Goal: Task Accomplishment & Management: Manage account settings

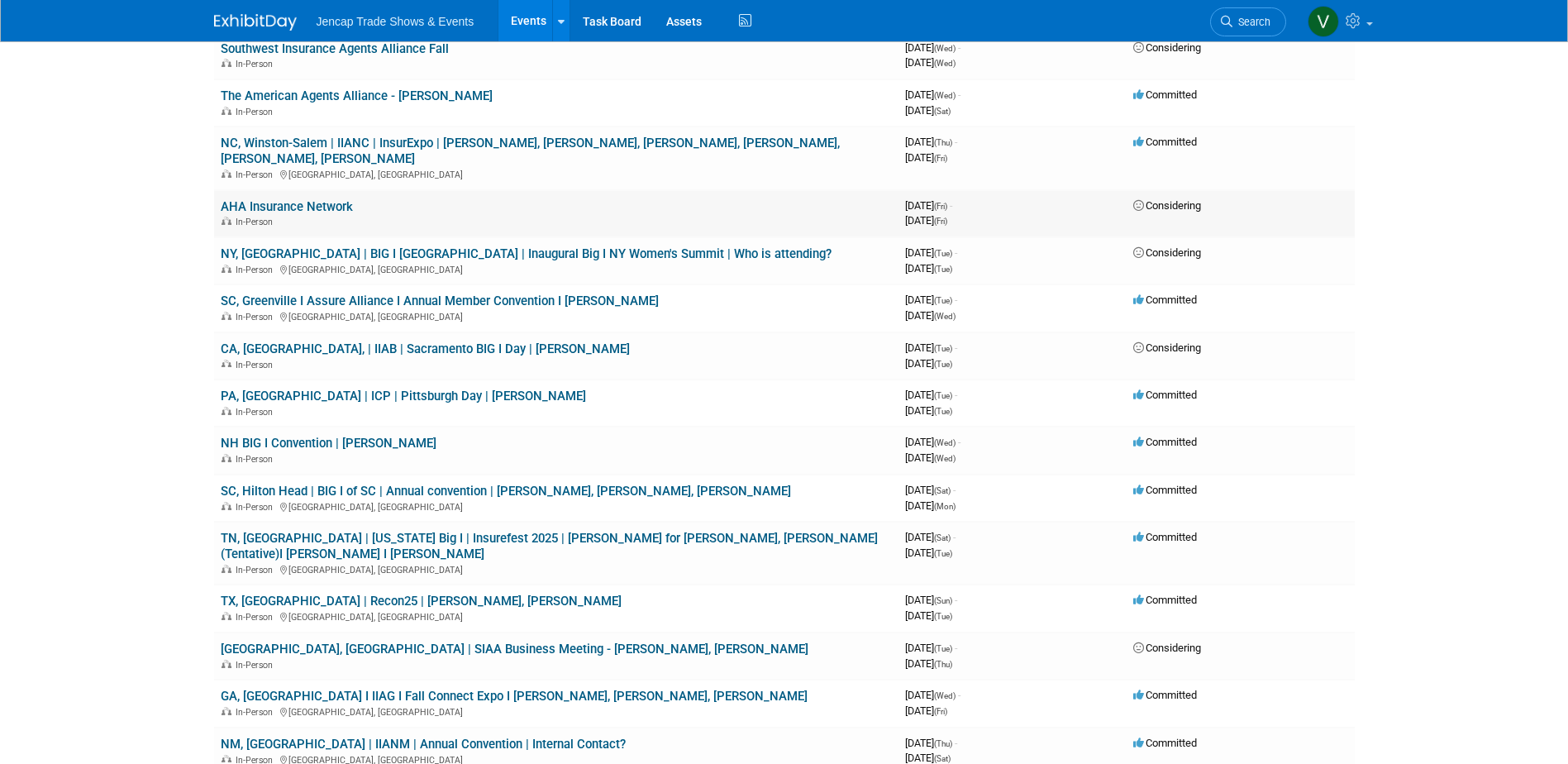
scroll to position [661, 0]
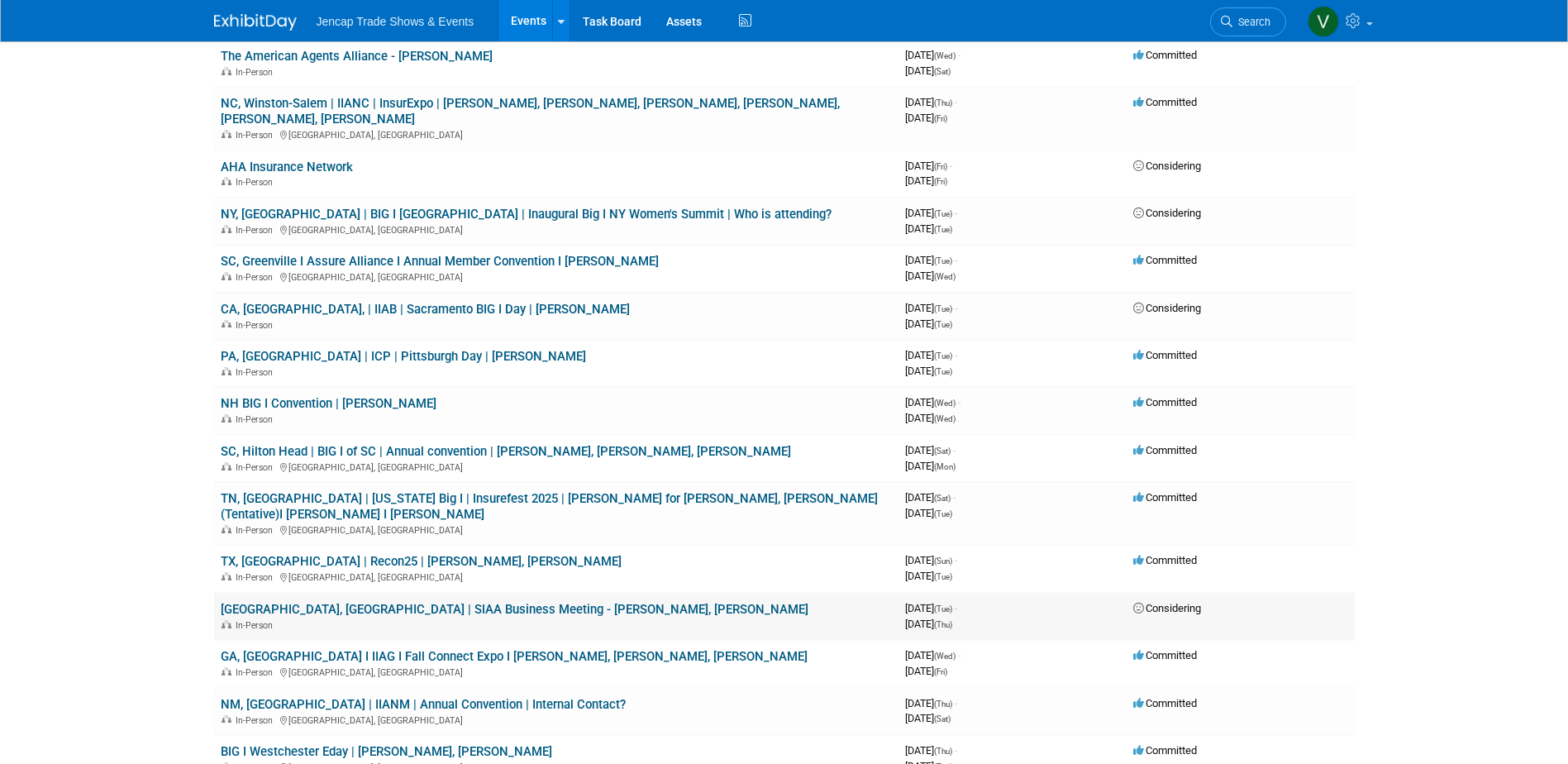
click at [519, 601] on link "Boston, MA | SIAA Business Meeting - Kate Alben, Phil McGinnis" at bounding box center [514, 609] width 588 height 15
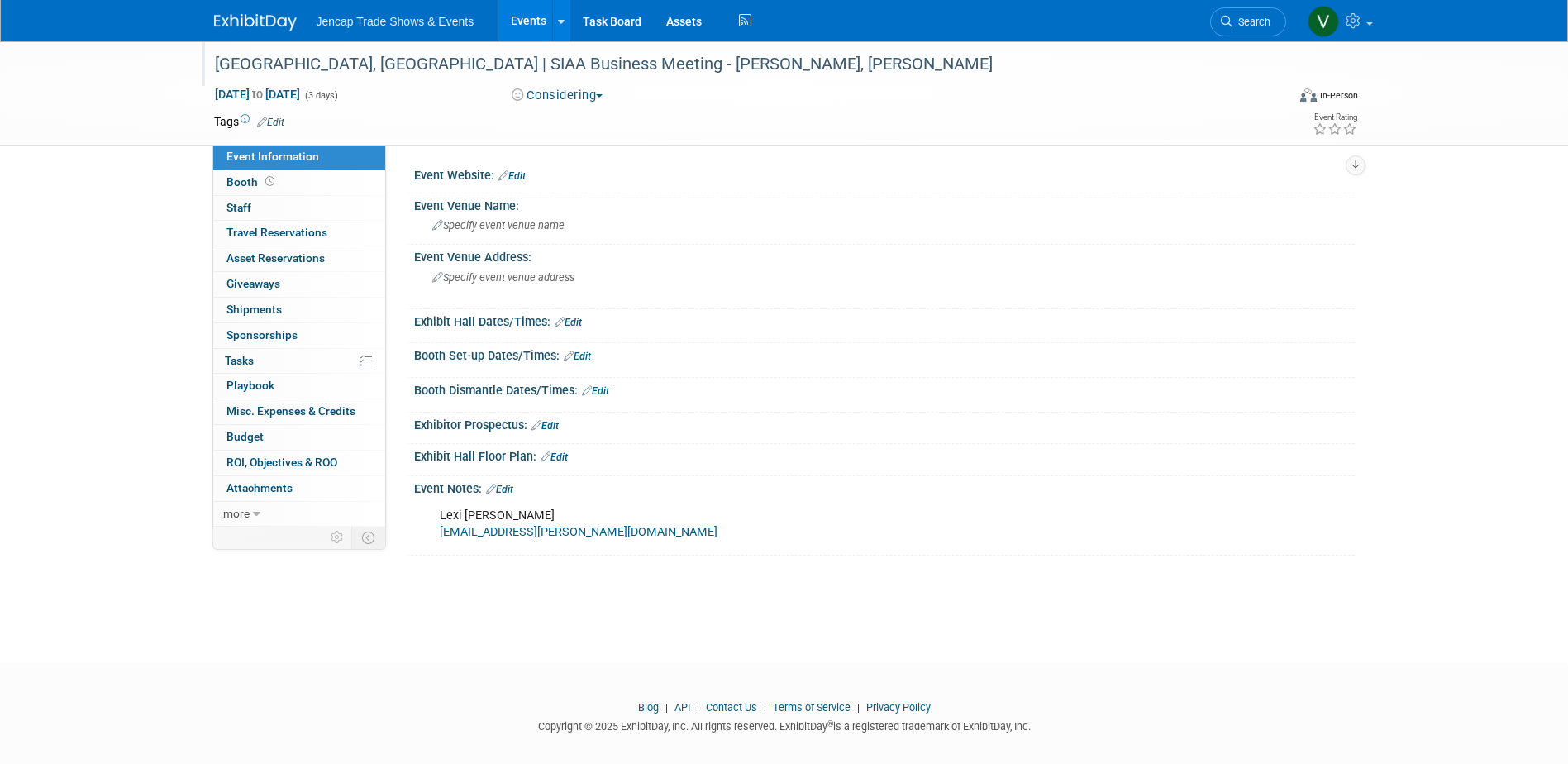
click at [712, 61] on div "Boston, MA | SIAA Business Meeting - Kate Alben, Phil McGinnis" at bounding box center [735, 64] width 1052 height 30
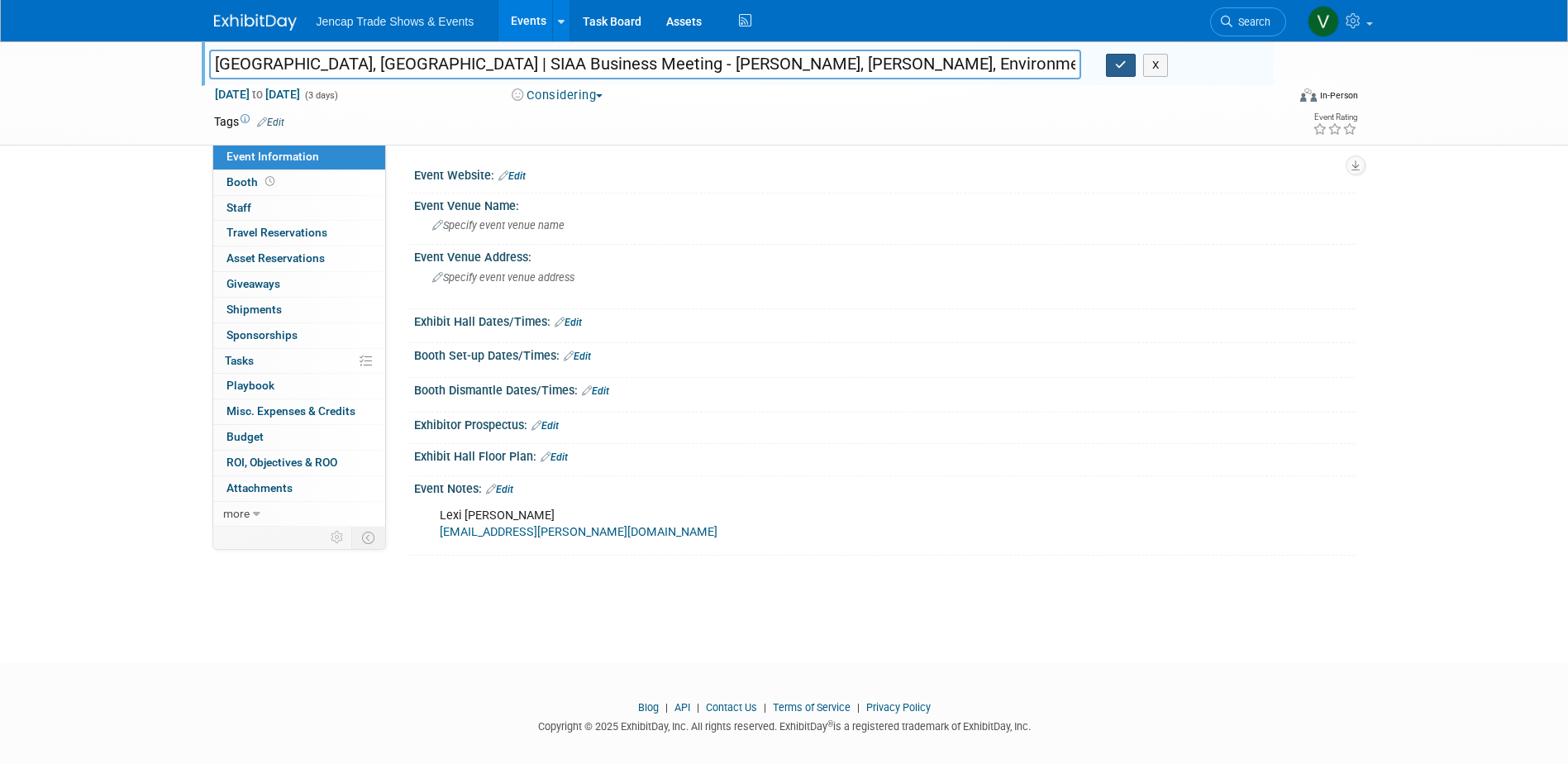
type input "[GEOGRAPHIC_DATA], [GEOGRAPHIC_DATA] | SIAA Business Meeting - [PERSON_NAME], […"
click at [1119, 63] on icon "button" at bounding box center [1120, 65] width 12 height 11
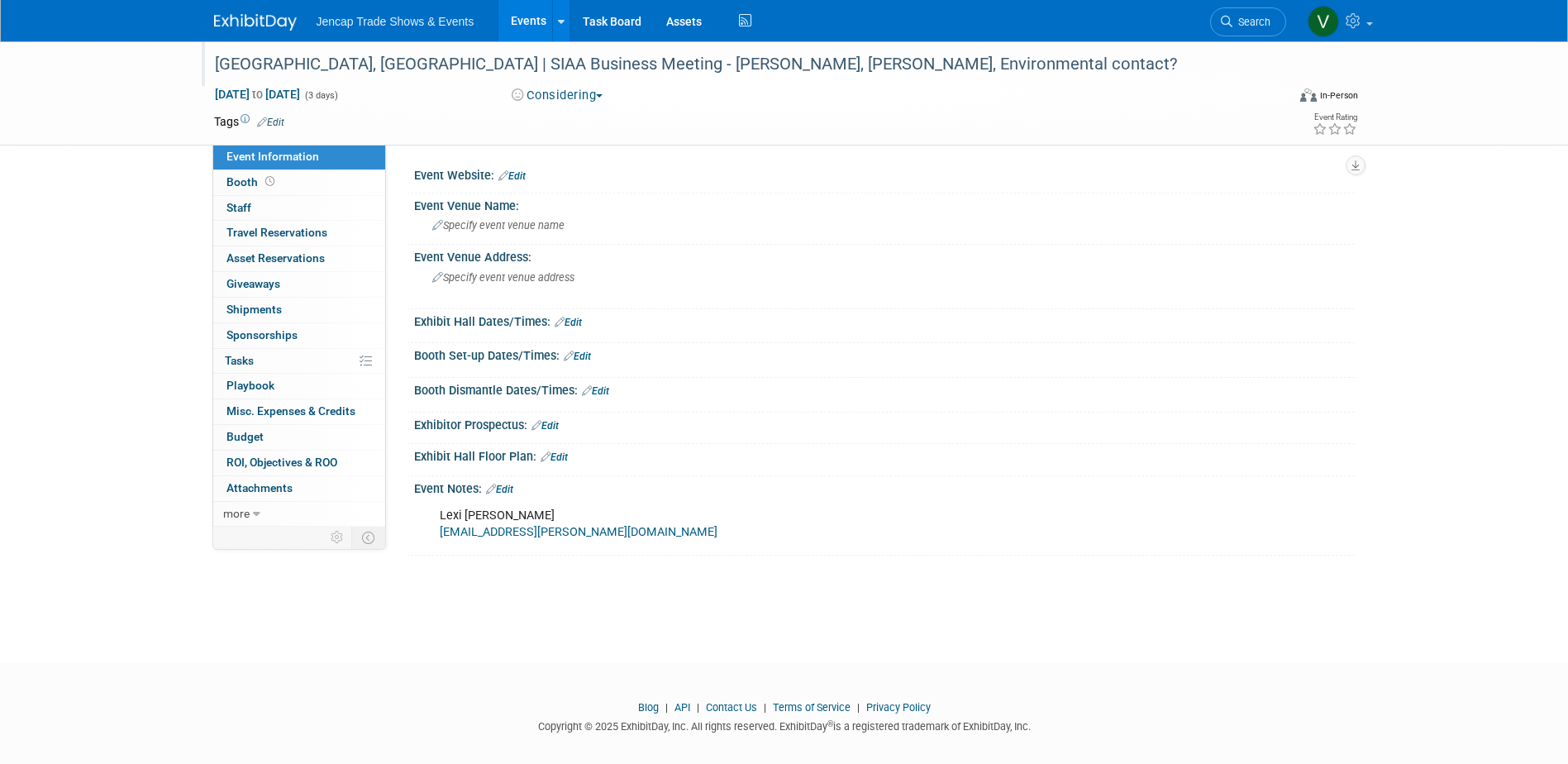
click at [503, 488] on link "Edit" at bounding box center [500, 489] width 27 height 12
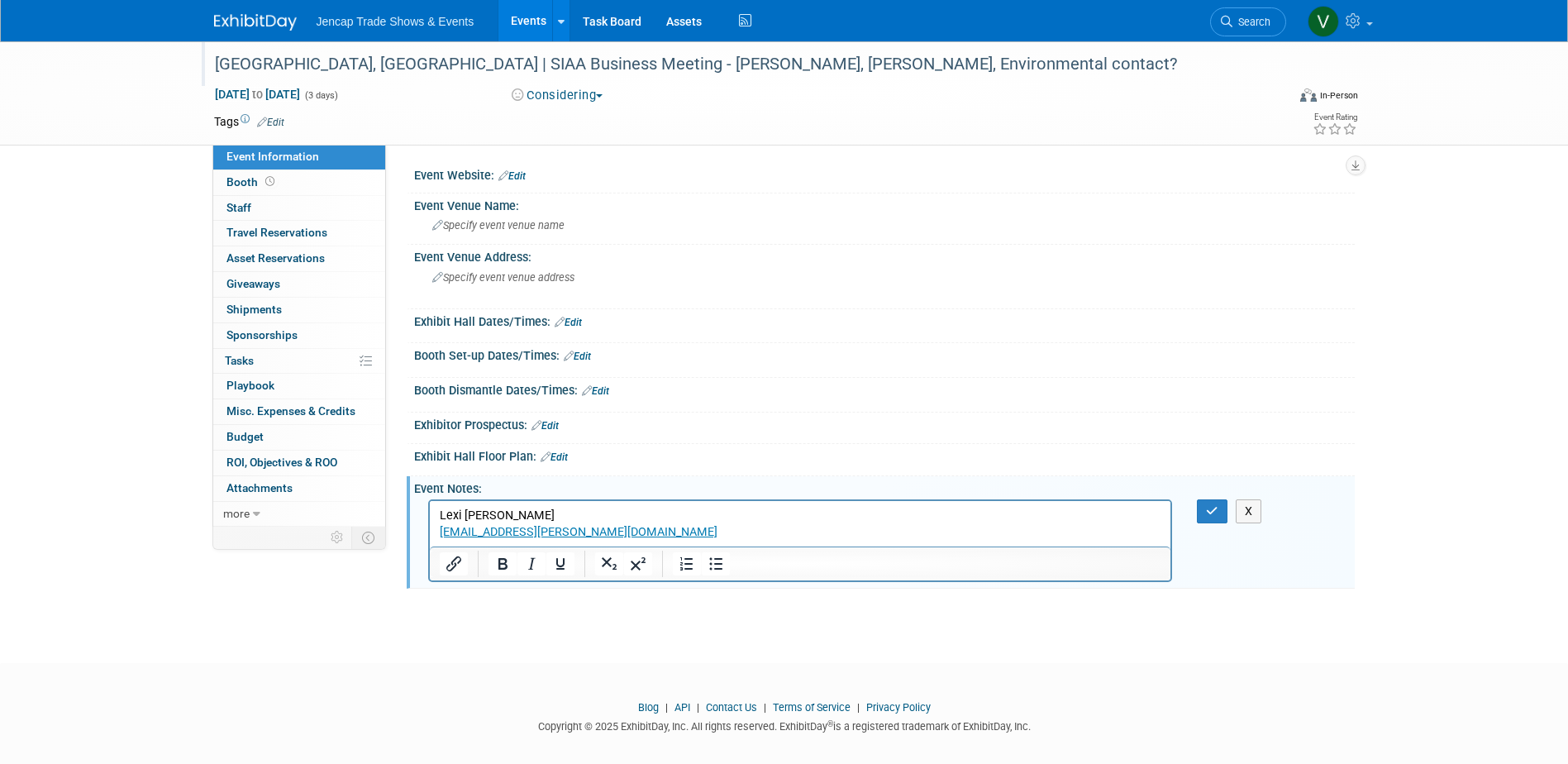
click at [584, 529] on p "Lexi Broxson lexi.broxson@siaa.com" at bounding box center [800, 524] width 722 height 33
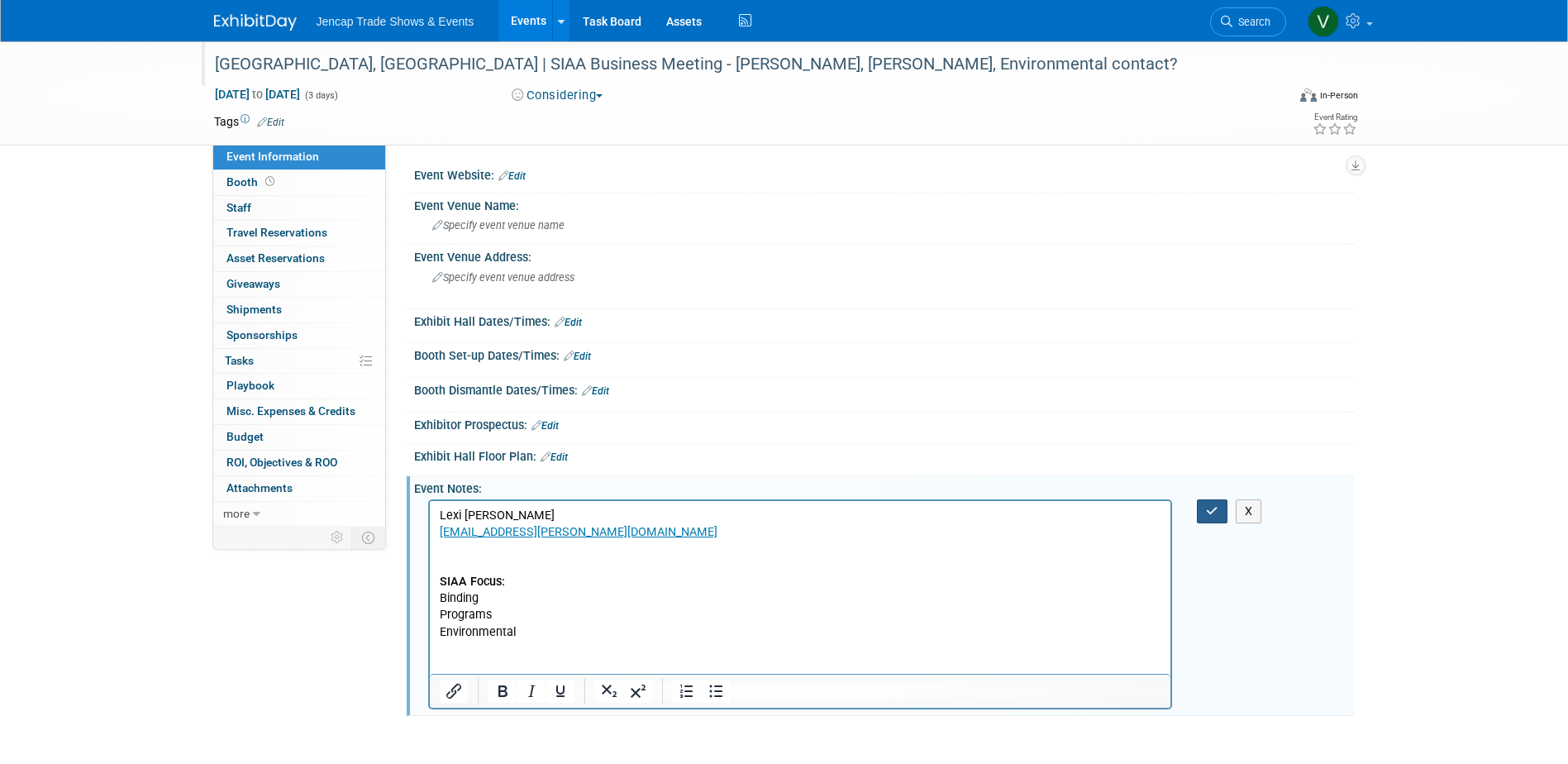
drag, startPoint x: 1210, startPoint y: 509, endPoint x: 1128, endPoint y: 366, distance: 164.8
click at [1210, 509] on icon "button" at bounding box center [1212, 511] width 13 height 12
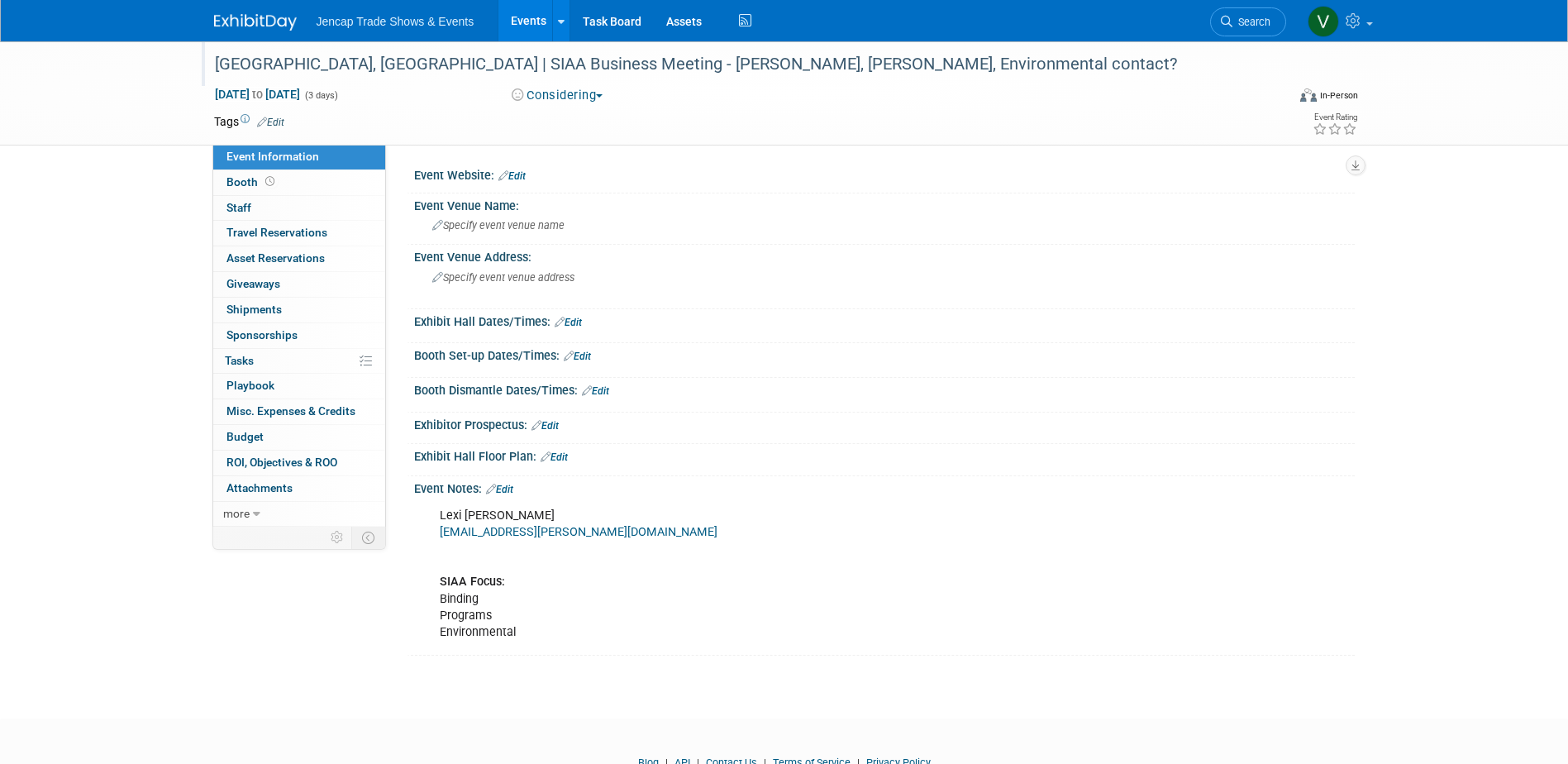
drag, startPoint x: 492, startPoint y: 588, endPoint x: 496, endPoint y: 601, distance: 13.6
click at [492, 587] on b "SIAA Focus:" at bounding box center [471, 581] width 65 height 14
click at [491, 594] on div "Lexi Broxson lexi.broxson@siaa.com SIAA Focus: Binding Programs Environmental" at bounding box center [800, 574] width 745 height 150
click at [488, 600] on div "Lexi Broxson lexi.broxson@siaa.com SIAA Focus: Binding Programs Environmental" at bounding box center [800, 574] width 745 height 150
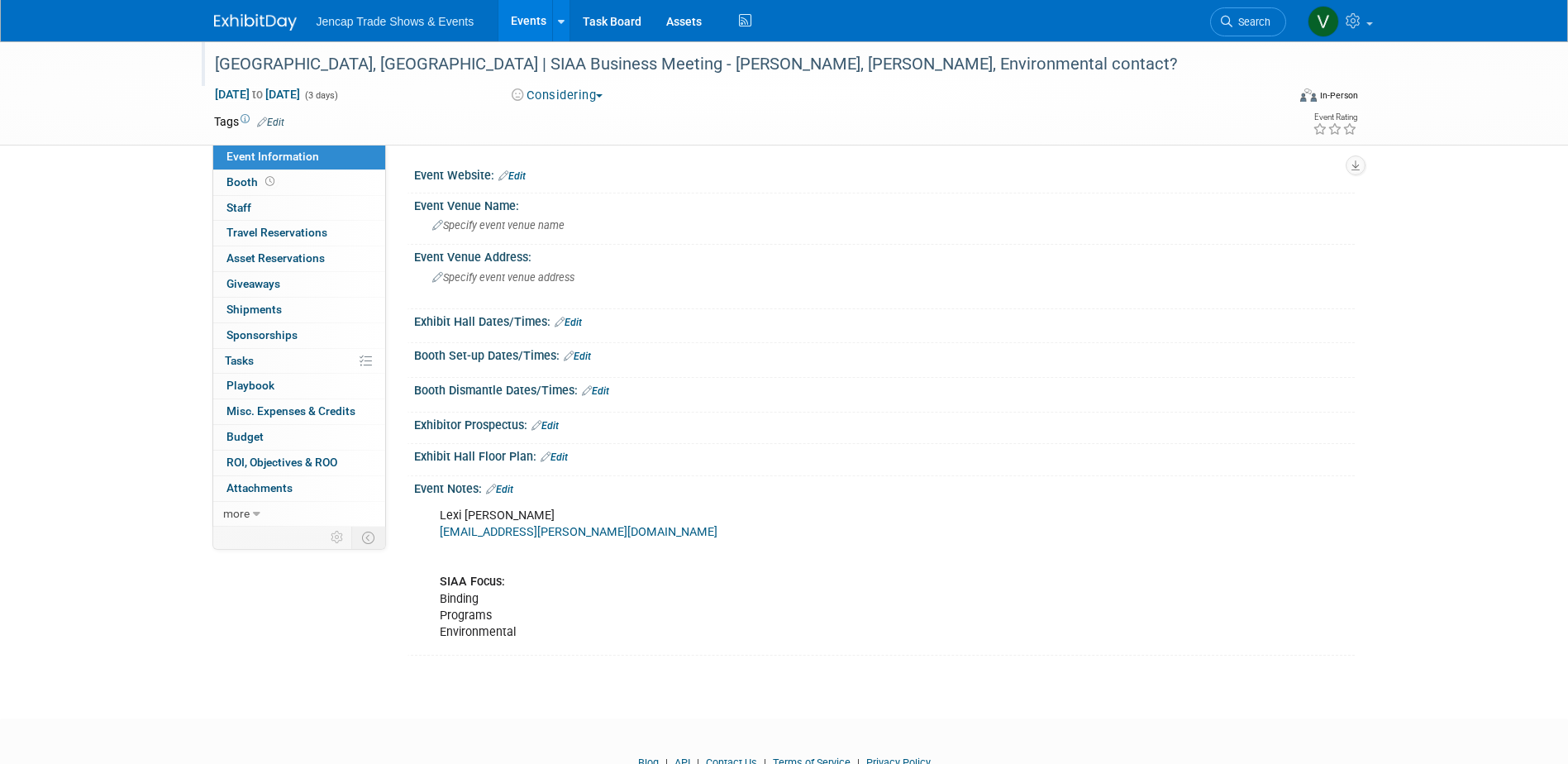
click at [485, 602] on div "Lexi Broxson lexi.broxson@siaa.com SIAA Focus: Binding Programs Environmental" at bounding box center [800, 574] width 745 height 150
click at [506, 488] on link "Edit" at bounding box center [500, 489] width 27 height 12
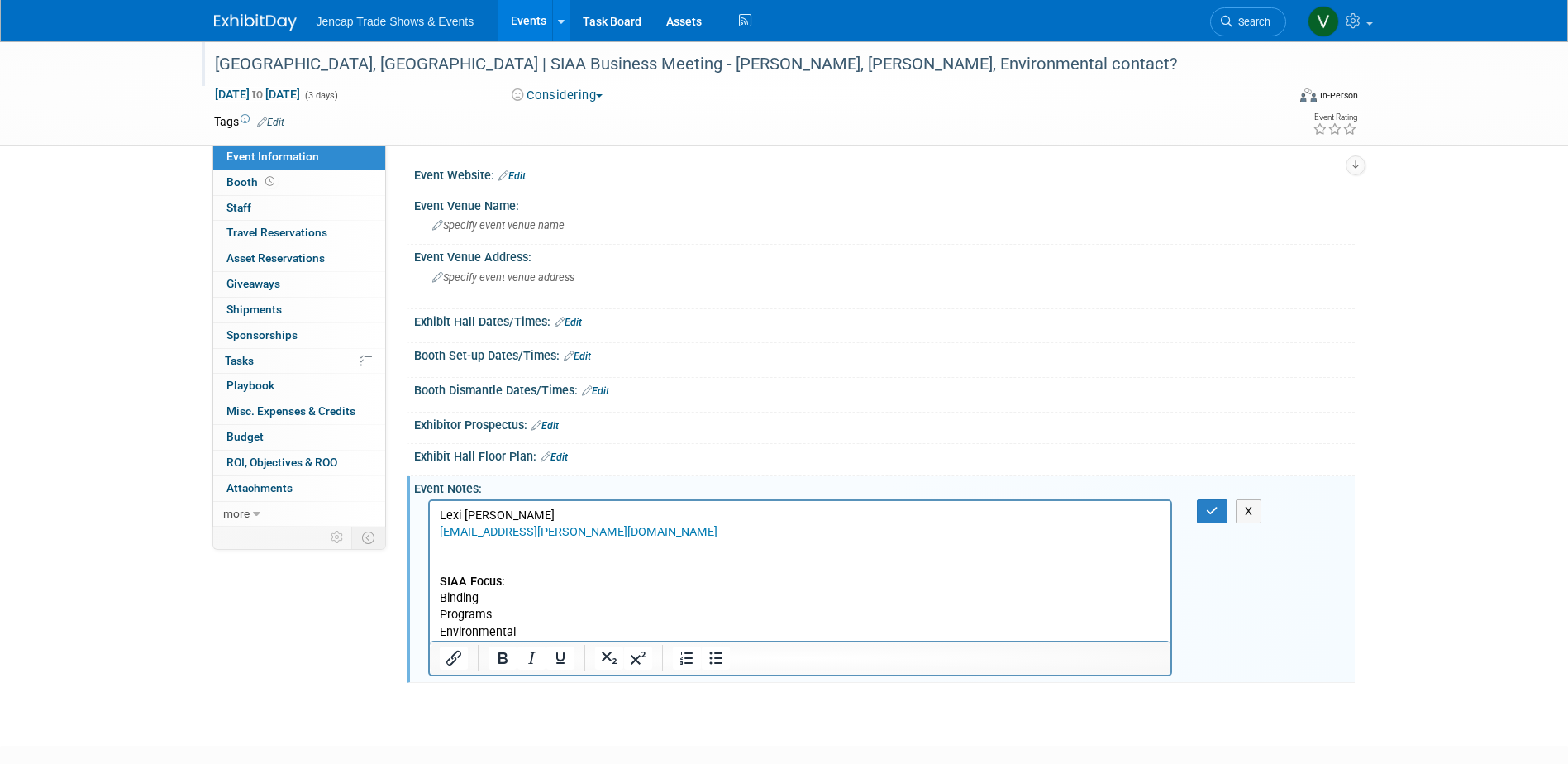
click at [480, 607] on p "Lexi Broxson lexi.broxson@siaa.com SIAA Focus: Binding Programs Environmental" at bounding box center [800, 574] width 722 height 133
click at [1208, 516] on button "button" at bounding box center [1212, 511] width 30 height 24
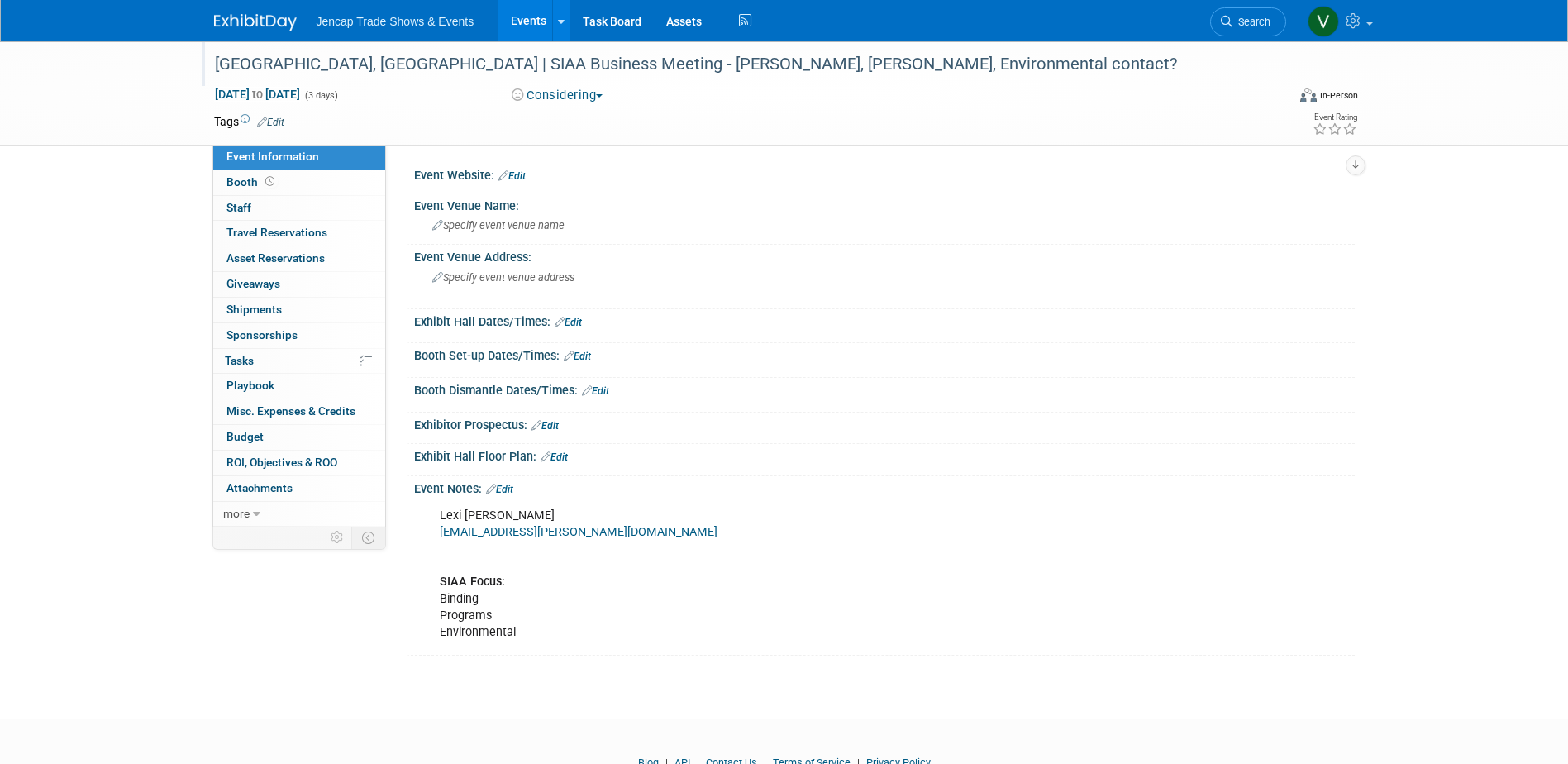
click at [249, 16] on img at bounding box center [255, 22] width 82 height 16
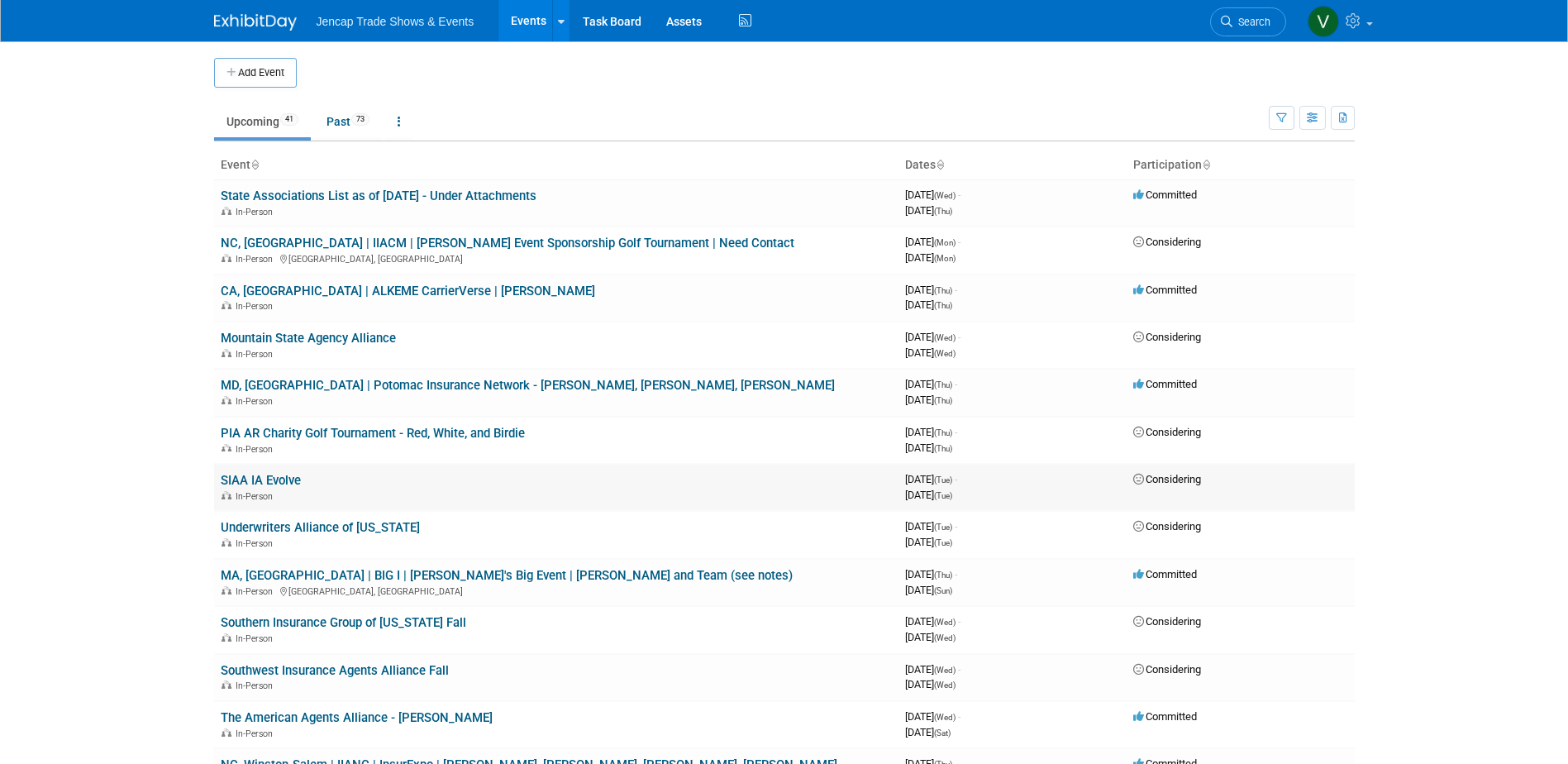
click at [275, 482] on link "SIAA IA Evolve" at bounding box center [260, 480] width 80 height 15
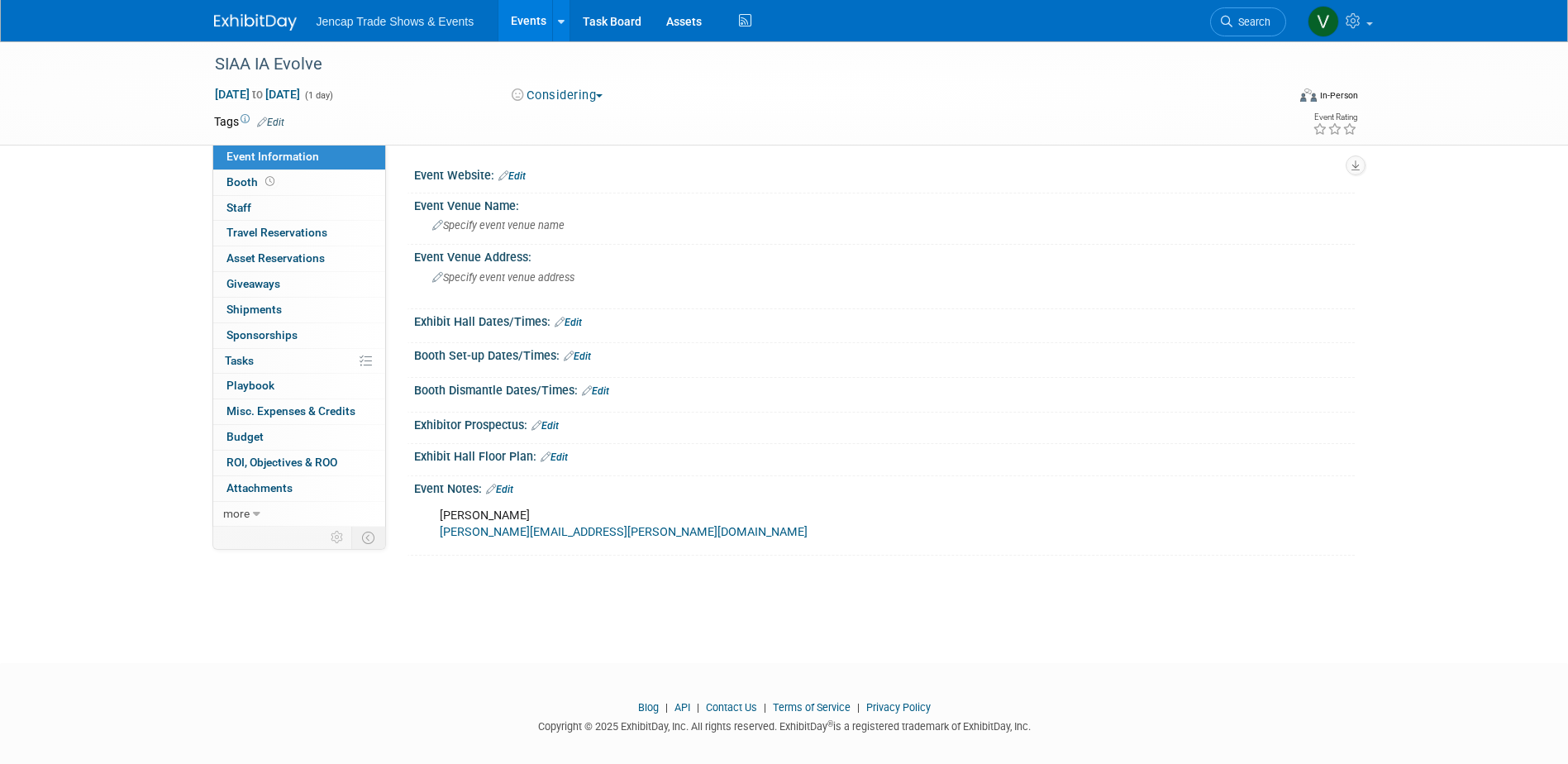
click at [793, 185] on div at bounding box center [885, 185] width 916 height 5
click at [321, 58] on div "SIAA IA Evolve" at bounding box center [735, 64] width 1052 height 30
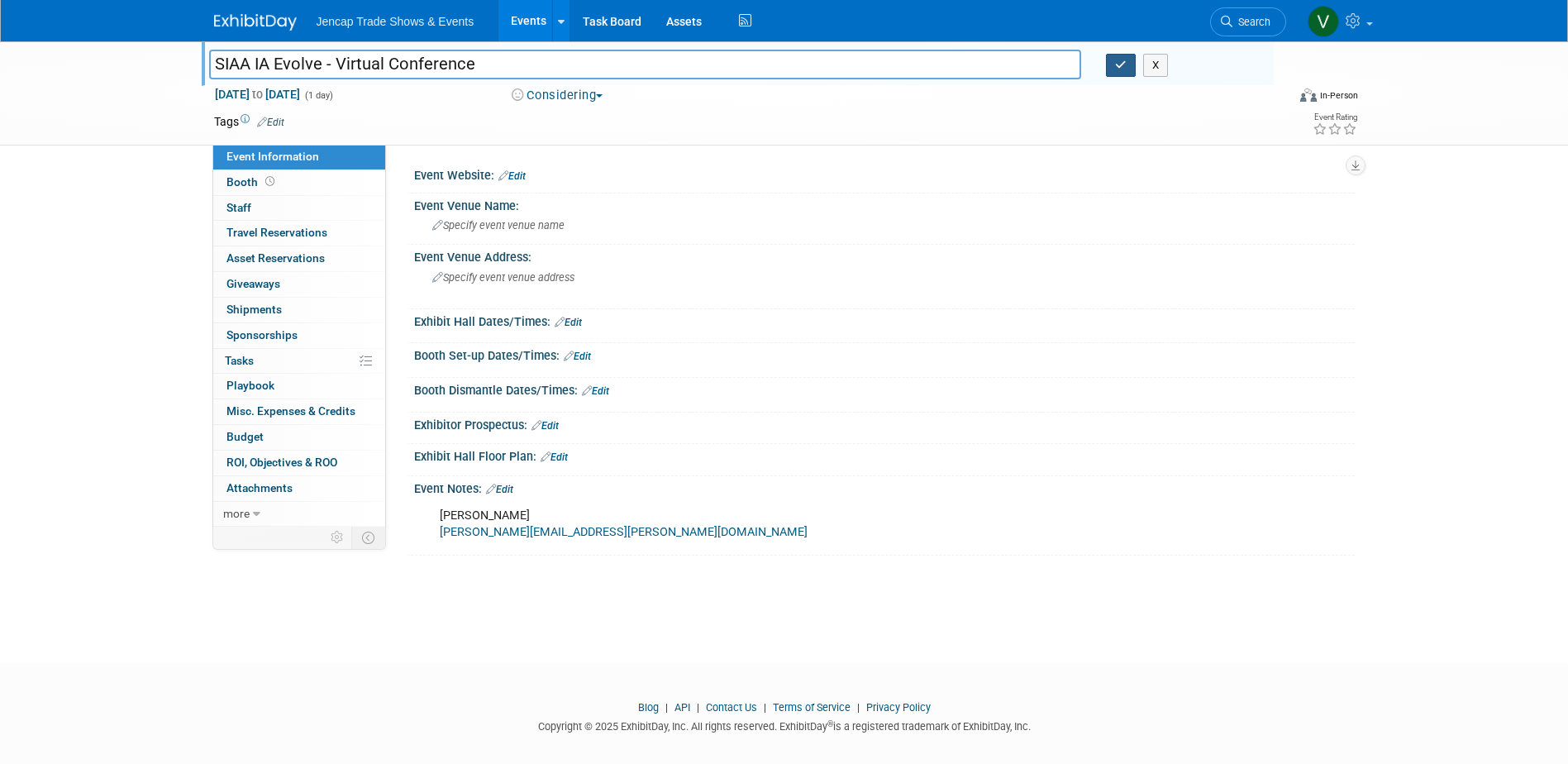
type input "SIAA IA Evolve - Virtual Conference"
click at [1116, 69] on icon "button" at bounding box center [1120, 65] width 12 height 11
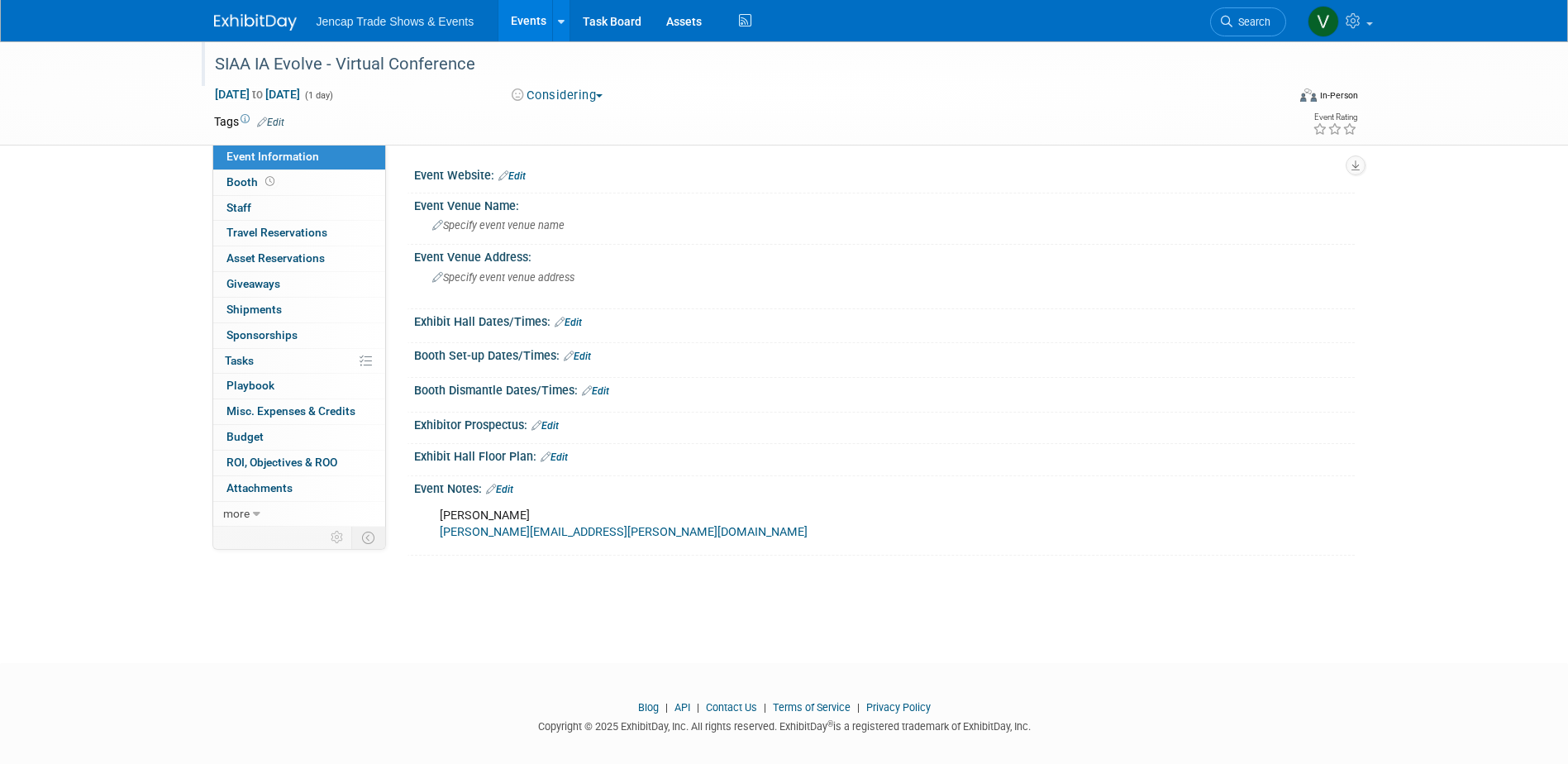
click at [600, 92] on button "Considering" at bounding box center [556, 95] width 103 height 17
click at [568, 164] on link "Not Going" at bounding box center [571, 168] width 131 height 23
click at [509, 489] on link "Edit" at bounding box center [500, 489] width 27 height 12
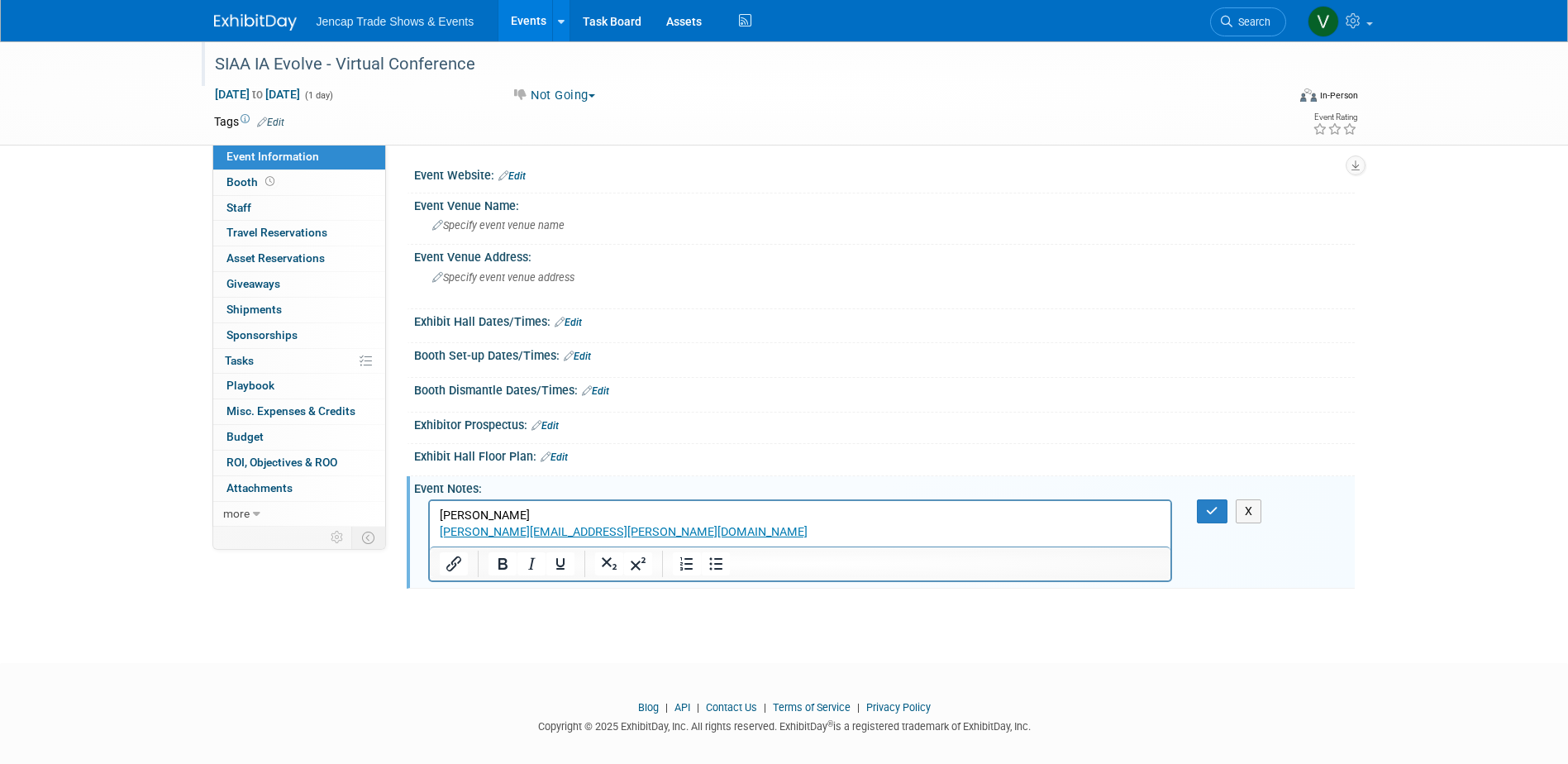
click at [586, 527] on p "Lisa Grover lisa.grover@siaa.com" at bounding box center [800, 524] width 722 height 33
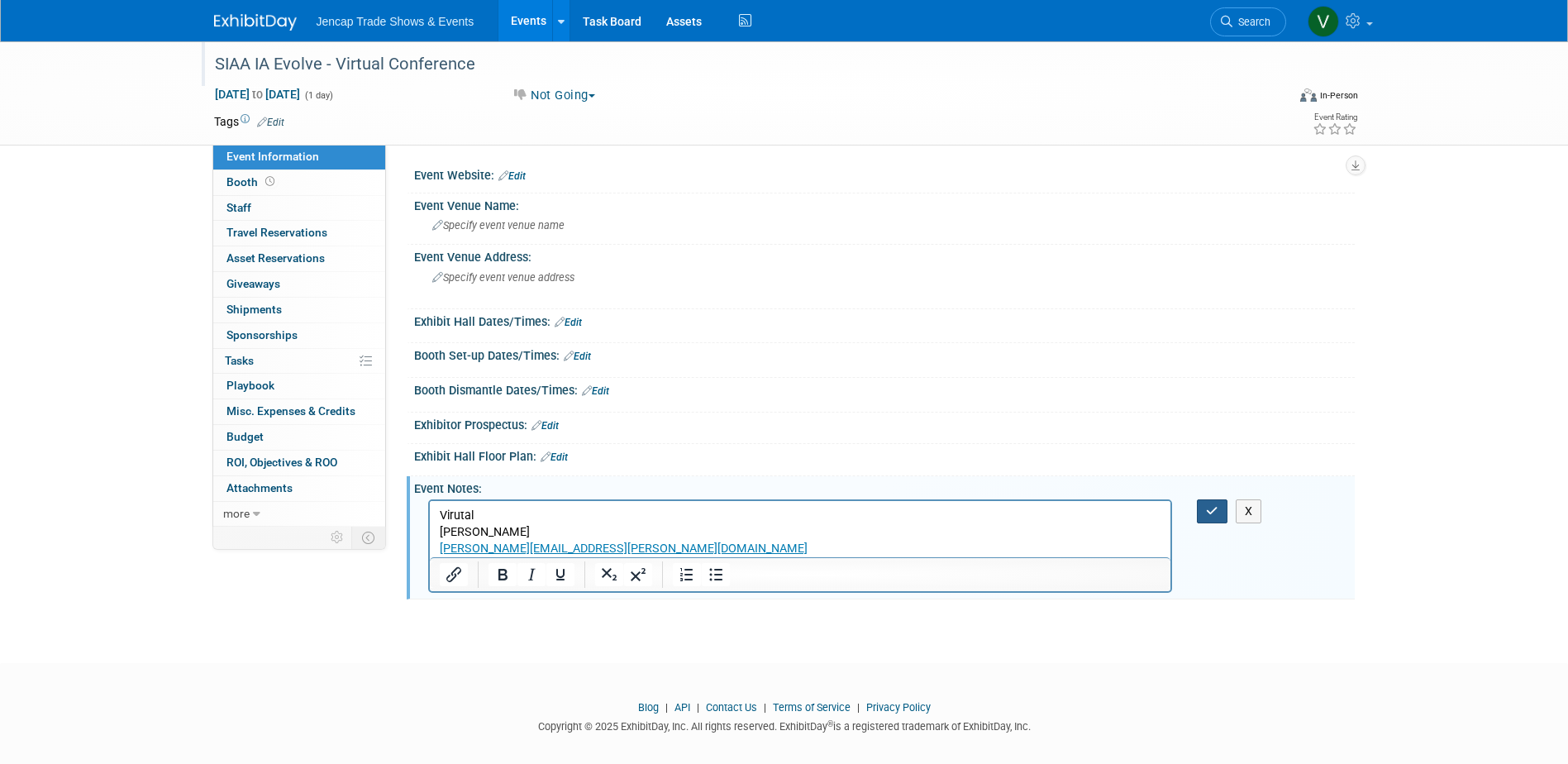
click at [1202, 506] on button "button" at bounding box center [1212, 511] width 30 height 24
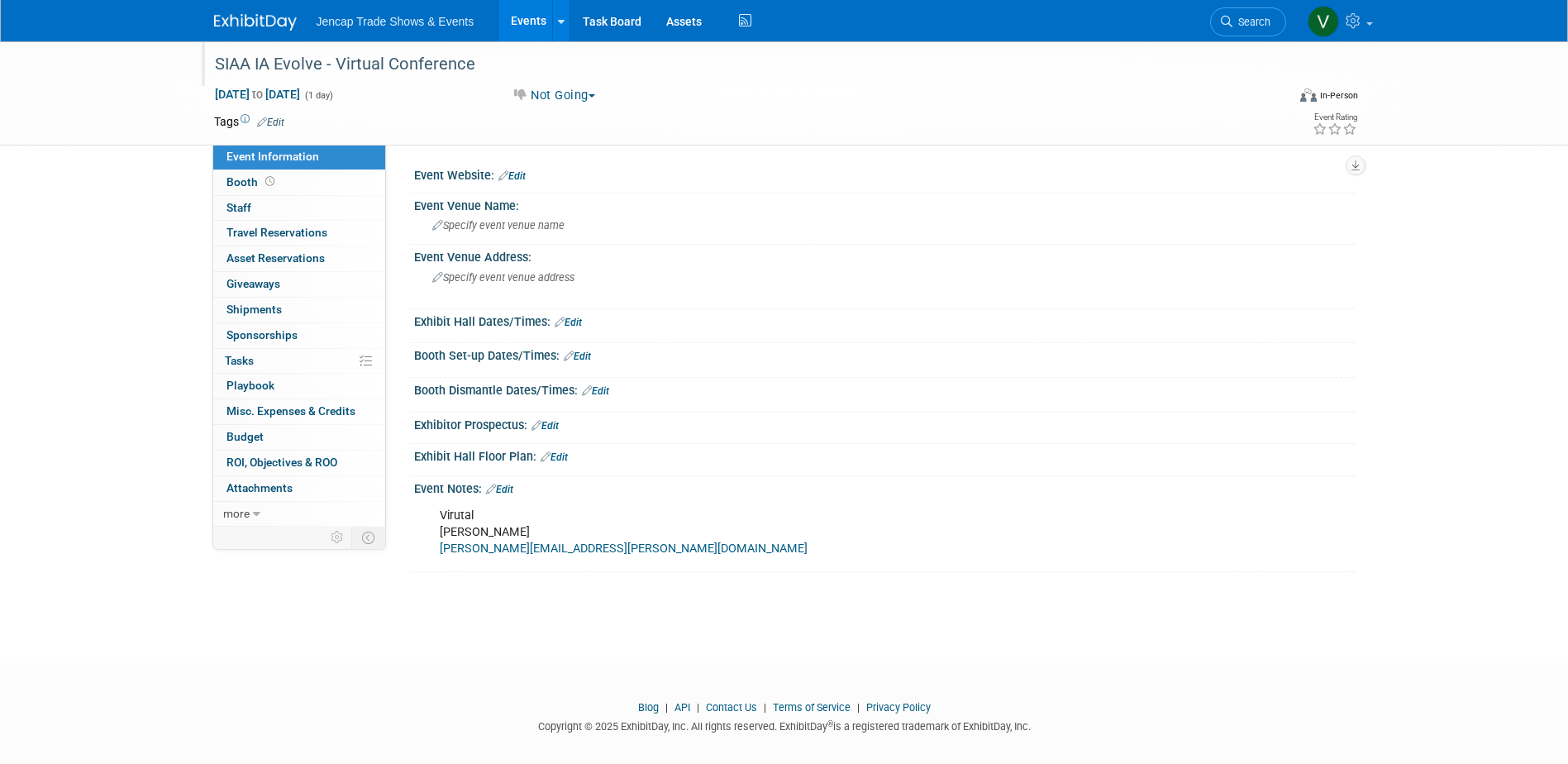
click at [277, 13] on link at bounding box center [265, 14] width 102 height 13
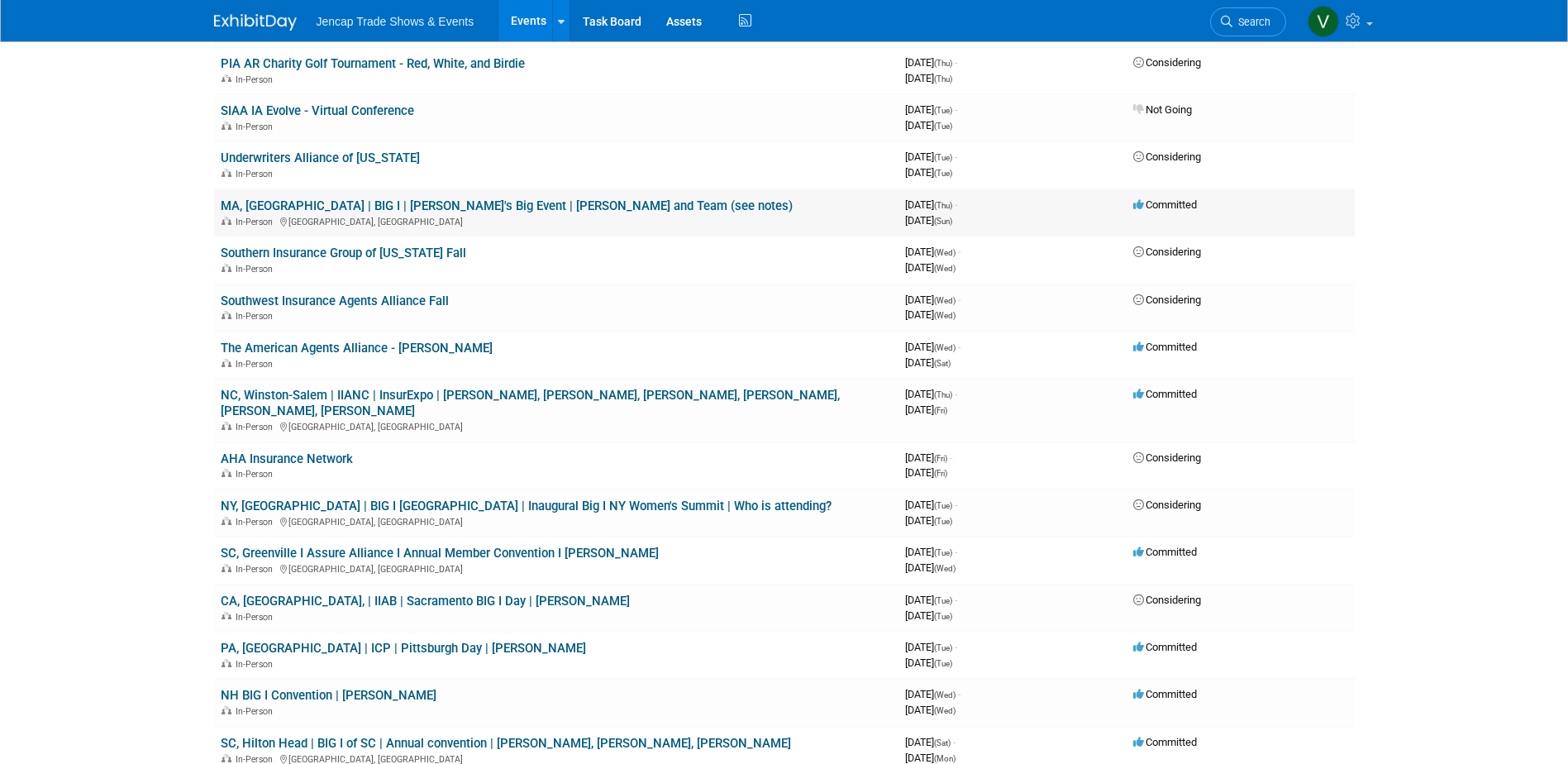
scroll to position [331, 0]
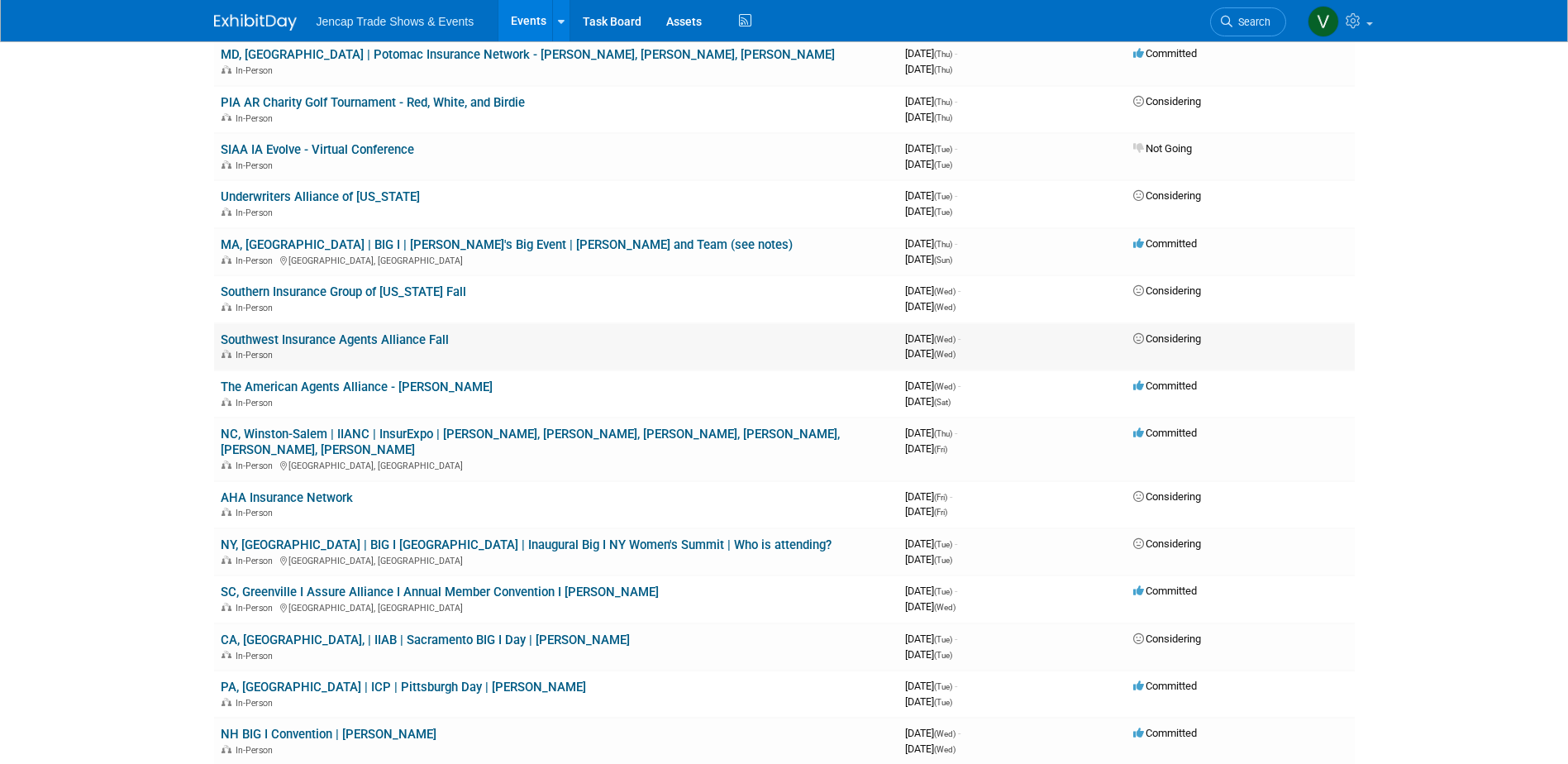
click at [324, 341] on link "Southwest Insurance Agents Alliance Fall" at bounding box center [334, 340] width 228 height 15
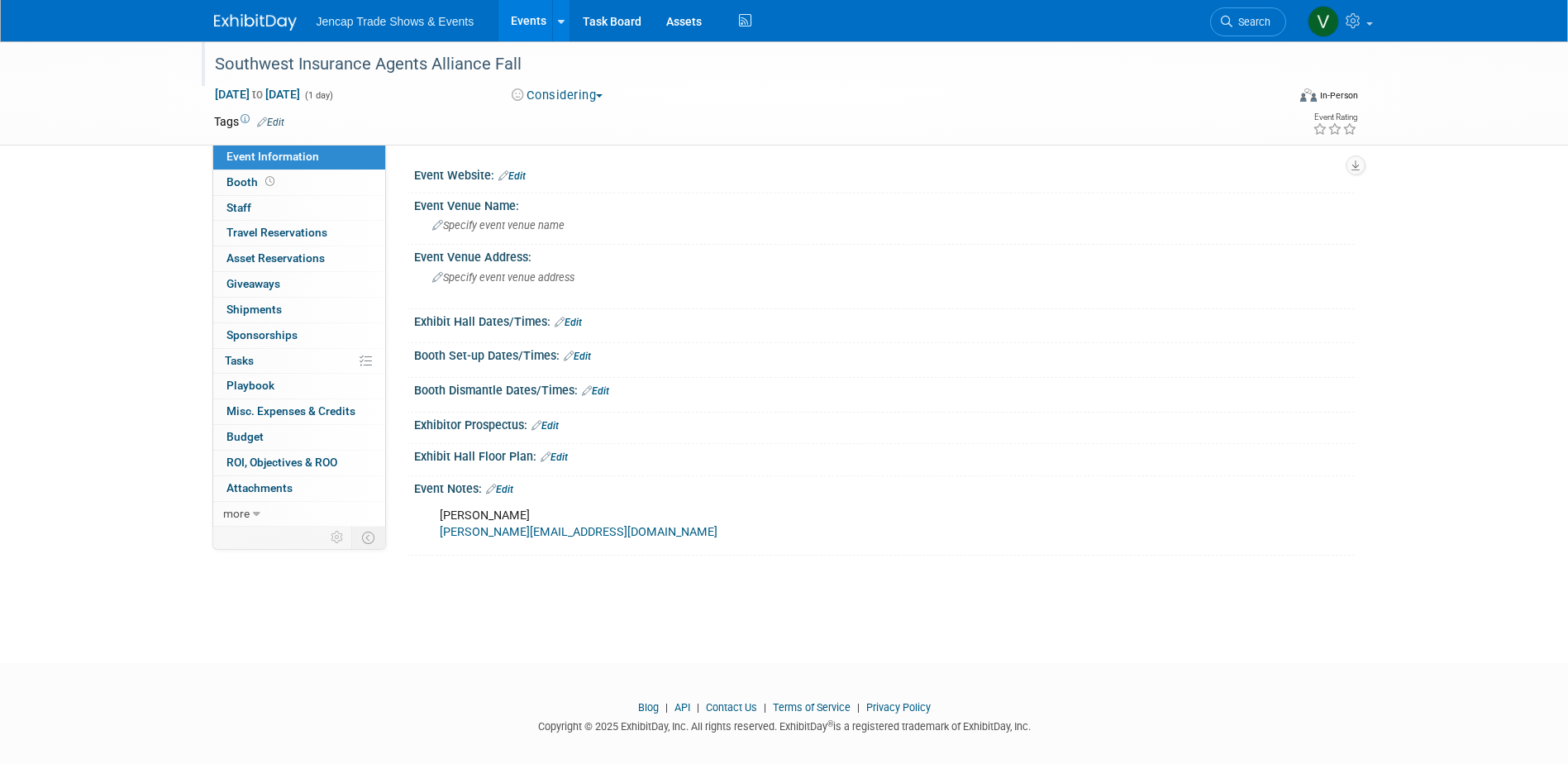
click at [217, 65] on div "Southwest Insurance Agents Alliance Fall" at bounding box center [735, 64] width 1052 height 30
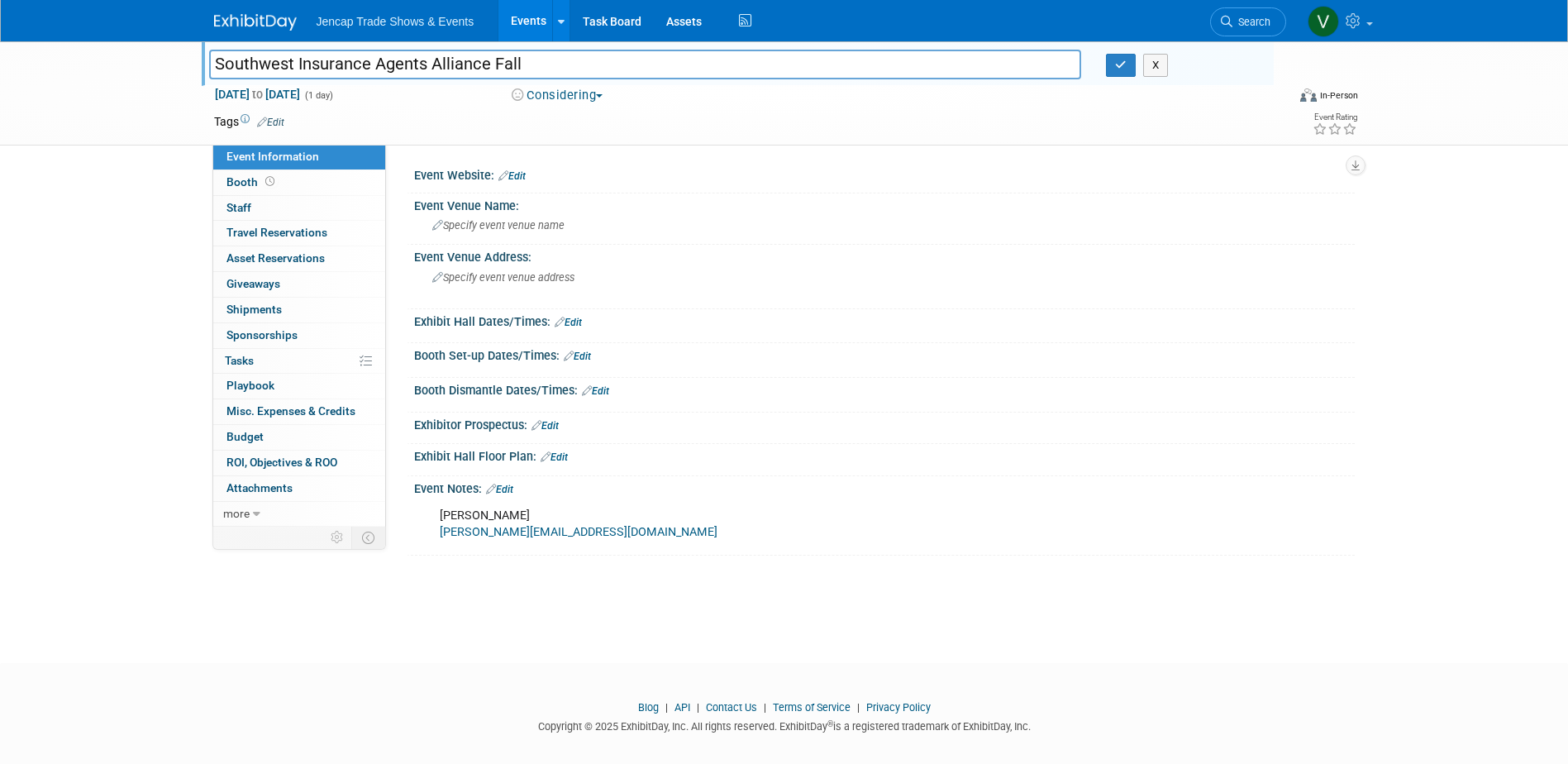
click at [212, 59] on input "Southwest Insurance Agents Alliance Fall" at bounding box center [645, 64] width 873 height 29
drag, startPoint x: 574, startPoint y: 63, endPoint x: 171, endPoint y: 79, distance: 403.3
click at [177, 79] on div "Southwest Insurance Agents Alliance Fall SIAA | Southwest Insurance Agents Alli…" at bounding box center [784, 93] width 1568 height 104
type input "SIAA | Southwest Insurance Agents Alliance Fall"
drag, startPoint x: 1121, startPoint y: 69, endPoint x: 1068, endPoint y: 4, distance: 83.9
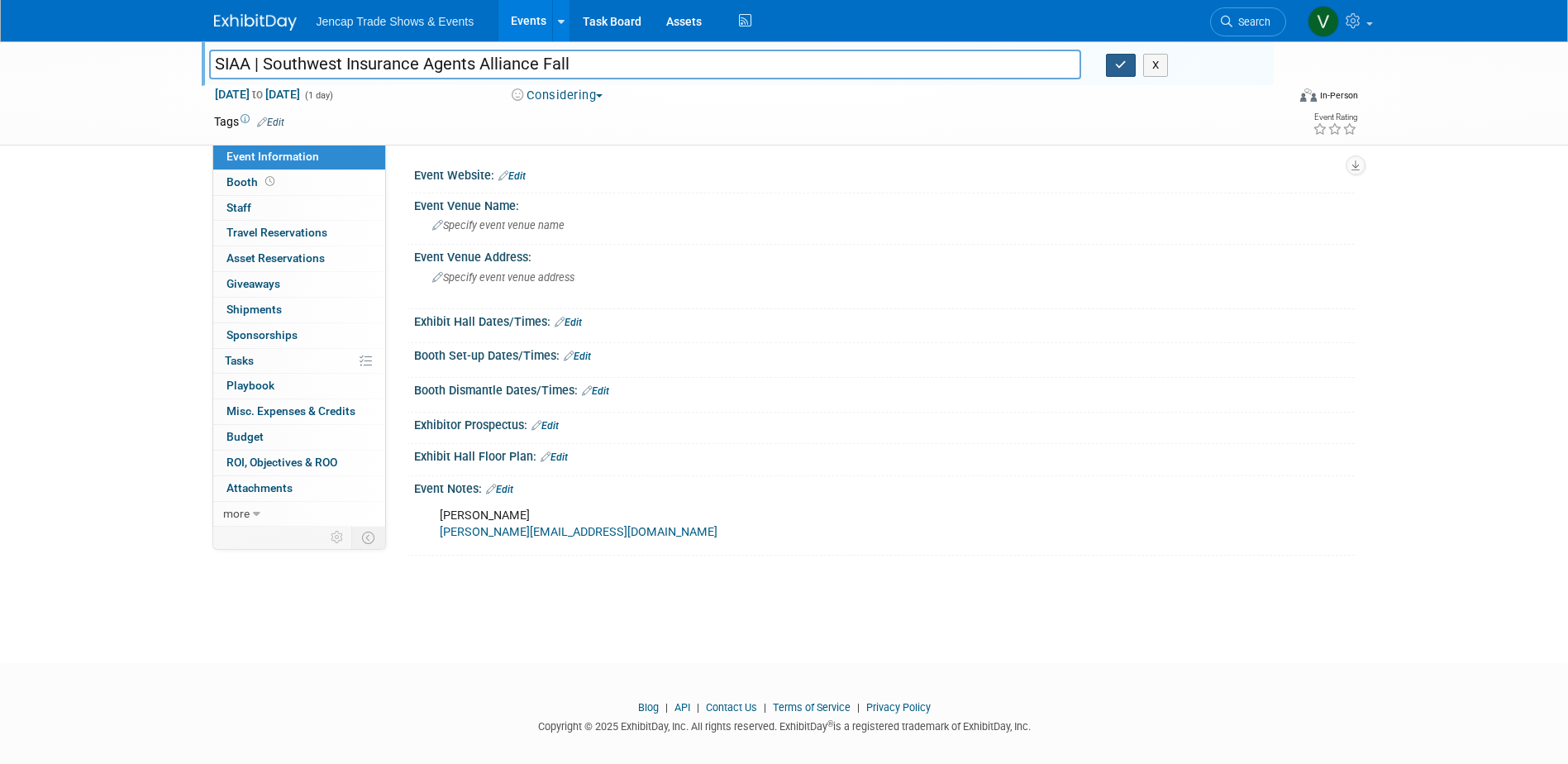
click at [1120, 69] on icon "button" at bounding box center [1120, 65] width 12 height 11
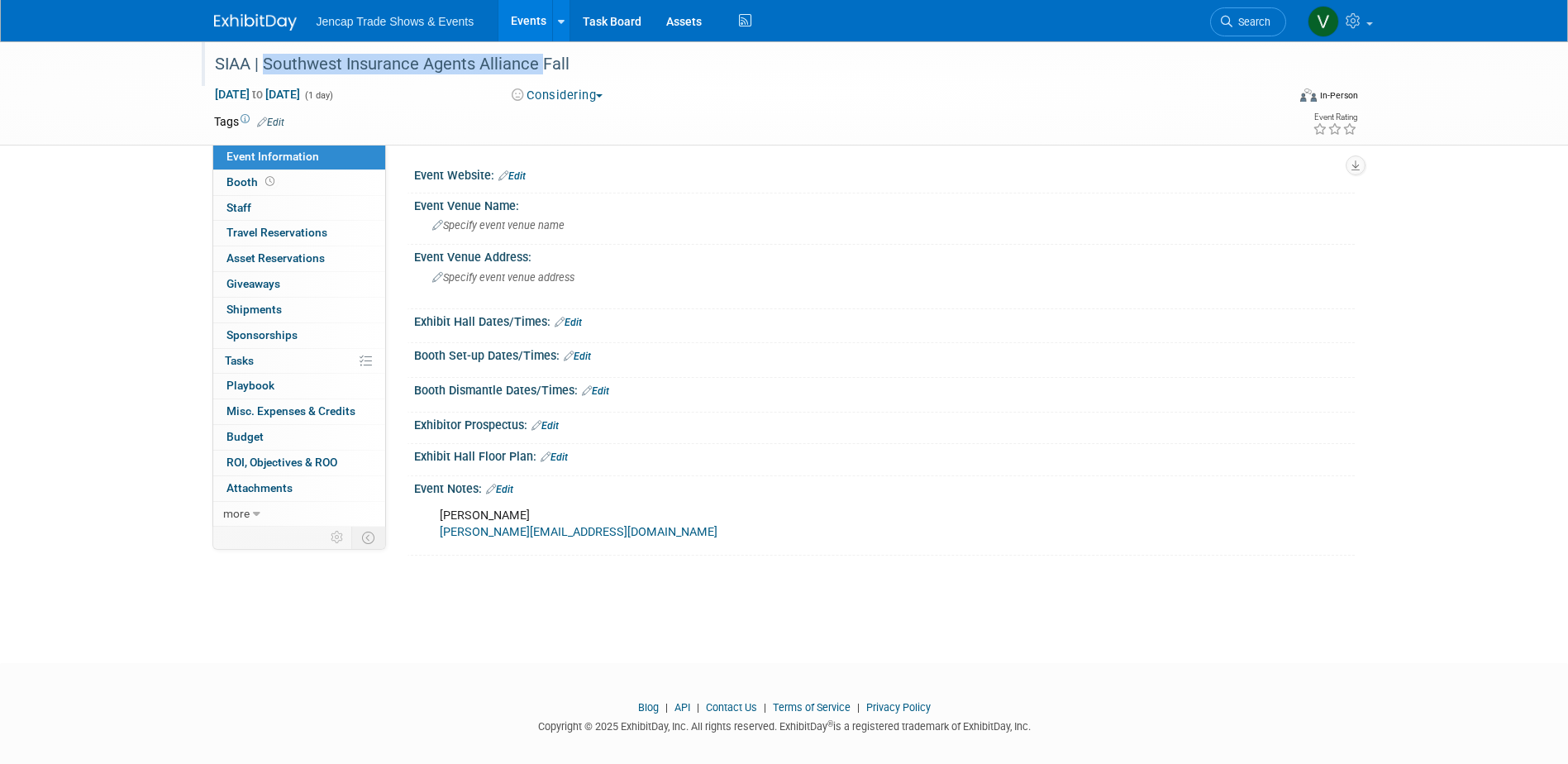
drag, startPoint x: 263, startPoint y: 60, endPoint x: 544, endPoint y: 73, distance: 281.3
click at [544, 73] on div "SIAA | Southwest Insurance Agents Alliance Fall" at bounding box center [735, 64] width 1052 height 30
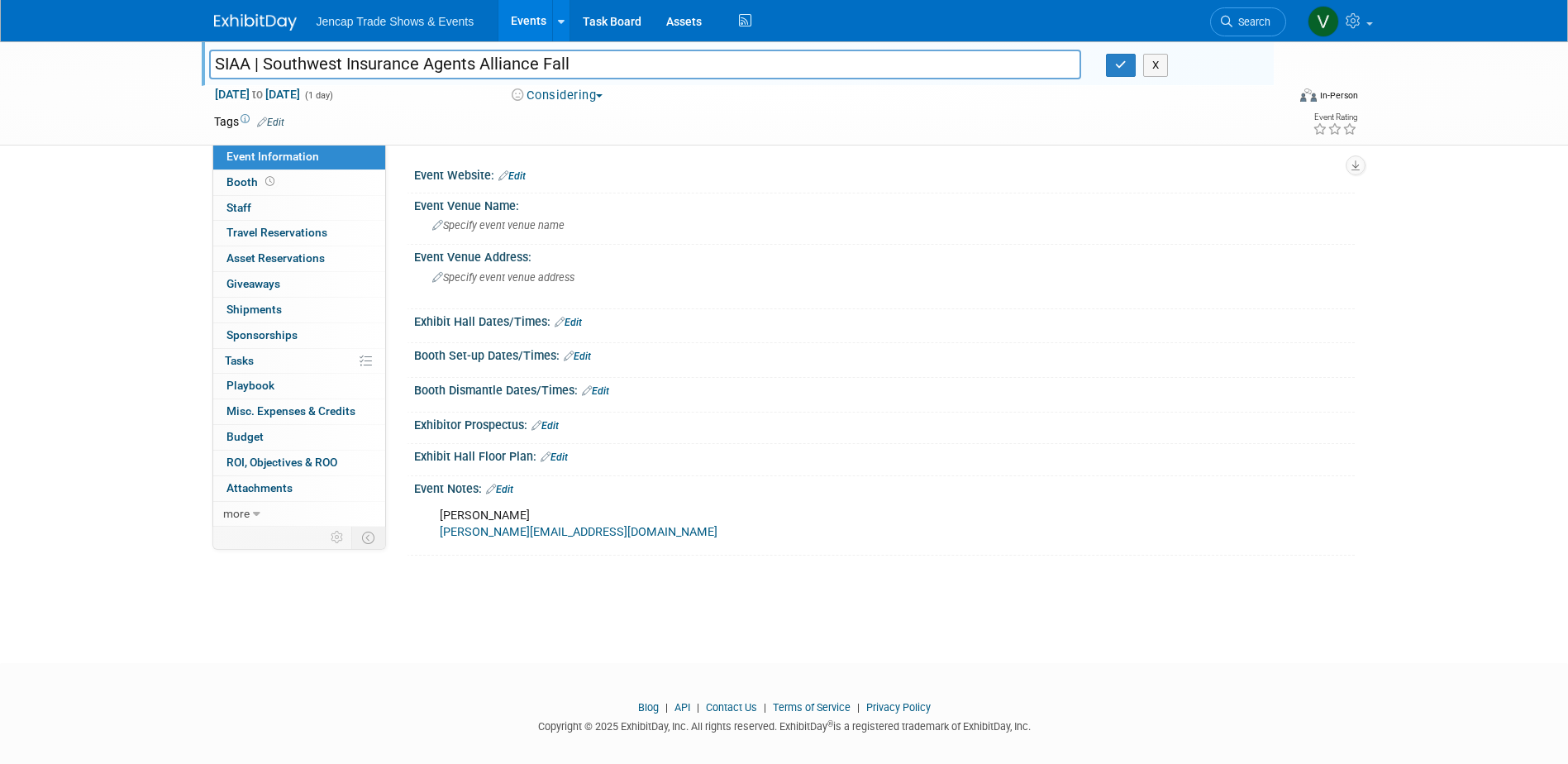
drag, startPoint x: 927, startPoint y: 451, endPoint x: 923, endPoint y: 441, distance: 10.8
click at [927, 450] on div "Exhibit Hall Floor Plan: Edit" at bounding box center [884, 455] width 940 height 22
click at [341, 58] on input "SIAA | Southwest Insurance Agents Alliance Fall" at bounding box center [645, 64] width 873 height 29
click at [538, 61] on input "SIAA | Southwest Insurance Agents Alliance Fall" at bounding box center [645, 64] width 873 height 29
click at [585, 58] on input "SIAA | Southwest Insurance Agents Alliance Fall" at bounding box center [645, 64] width 873 height 29
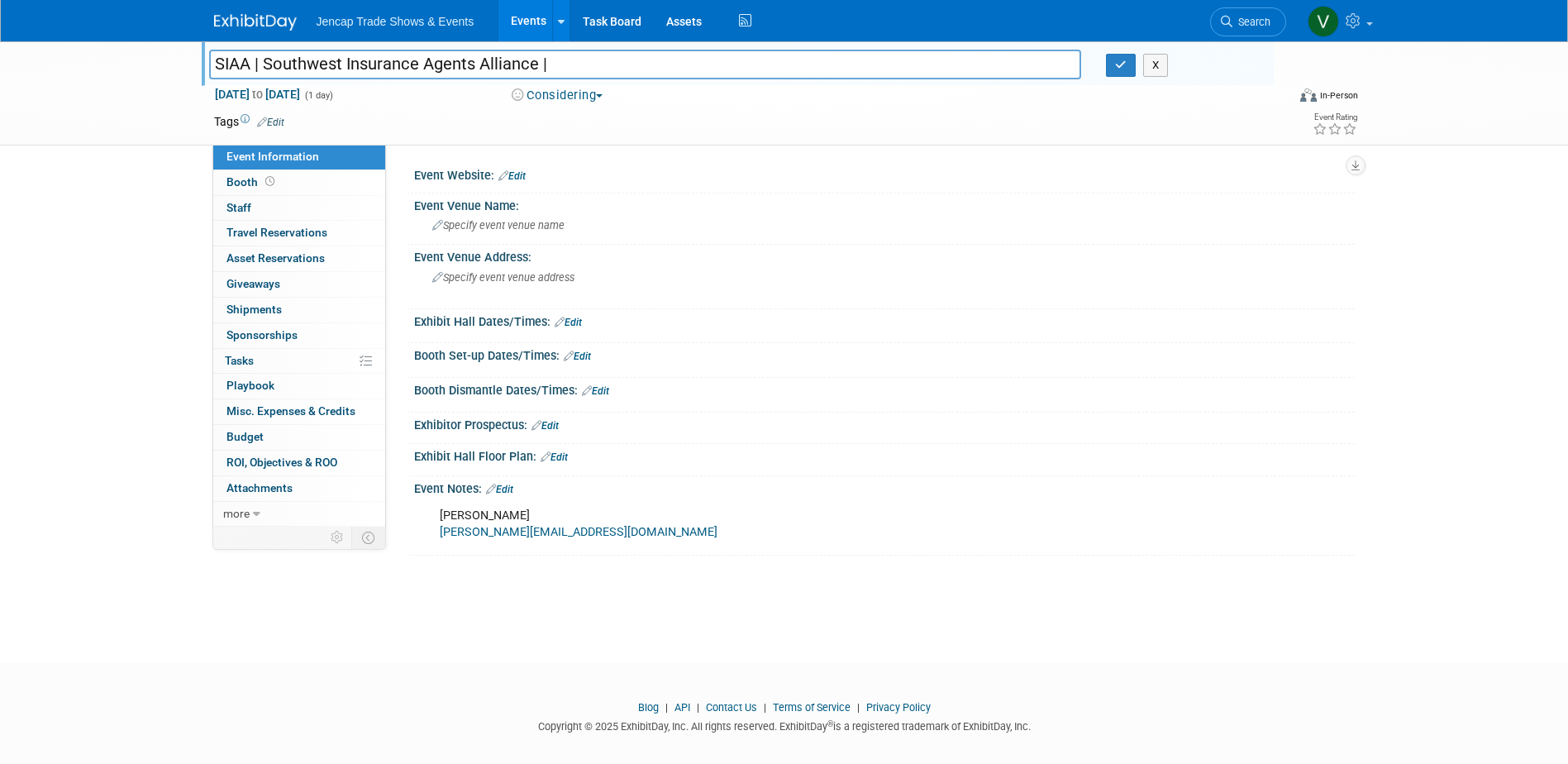
type input "SIAA | Southwest Insurance Agents Alliance |"
click at [1064, 418] on div "Exhibitor Prospectus: Edit" at bounding box center [884, 423] width 940 height 22
click at [1124, 69] on icon "button" at bounding box center [1120, 65] width 12 height 11
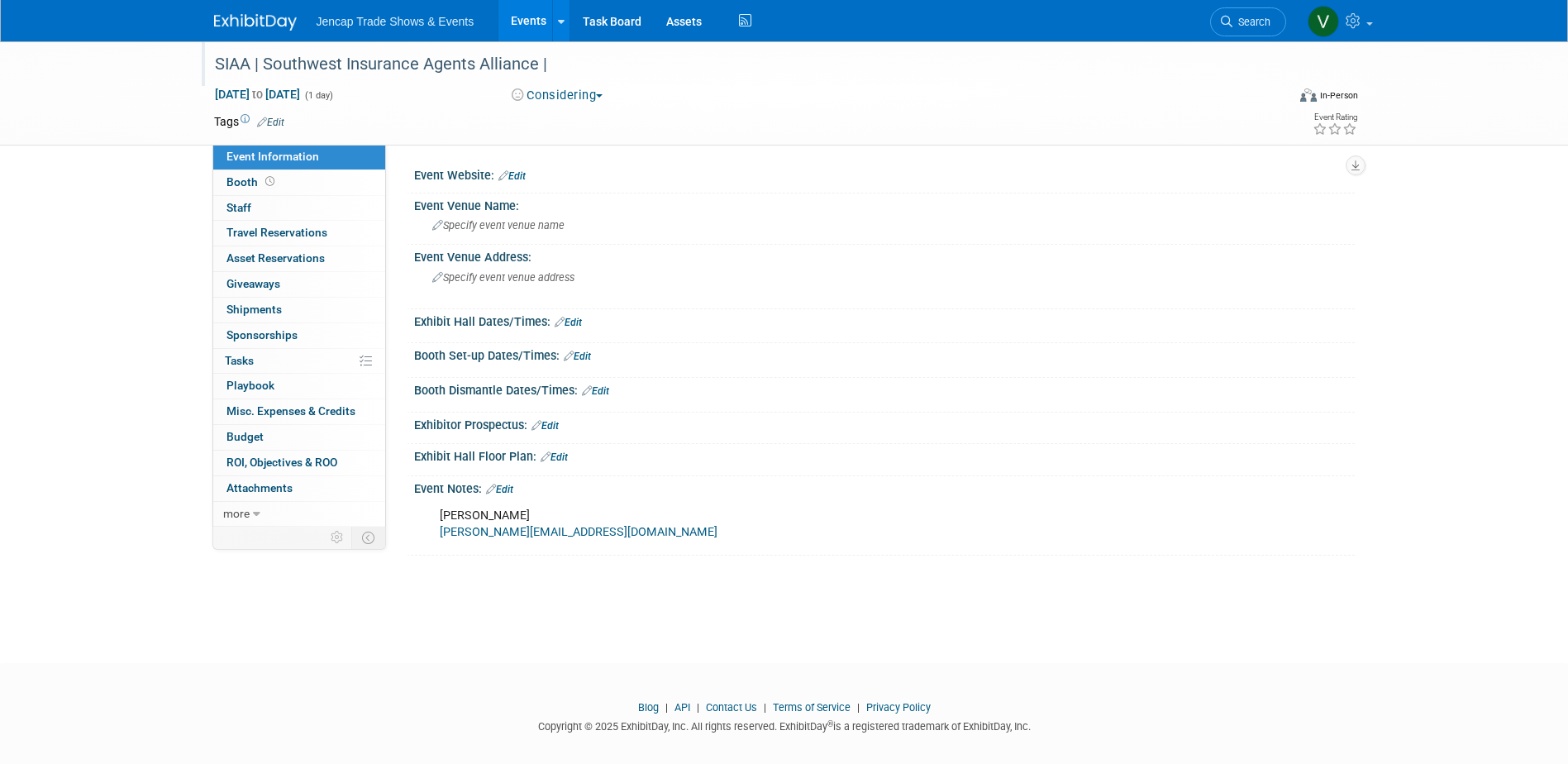
click at [267, 16] on img at bounding box center [255, 22] width 82 height 16
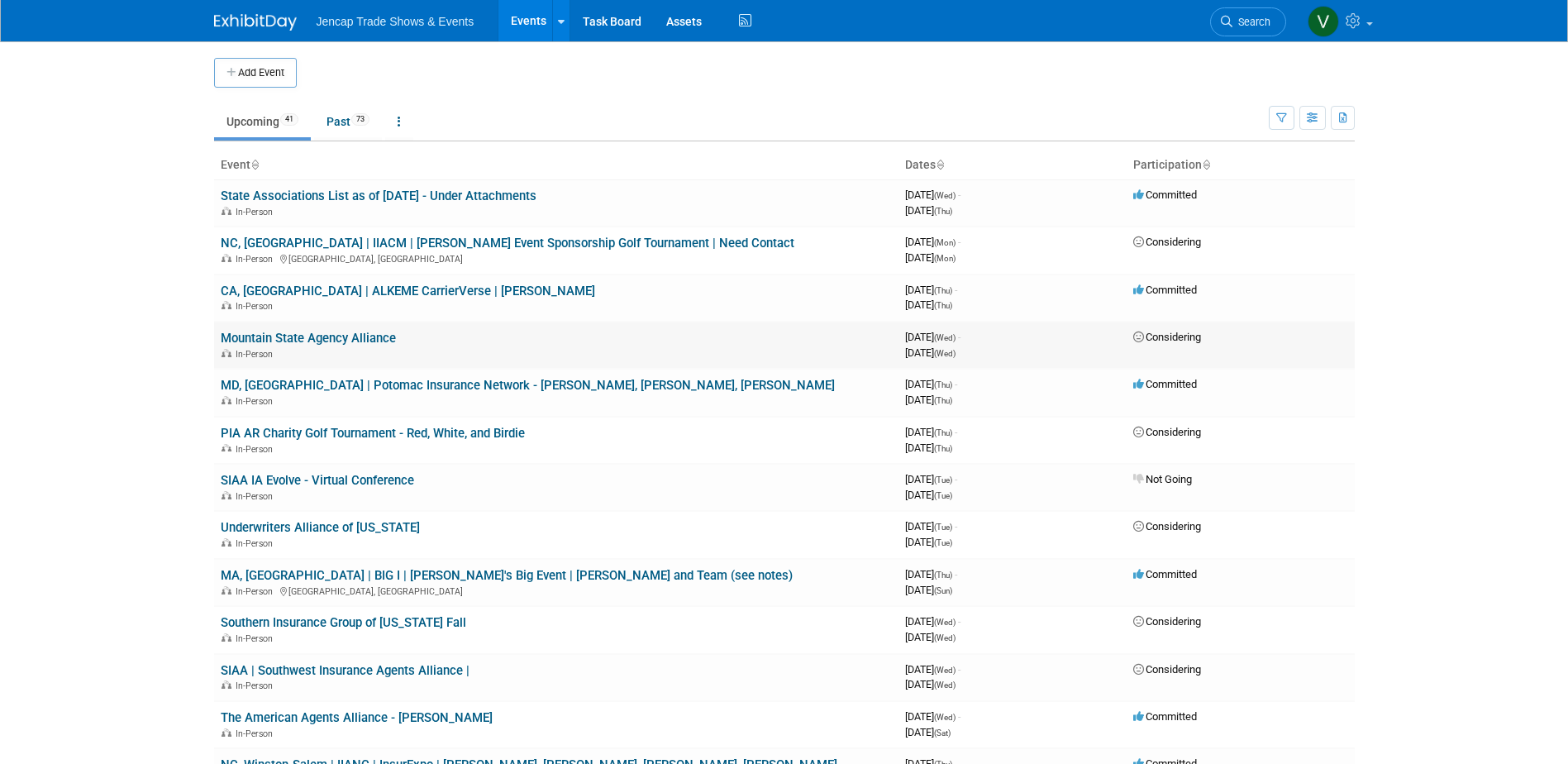
click at [335, 338] on link "Mountain State Agency Alliance" at bounding box center [308, 338] width 175 height 15
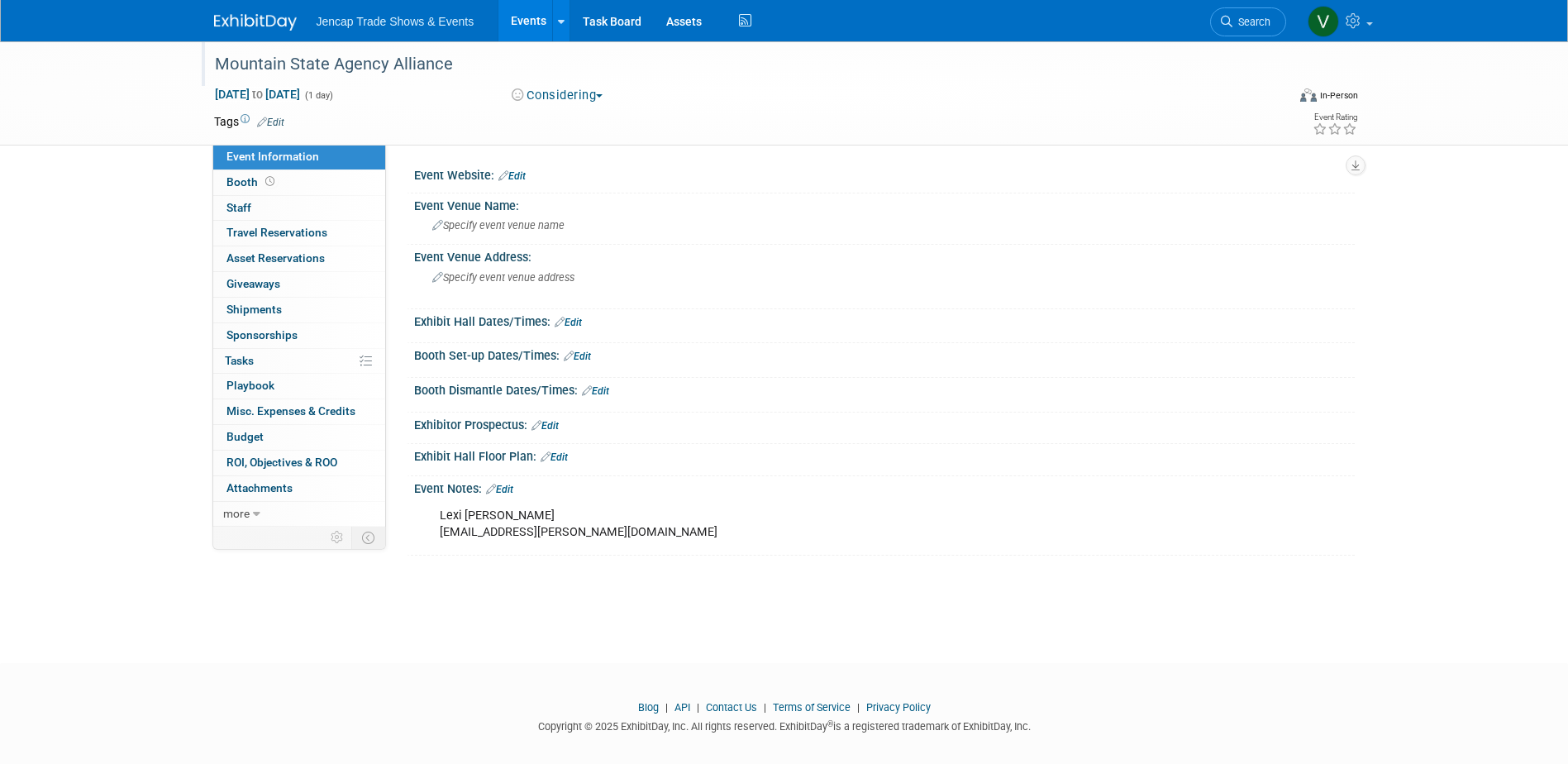
click at [218, 61] on div "Mountain State Agency Alliance" at bounding box center [735, 64] width 1052 height 30
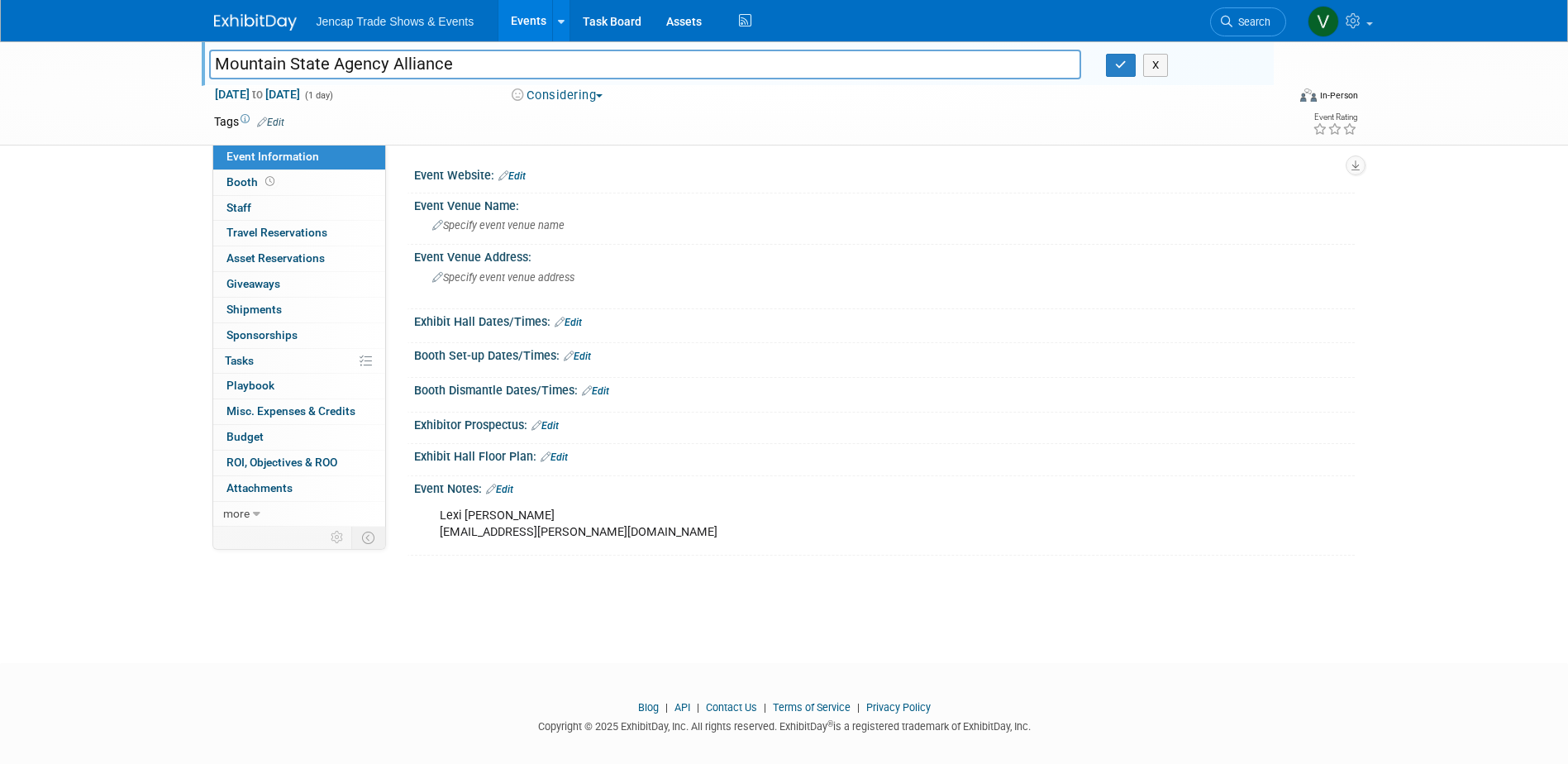
click at [215, 62] on input "Mountain State Agency Alliance" at bounding box center [645, 64] width 873 height 29
click at [508, 65] on input "SIAA | Mountain State Agency Alliance" at bounding box center [645, 64] width 873 height 29
click at [215, 63] on input "SIAA | Mountain State Agency Alliance" at bounding box center [645, 64] width 873 height 29
drag, startPoint x: 618, startPoint y: 72, endPoint x: 128, endPoint y: 43, distance: 490.9
click at [134, 48] on div "Mountain State Agency Alliance WV, SIAA | Mountain State Agency Alliance X Sep …" at bounding box center [784, 93] width 1568 height 104
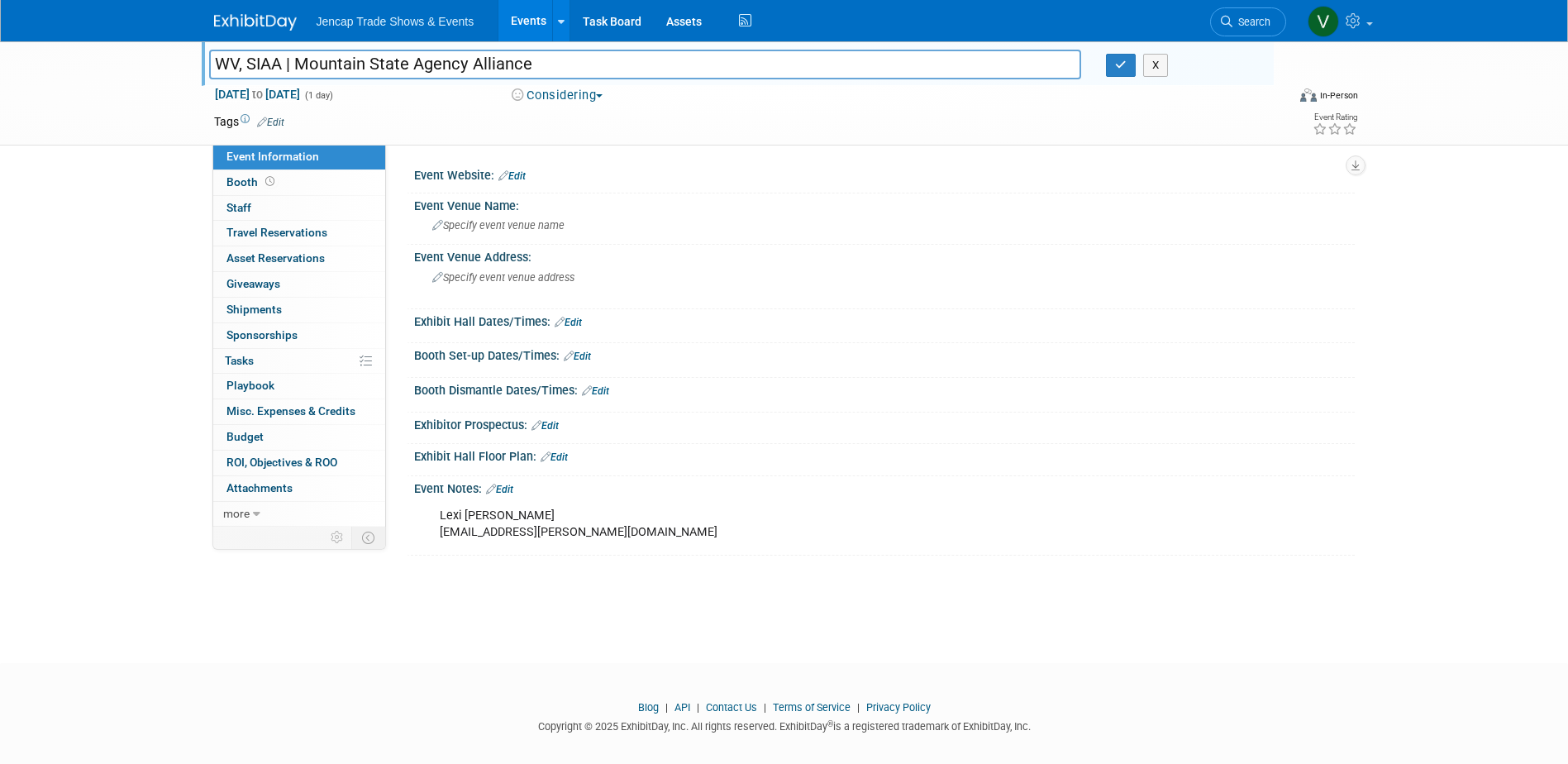
click at [248, 56] on input "WV, SIAA | Mountain State Agency Alliance" at bounding box center [645, 64] width 873 height 29
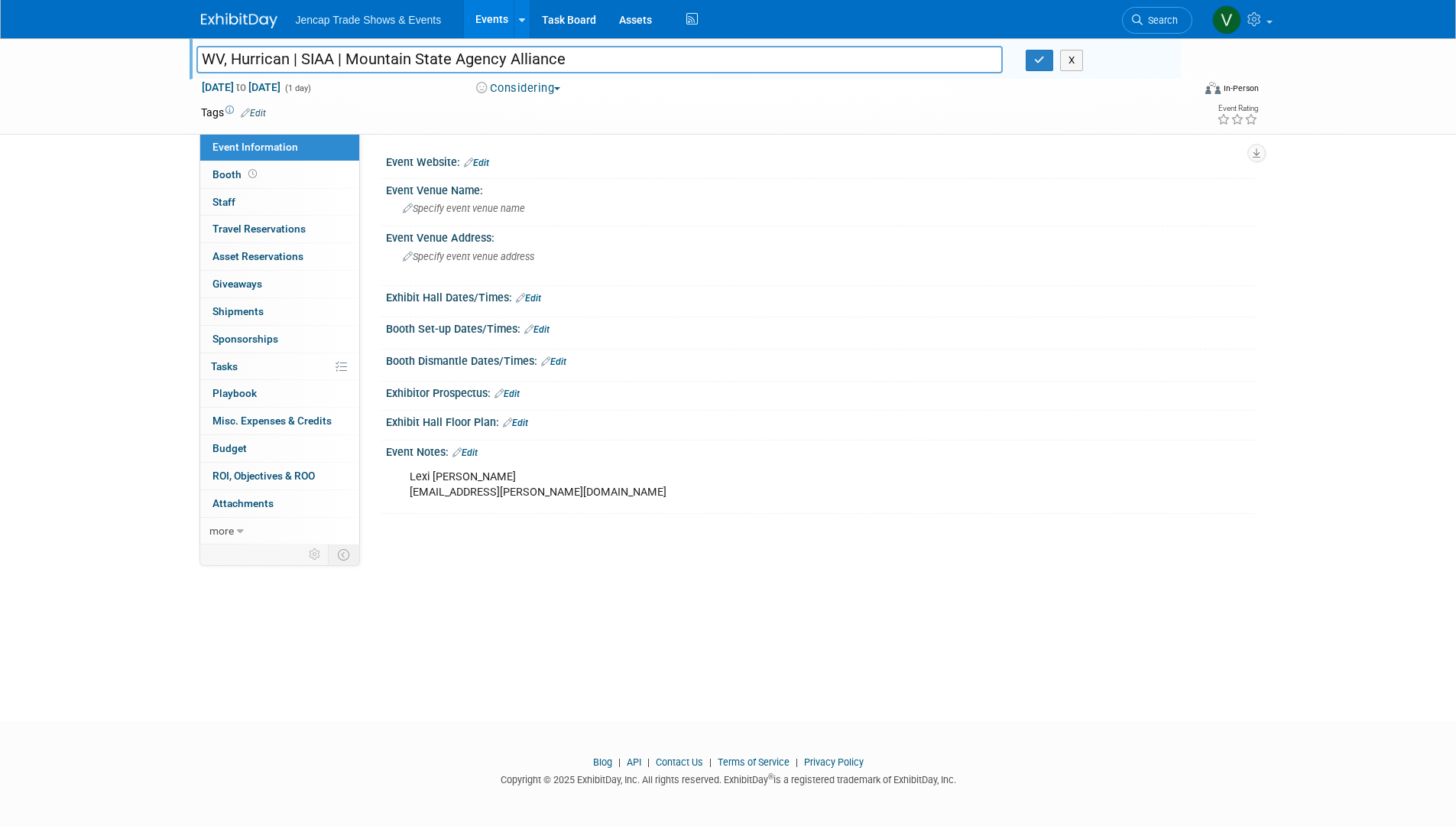
click at [374, 115] on td at bounding box center [673, 112] width 813 height 15
click at [380, 51] on input "WV, Hurrican | SIAA | Mountain State Agency Alliance" at bounding box center [599, 59] width 807 height 27
click at [576, 54] on input "WV, Hurrican | SIAA | Mountain State Agency Alliance" at bounding box center [599, 59] width 807 height 27
type input "WV, Hurrican | SIAA | Mountain State Agency Alliance"
click at [547, 85] on button "Considering" at bounding box center [518, 88] width 95 height 16
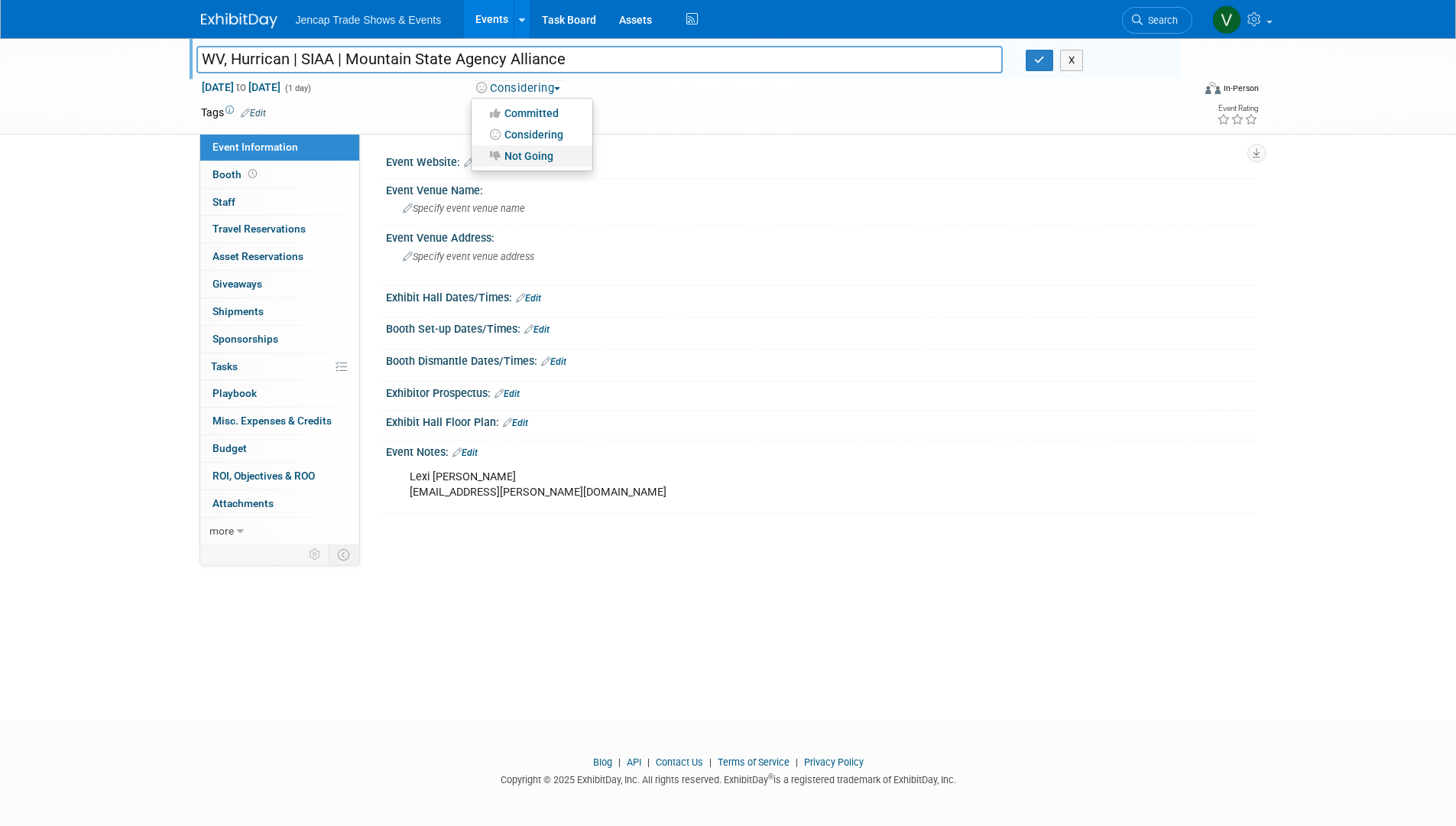
click at [534, 161] on link "Not Going" at bounding box center [532, 156] width 121 height 21
click at [1038, 65] on icon "button" at bounding box center [1039, 60] width 11 height 10
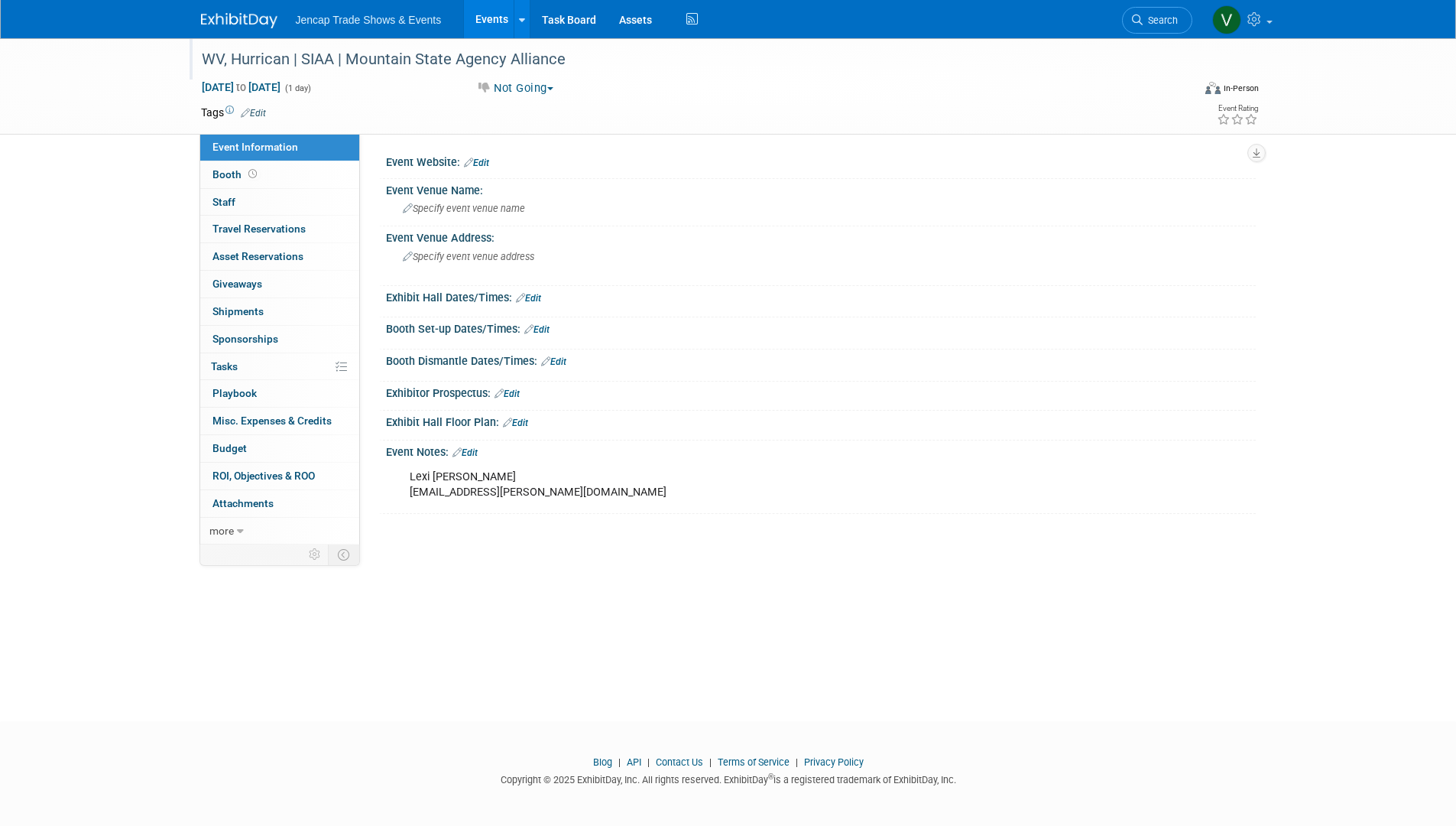
click at [287, 57] on div "WV, Hurrican | SIAA | Mountain State Agency Alliance" at bounding box center [682, 59] width 973 height 28
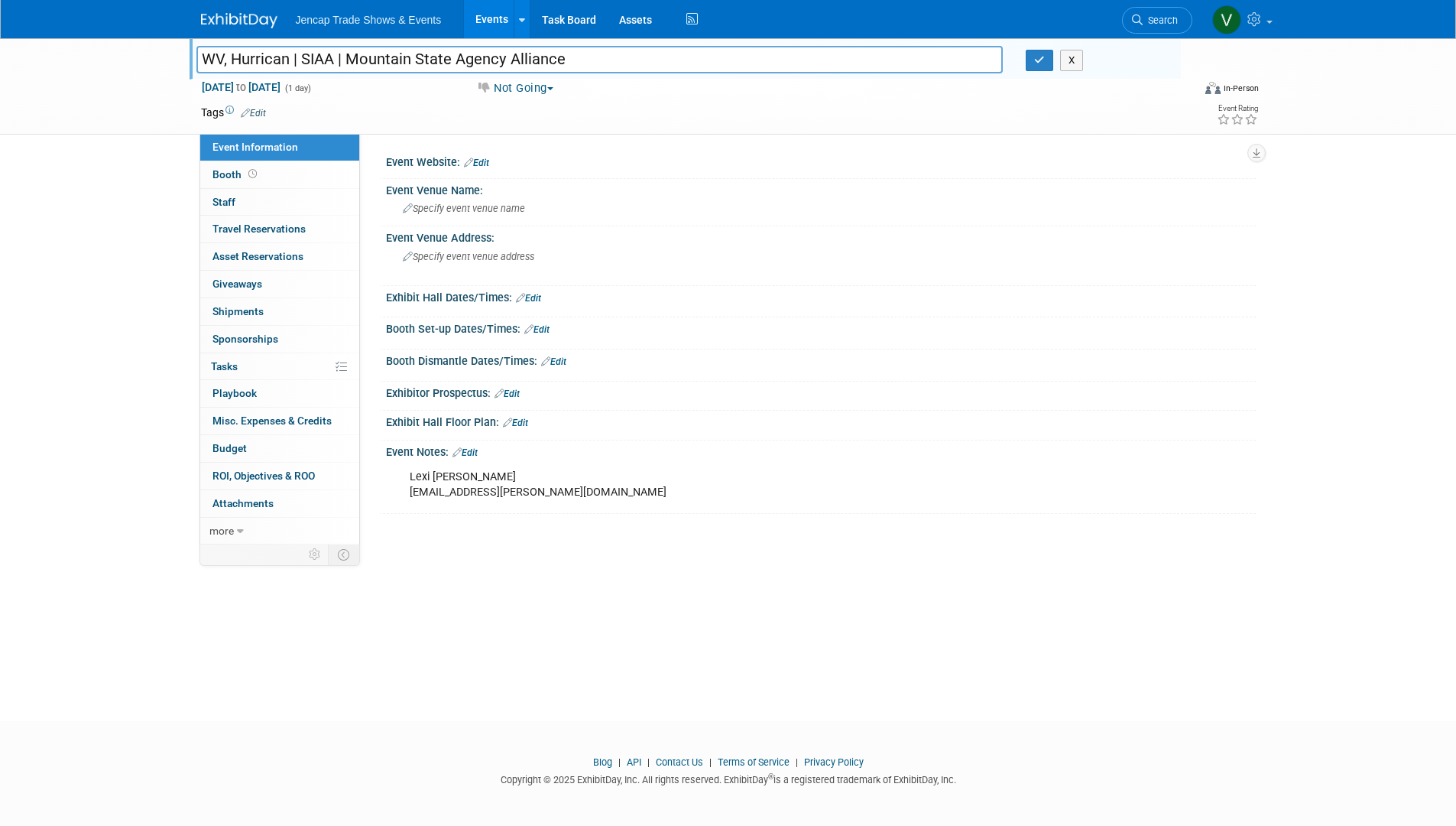
click at [285, 64] on input "WV, Hurrican | SIAA | Mountain State Agency Alliance" at bounding box center [599, 59] width 807 height 27
type input "WV, Hurricane | SIAA | Mountain State Agency Alliance"
click at [1044, 57] on icon "button" at bounding box center [1039, 60] width 11 height 10
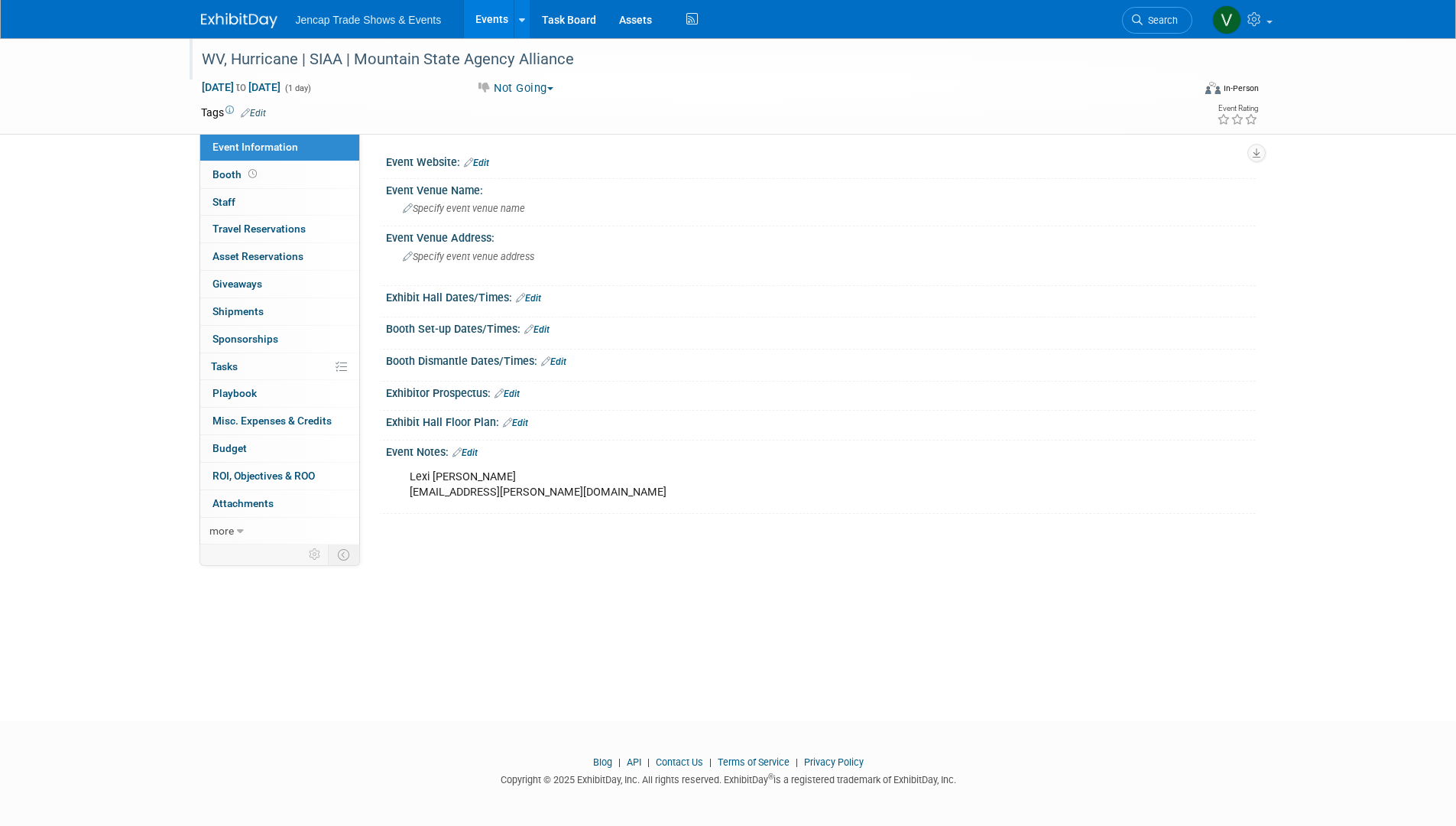
click at [230, 13] on img at bounding box center [239, 20] width 76 height 15
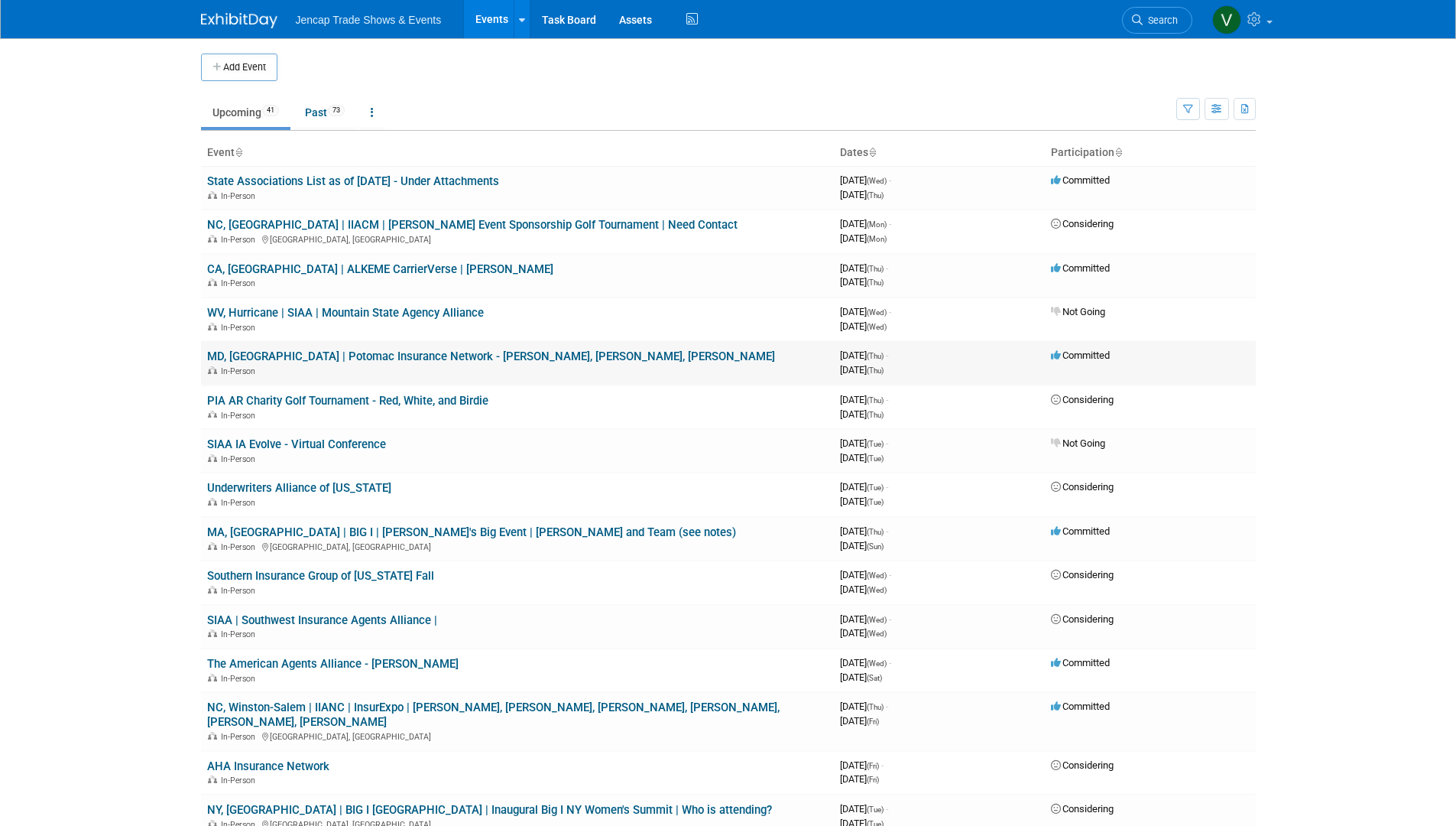
click at [323, 357] on link "MD, [GEOGRAPHIC_DATA] | Potomac Insurance Network - [PERSON_NAME], [PERSON_NAME…" at bounding box center [491, 356] width 568 height 14
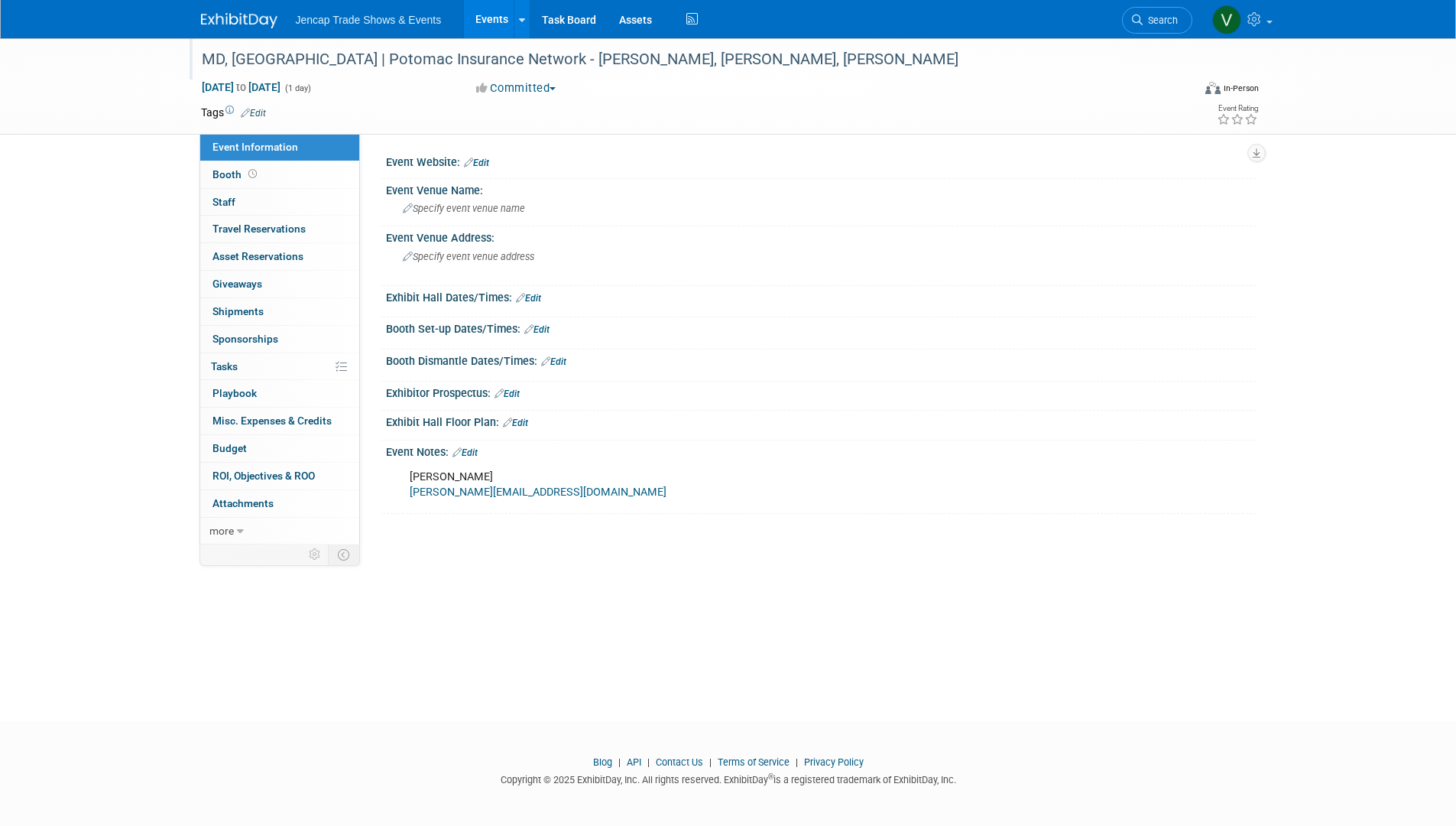
click at [309, 53] on div "MD, [GEOGRAPHIC_DATA] | Potomac Insurance Network - [PERSON_NAME], [PERSON_NAME…" at bounding box center [682, 59] width 973 height 28
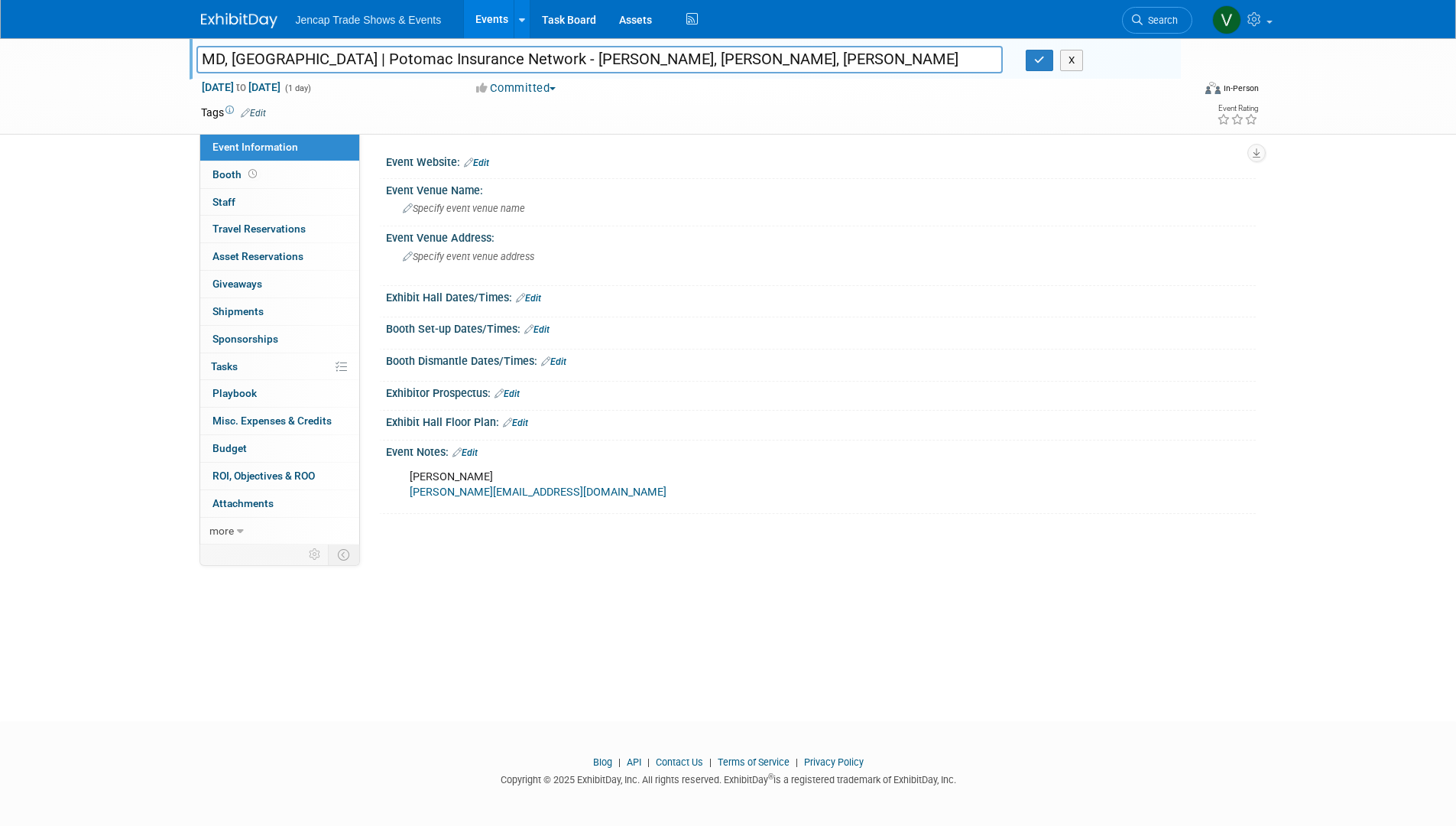
click at [309, 59] on input "MD, [GEOGRAPHIC_DATA] | Potomac Insurance Network - [PERSON_NAME], [PERSON_NAME…" at bounding box center [599, 59] width 807 height 27
type input "MD, [GEOGRAPHIC_DATA] | SIAA | Potomac Insurance Network - [PERSON_NAME], [PERS…"
click at [1036, 63] on icon "button" at bounding box center [1039, 60] width 11 height 10
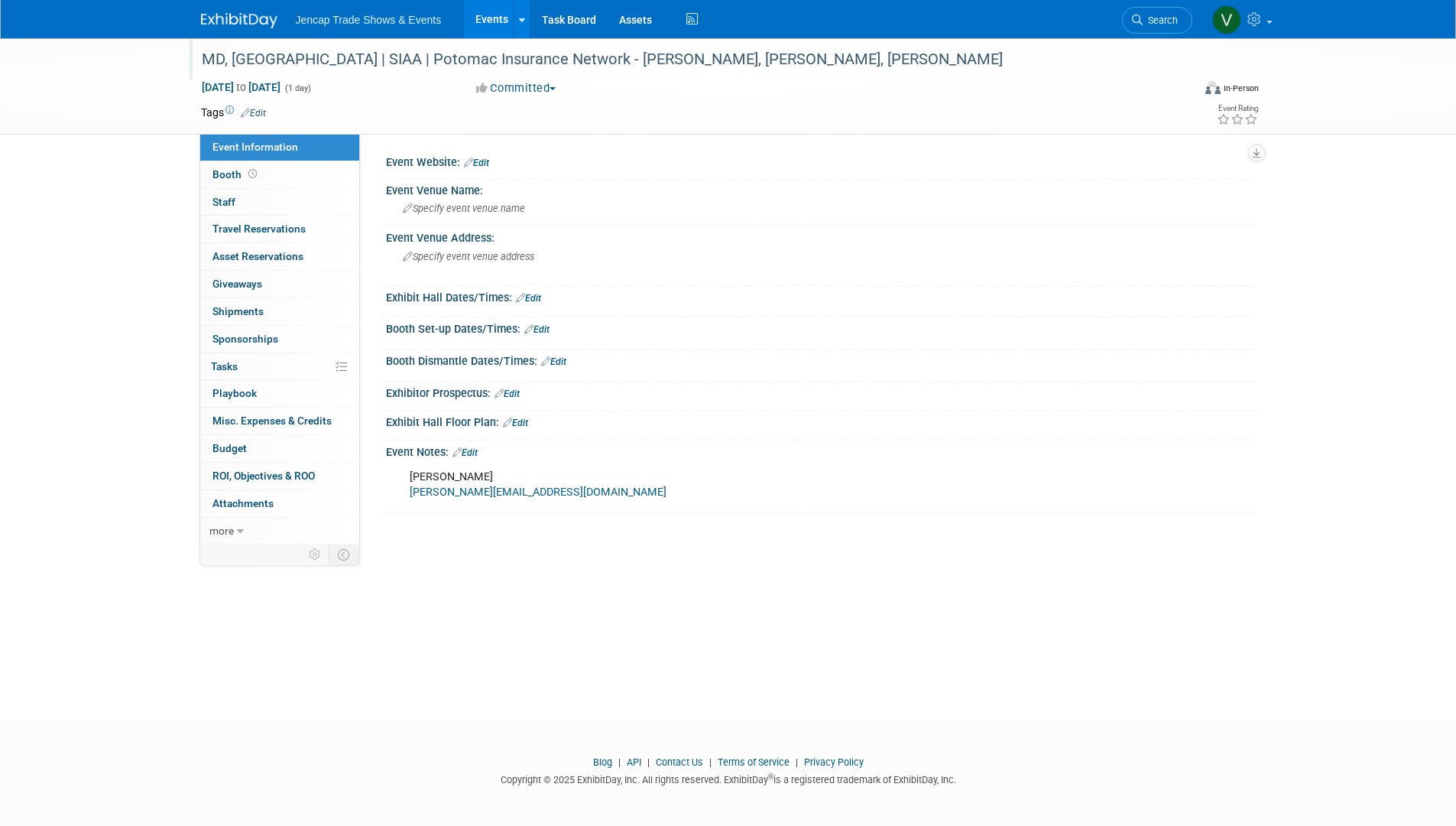
click at [238, 12] on link at bounding box center [248, 13] width 95 height 12
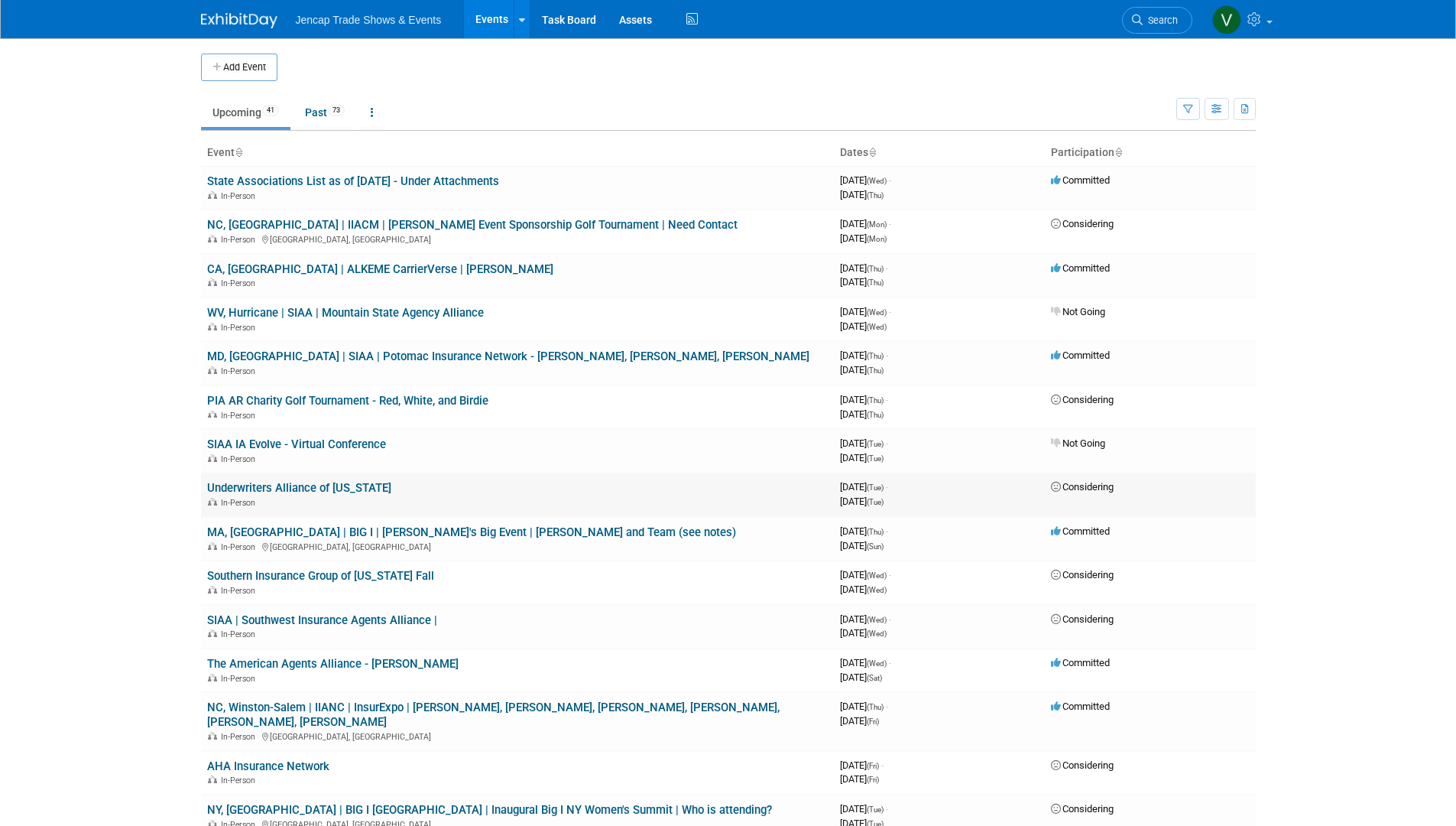
click at [319, 487] on link "Underwriters Alliance of [US_STATE]" at bounding box center [299, 488] width 184 height 14
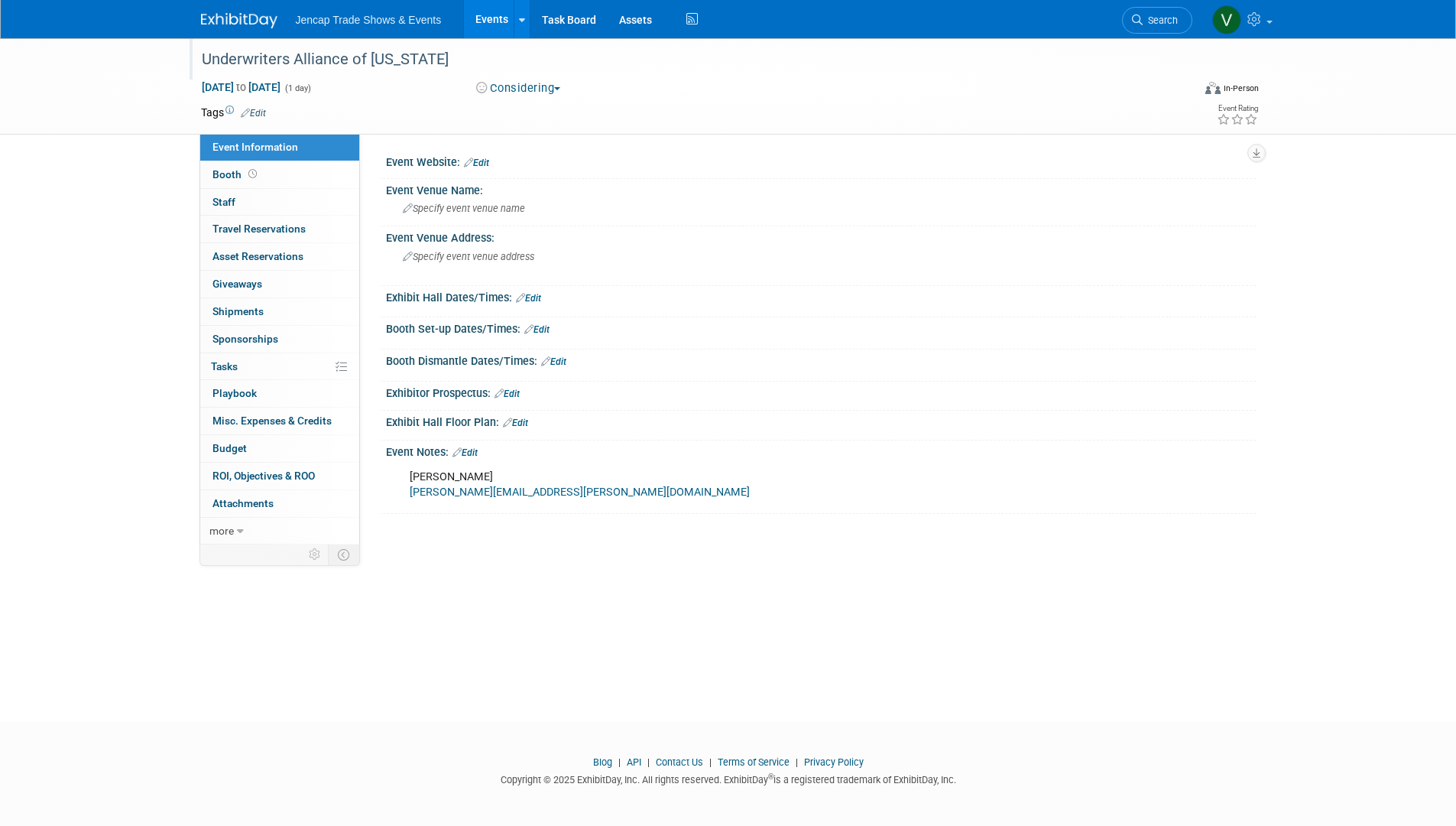
click at [205, 55] on div "Underwriters Alliance of Indiana" at bounding box center [682, 59] width 973 height 28
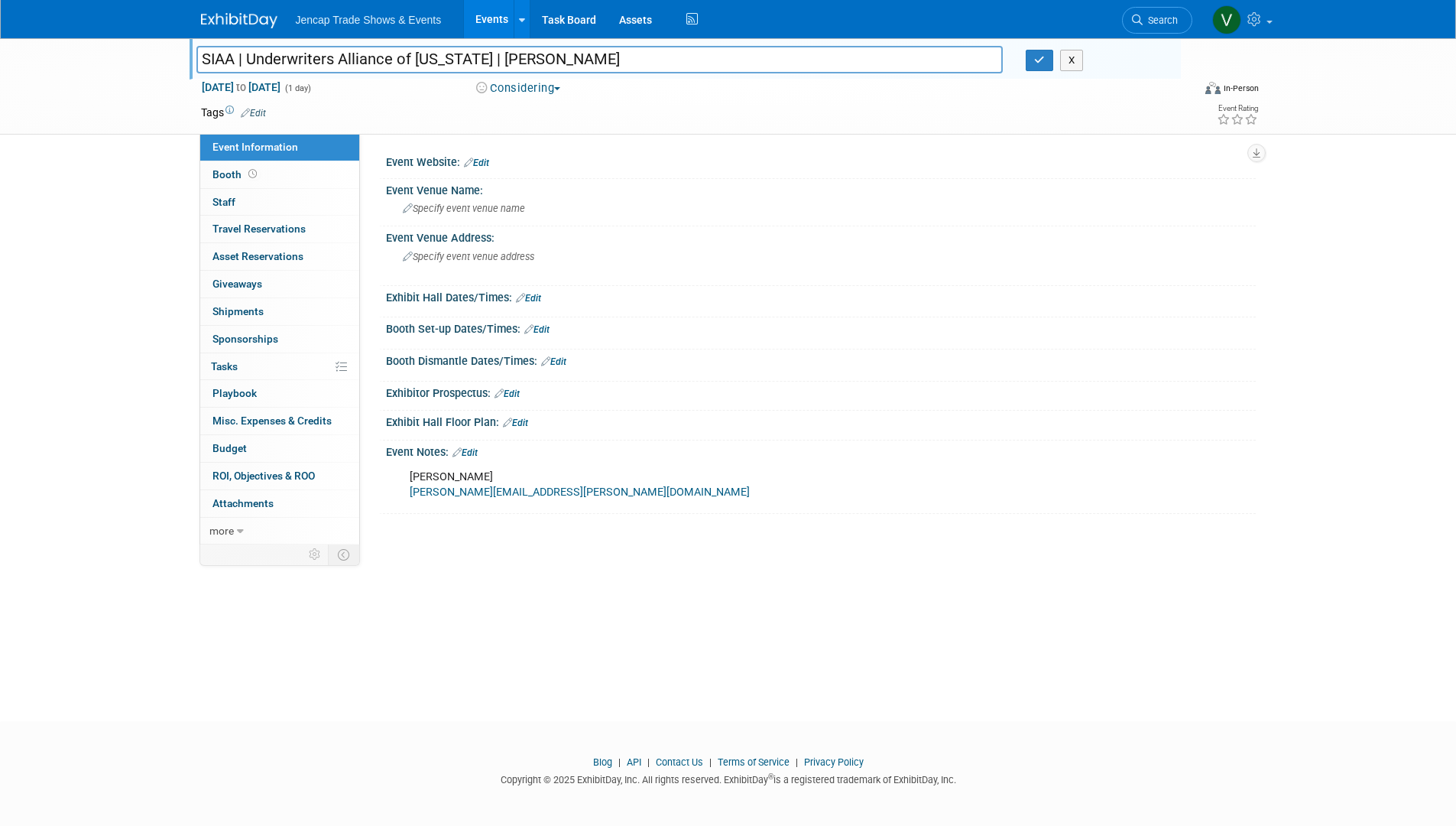
click at [208, 65] on input "SIAA | Underwriters Alliance of Indiana | Evan Nowak" at bounding box center [599, 59] width 807 height 27
drag, startPoint x: 623, startPoint y: 59, endPoint x: 162, endPoint y: 47, distance: 461.2
click at [162, 47] on div "Underwriters Alliance of Indiana IA, | SIAA | Underwriters Alliance of Indiana …" at bounding box center [728, 86] width 1456 height 96
type input "IA, | SIAA | Underwriters Alliance of [US_STATE] | [PERSON_NAME]"
click at [1041, 62] on icon "button" at bounding box center [1039, 60] width 11 height 10
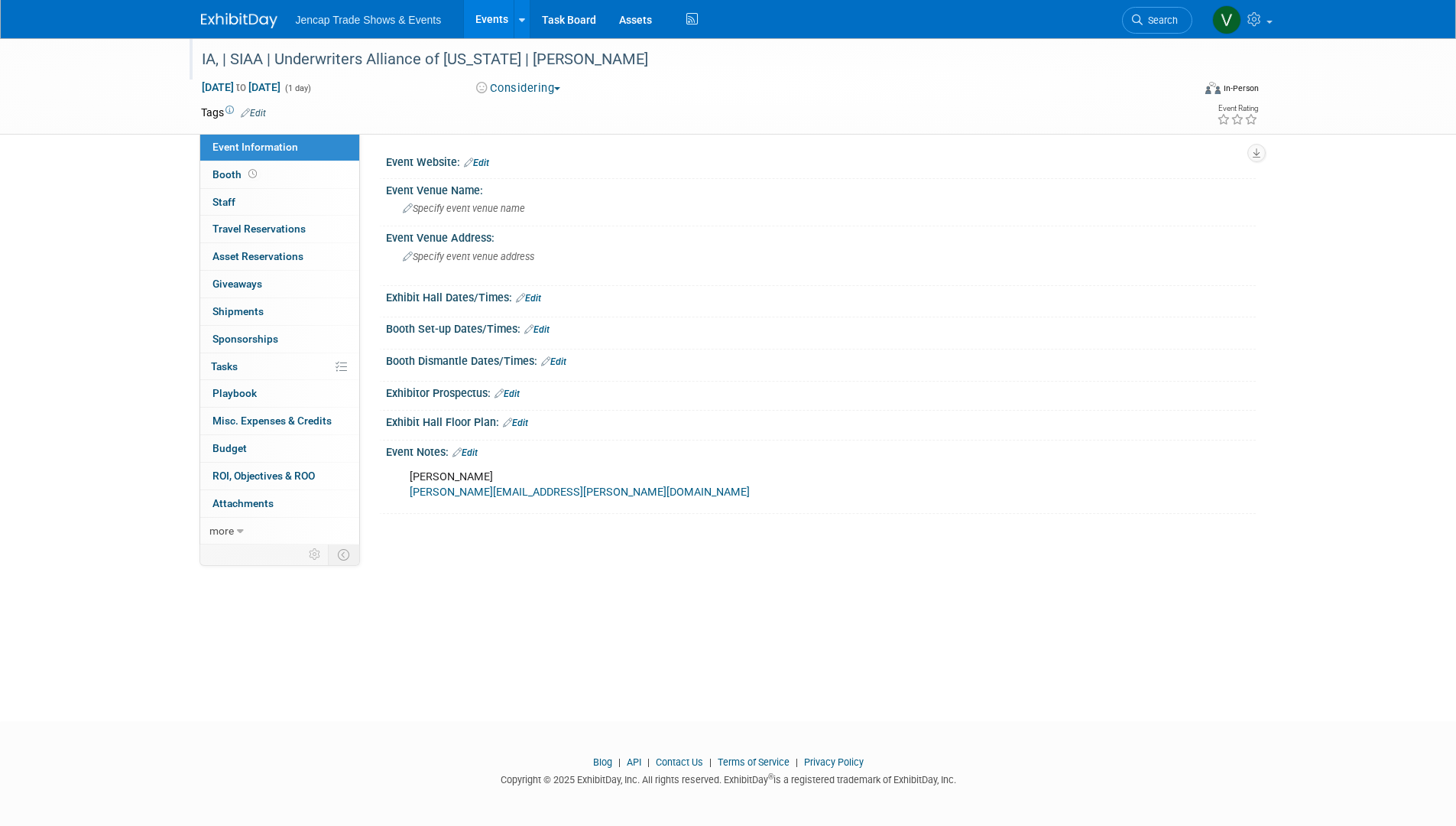
click at [234, 12] on link at bounding box center [248, 13] width 95 height 12
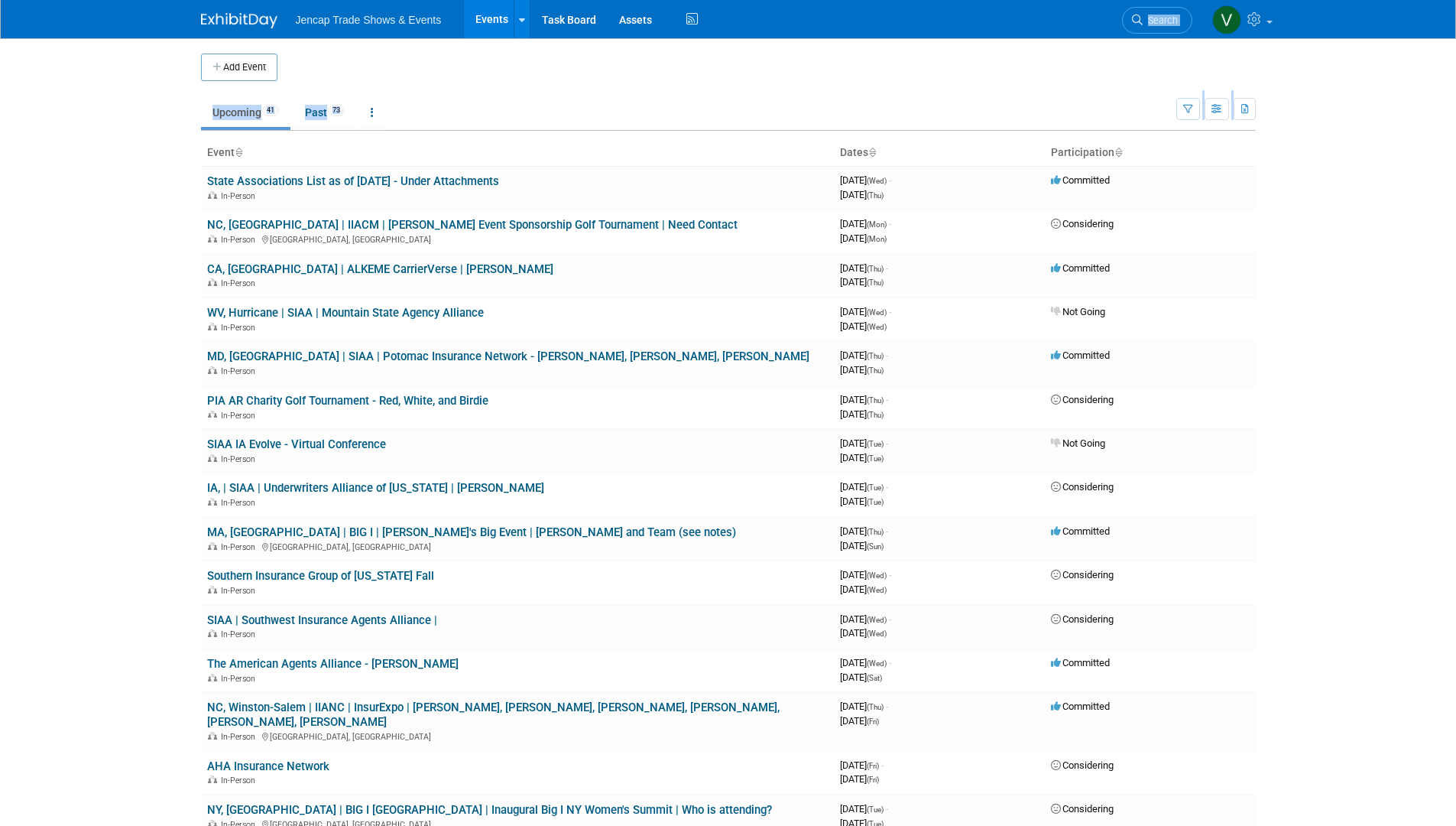
drag, startPoint x: 979, startPoint y: 18, endPoint x: 2184, endPoint y: 205, distance: 1219.4
click at [1455, 205] on html "Jencap Trade Shows & Events Events Add Event Bulk Upload Events Shareable Event…" at bounding box center [728, 413] width 1456 height 826
click at [1095, 58] on td at bounding box center [740, 67] width 927 height 28
click at [973, 92] on td "Upcoming 41 Past 73 All Events 114 Past and Upcoming Grouped Annually Events gr…" at bounding box center [689, 106] width 975 height 50
click at [902, 76] on td at bounding box center [740, 67] width 927 height 28
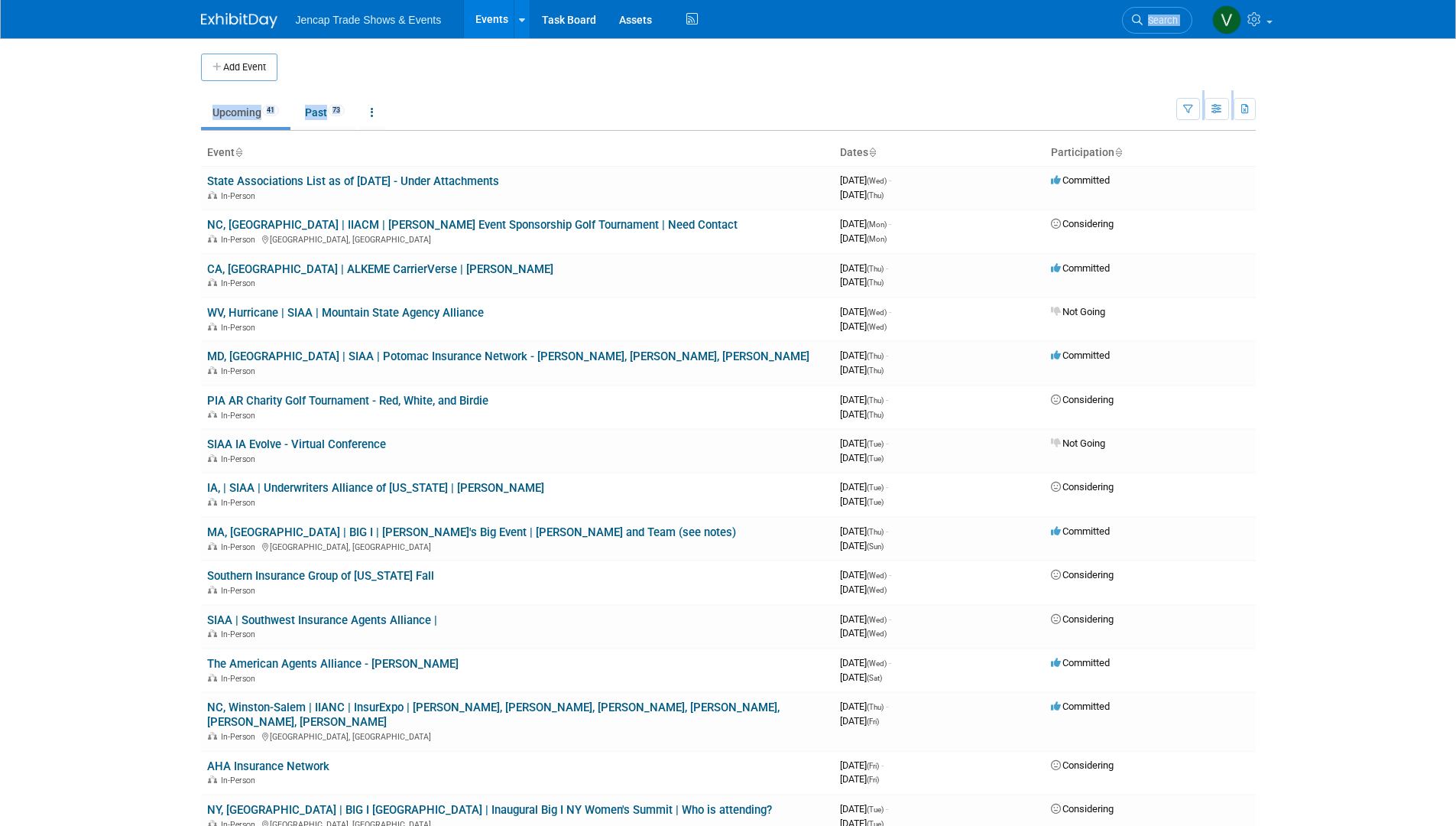
click at [556, 120] on ul "Upcoming 41 Past 73 All Events 114 Past and Upcoming Grouped Annually Events gr…" at bounding box center [689, 113] width 975 height 35
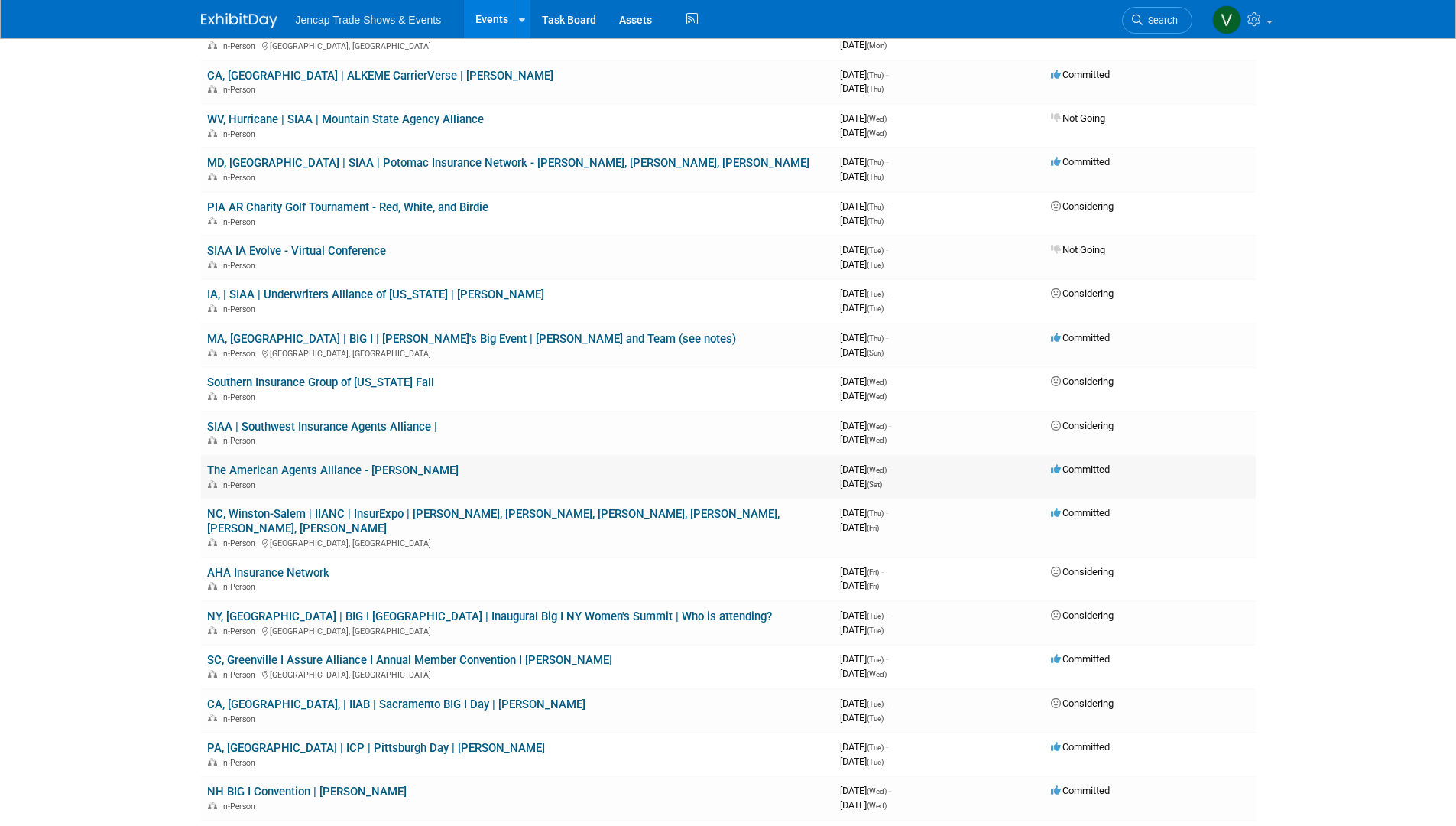
scroll to position [229, 0]
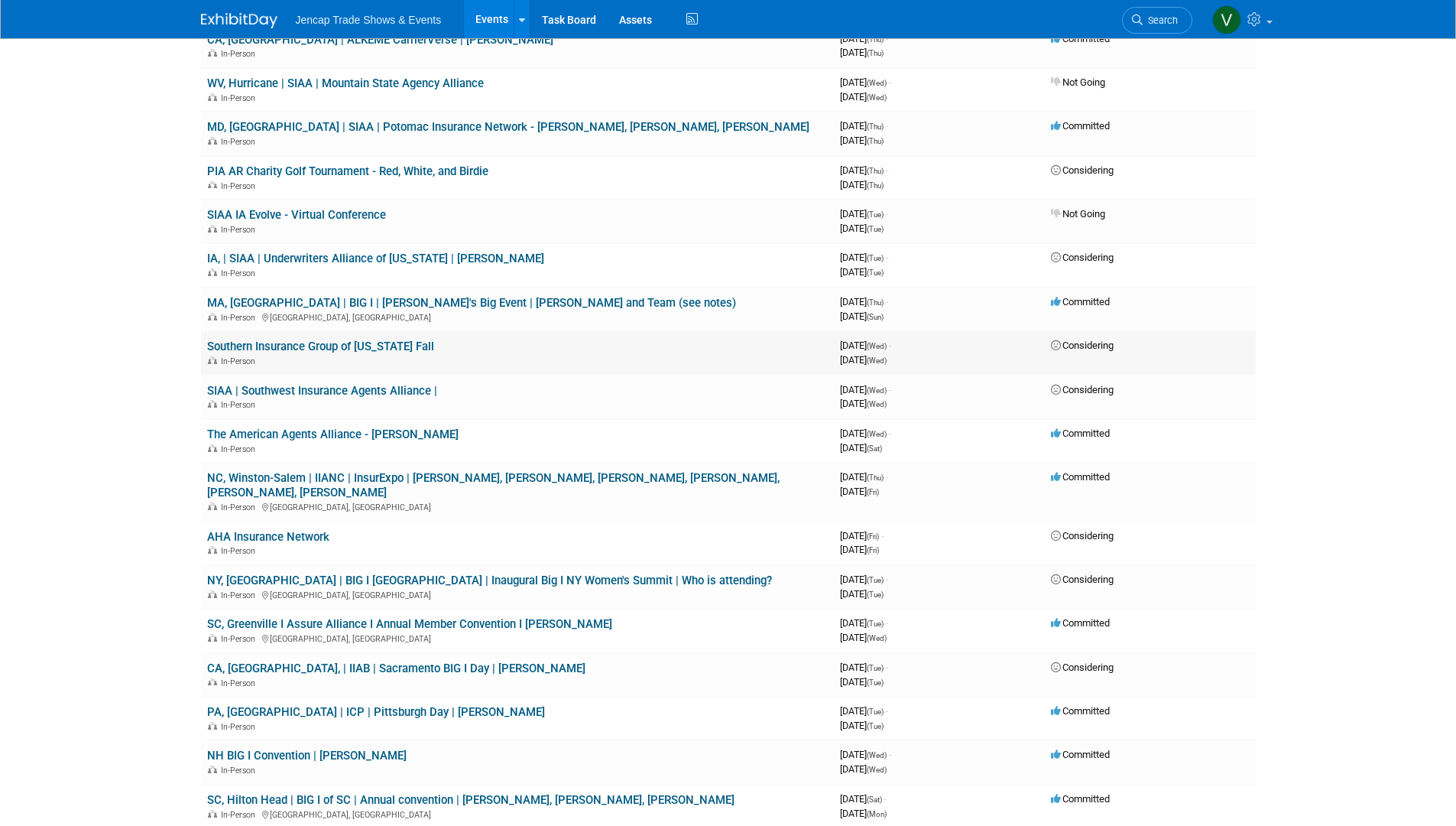
click at [370, 347] on link "Southern Insurance Group of [US_STATE] Fall" at bounding box center [320, 347] width 227 height 14
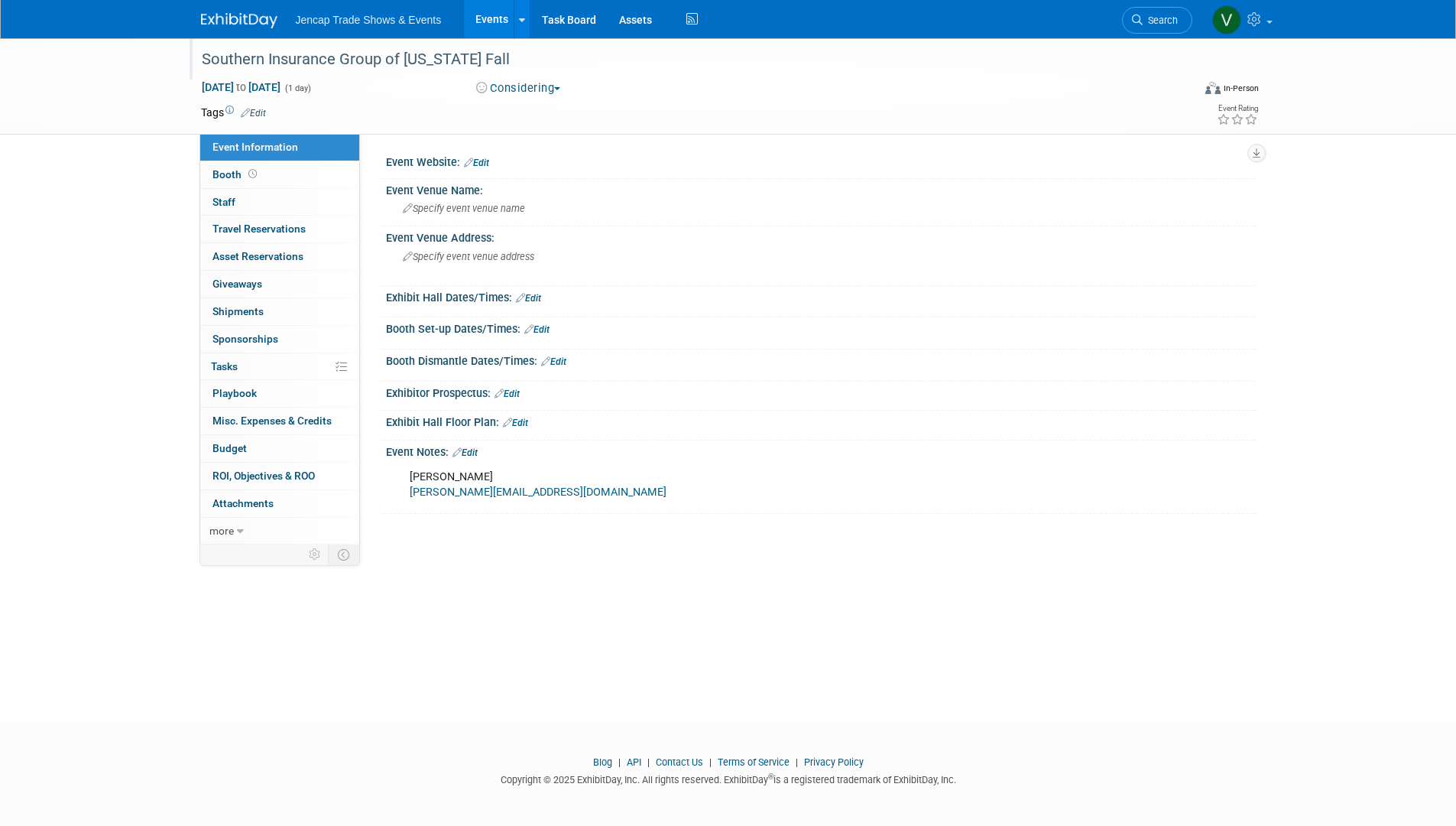
click at [203, 58] on div "Southern Insurance Group of Louisiana Fall" at bounding box center [682, 59] width 973 height 28
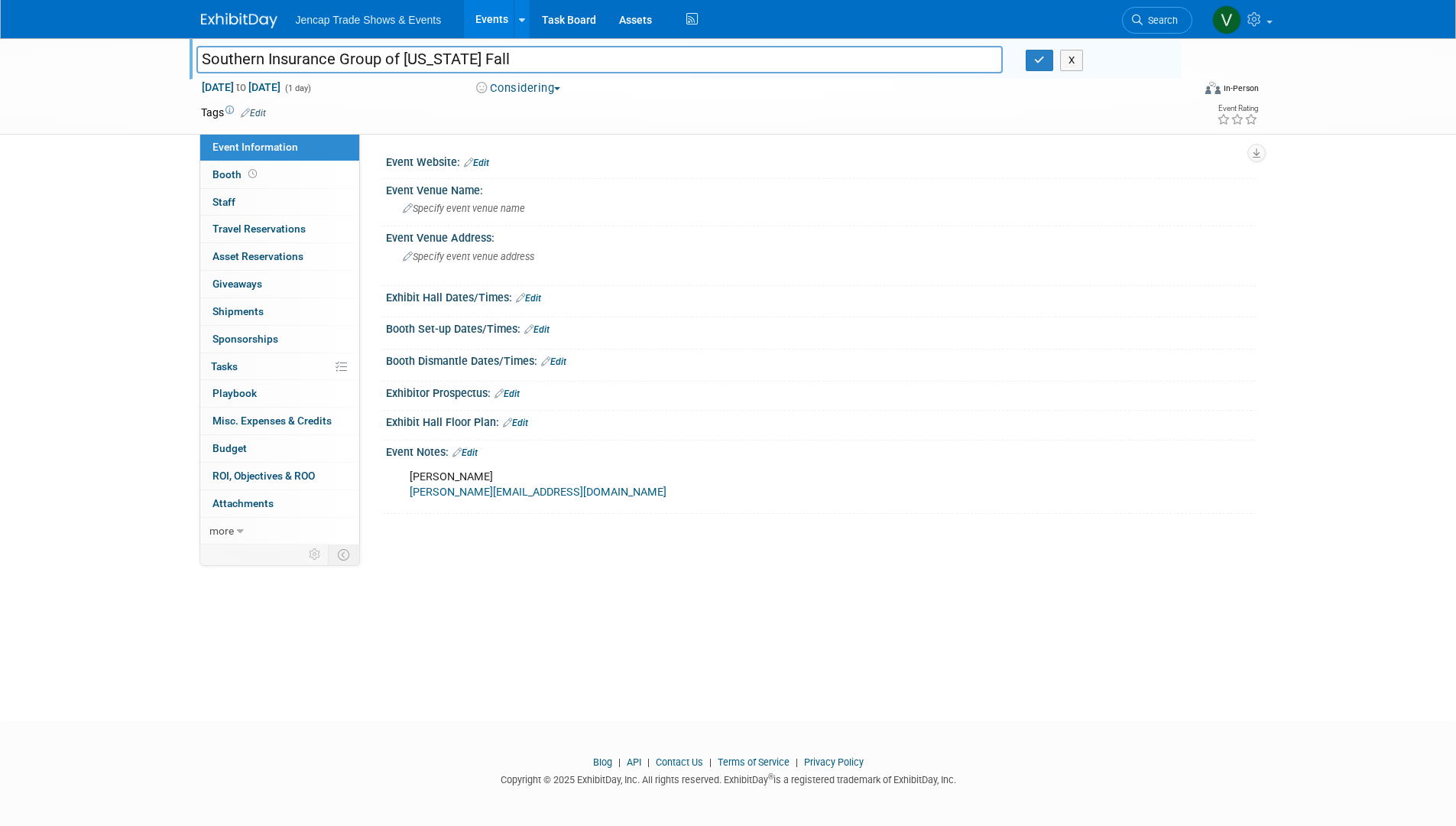
click at [204, 57] on input "Southern Insurance Group of Louisiana Fall" at bounding box center [599, 59] width 807 height 27
click at [600, 57] on input "LA, | SIAA | Southern Insurance Group of Louisiana Fall" at bounding box center [599, 59] width 807 height 27
type input "LA, | SIAA | Southern Insurance Group of [US_STATE] Fall |"
click at [1033, 67] on button "button" at bounding box center [1039, 60] width 28 height 21
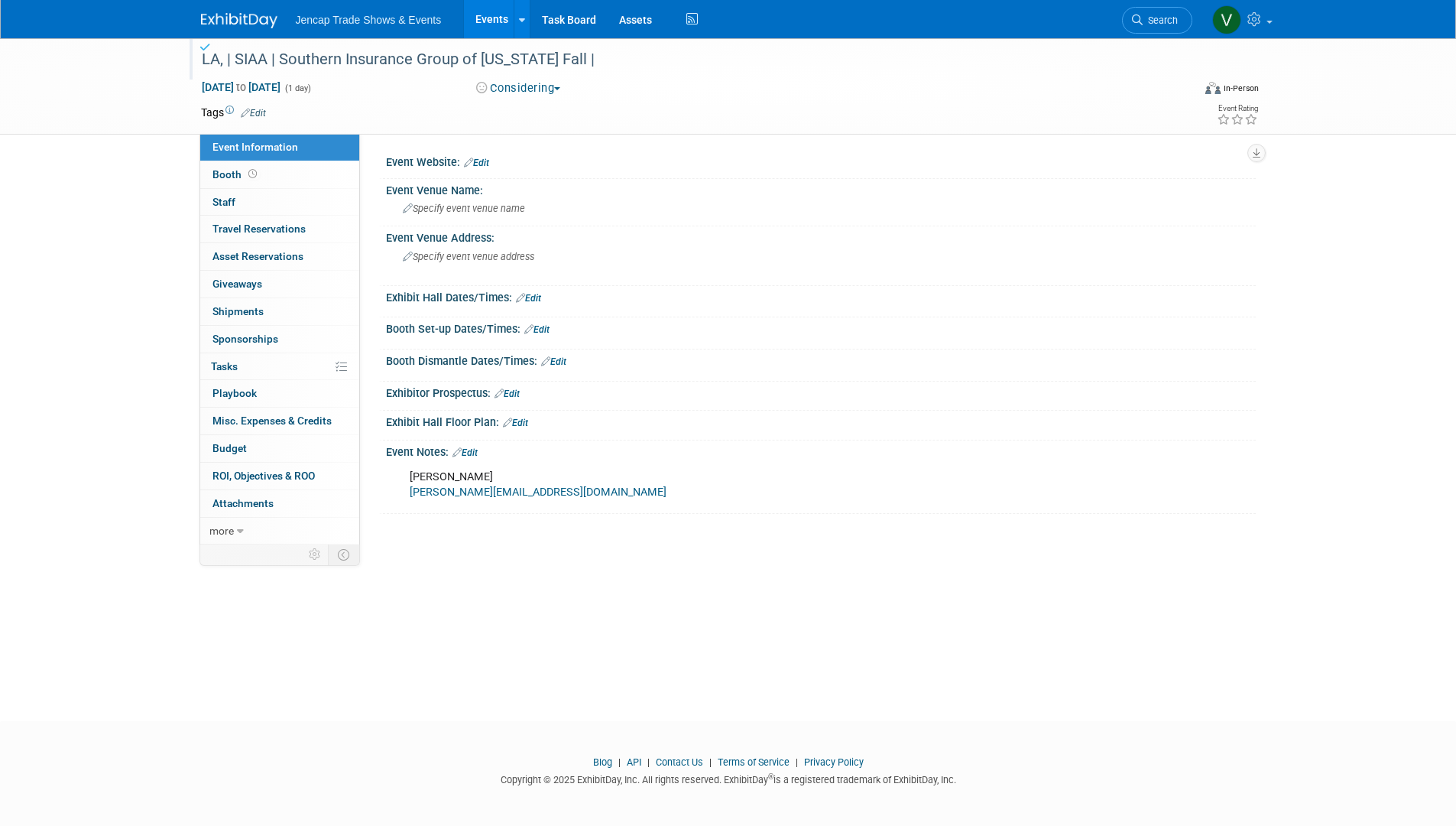
click at [239, 14] on img at bounding box center [239, 20] width 76 height 15
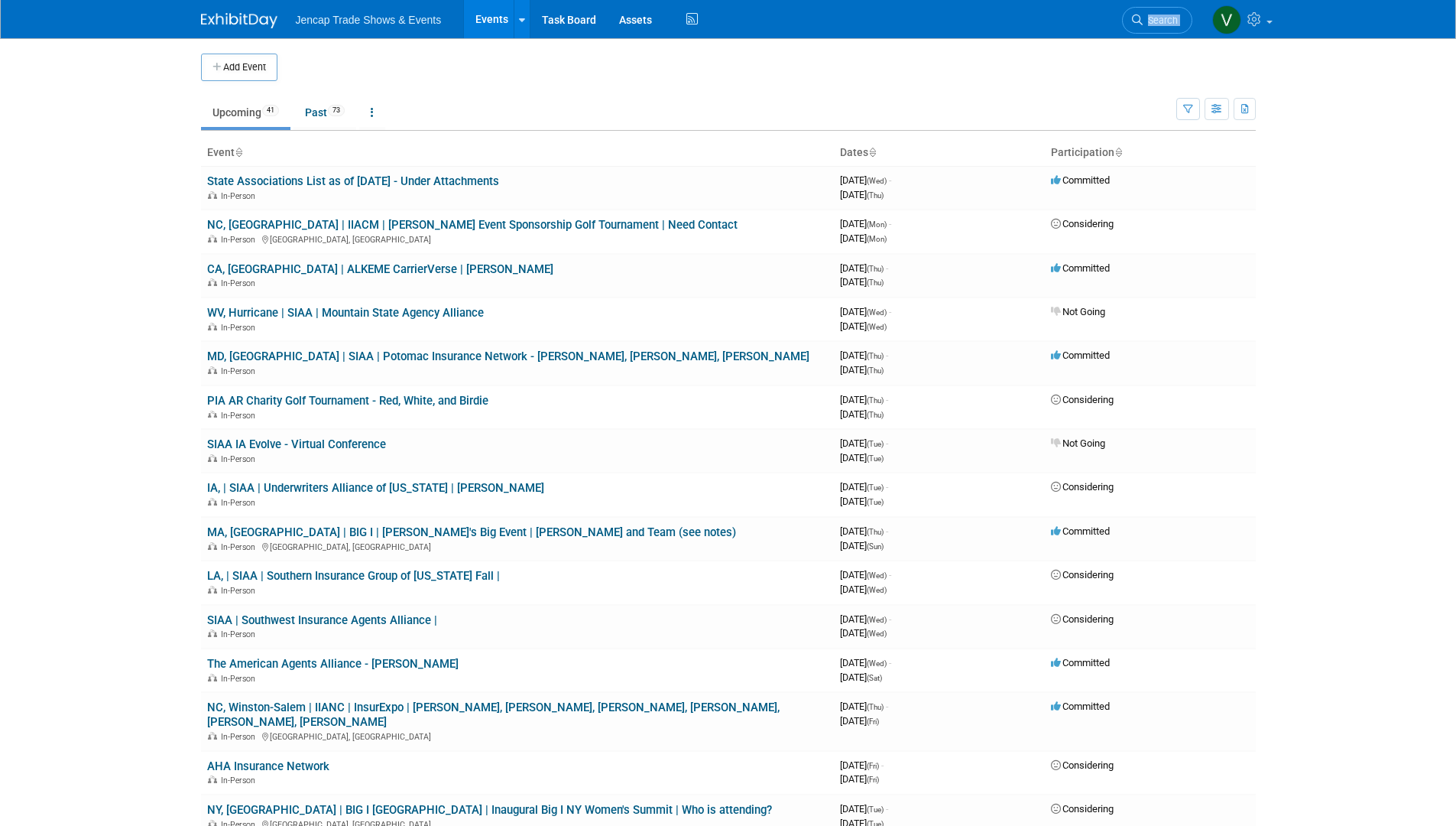
drag, startPoint x: 1317, startPoint y: 57, endPoint x: 1315, endPoint y: 115, distance: 58.0
click at [1315, 115] on body "Jencap Trade Shows & Events Events Add Event Bulk Upload Events Shareable Event…" at bounding box center [728, 413] width 1456 height 826
click at [966, 9] on div "Jencap Trade Shows & Events Events Add Event Bulk Upload Events Shareable Event…" at bounding box center [728, 19] width 1055 height 38
click at [303, 486] on link "IA, | SIAA | Underwriters Alliance of [US_STATE] | [PERSON_NAME]" at bounding box center [375, 488] width 337 height 14
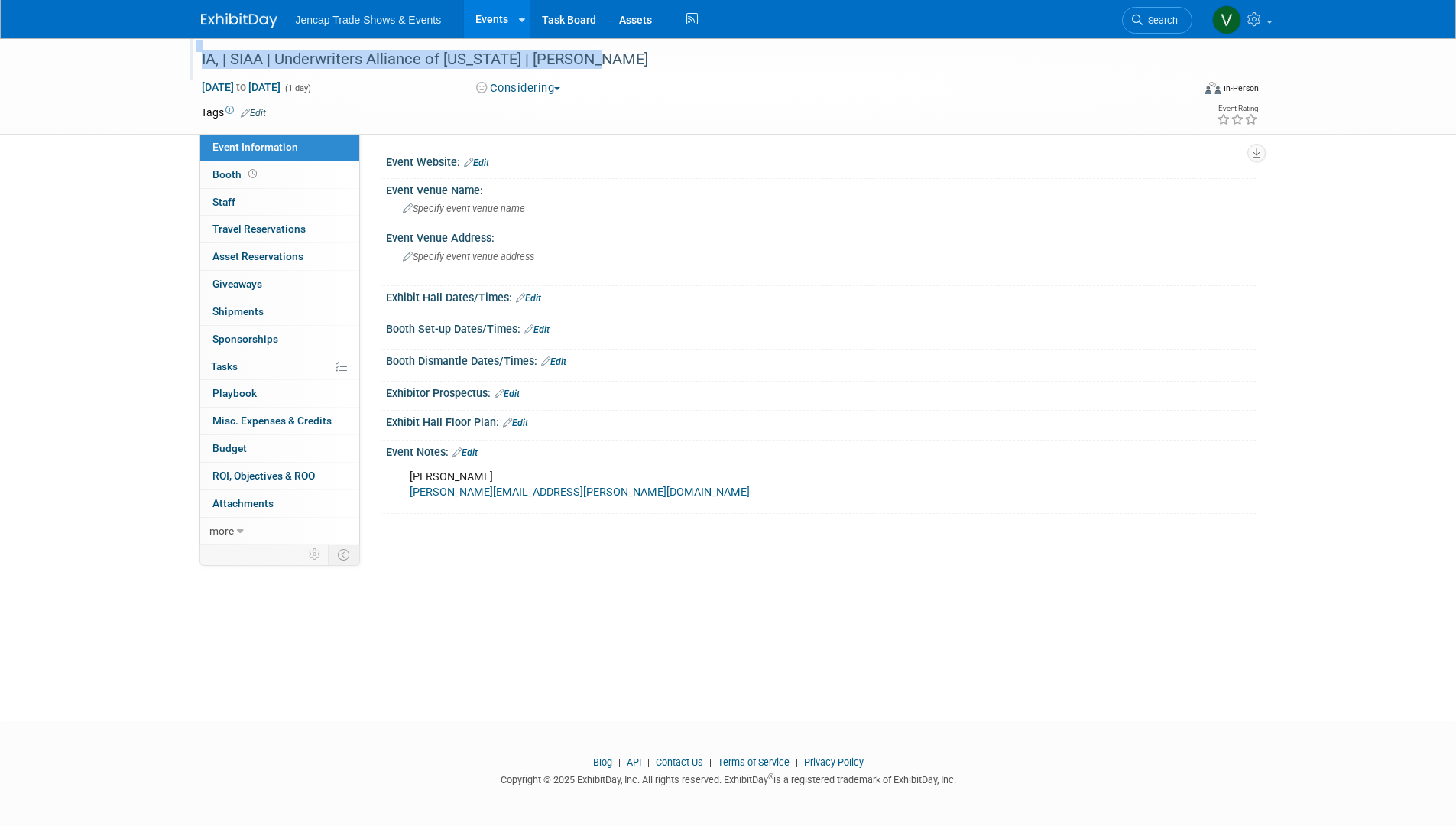
drag, startPoint x: 601, startPoint y: 60, endPoint x: 189, endPoint y: 47, distance: 412.2
click at [189, 47] on div "IA, | SIAA | Underwriters Alliance of [US_STATE] | [PERSON_NAME]" at bounding box center [684, 58] width 991 height 41
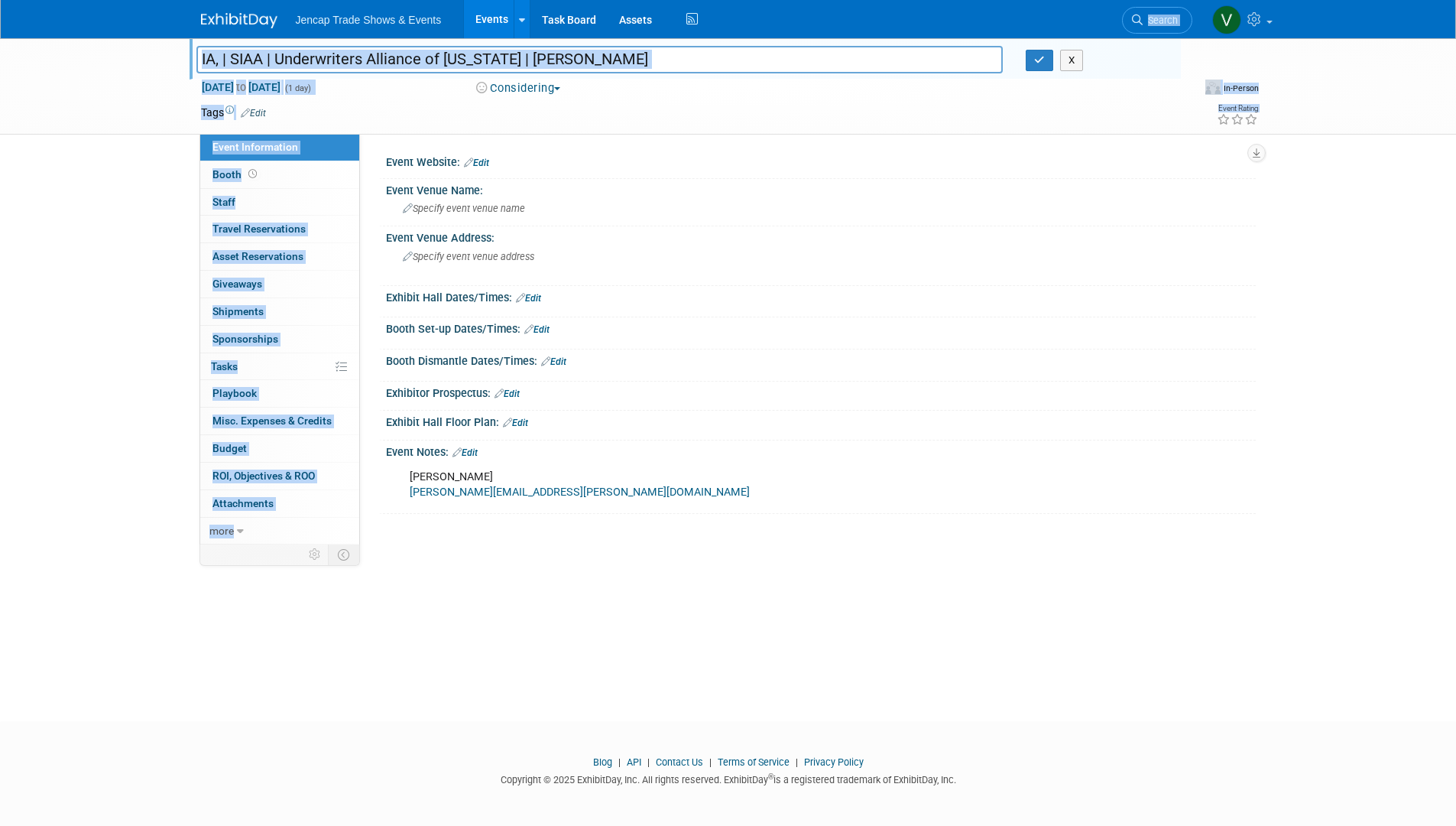
drag, startPoint x: 1372, startPoint y: 20, endPoint x: 1283, endPoint y: 144, distance: 152.6
click at [1283, 144] on body "Jencap Trade Shows & Events Events Add Event Bulk Upload Events Shareable Event…" at bounding box center [728, 413] width 1456 height 826
click at [910, 3] on div "Jencap Trade Shows & Events Events Add Event Bulk Upload Events Shareable Event…" at bounding box center [728, 19] width 1055 height 38
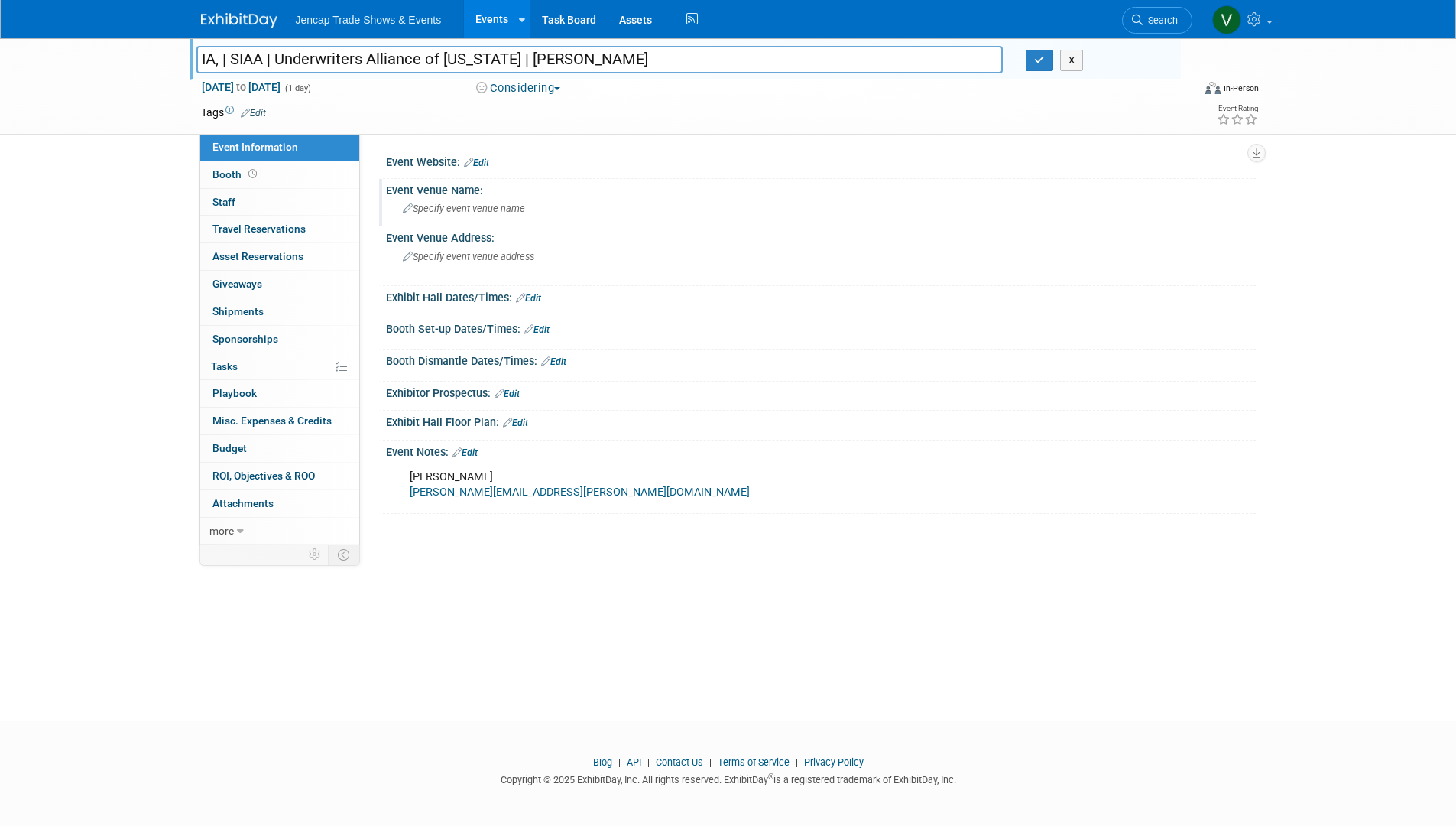
click at [873, 213] on div "Specify event venue name" at bounding box center [821, 208] width 847 height 24
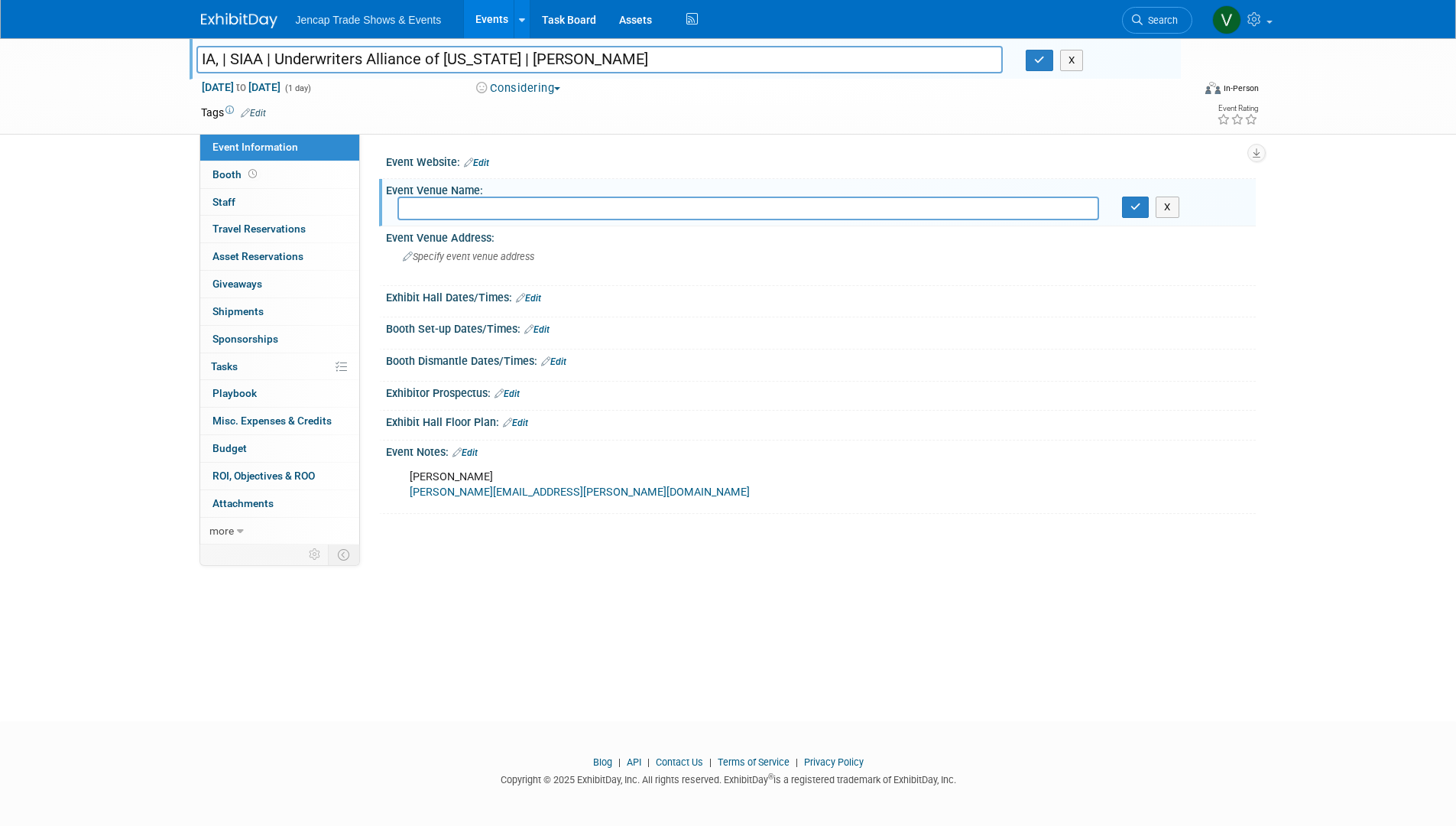
click at [821, 407] on div "Exhibitor Prospectus: Edit" at bounding box center [817, 396] width 876 height 30
drag, startPoint x: 789, startPoint y: 762, endPoint x: 787, endPoint y: 670, distance: 92.0
click at [789, 760] on div "Blog | API | Contact Us | Terms of Service | Privacy Policy Copyright © 2025 Ex…" at bounding box center [728, 771] width 1456 height 31
drag, startPoint x: 737, startPoint y: 650, endPoint x: 892, endPoint y: 213, distance: 463.7
click at [737, 648] on div "IA, | SIAA | Underwriters Alliance of Indiana | Evan Nowak IA, | SIAA | Underwr…" at bounding box center [728, 365] width 1456 height 655
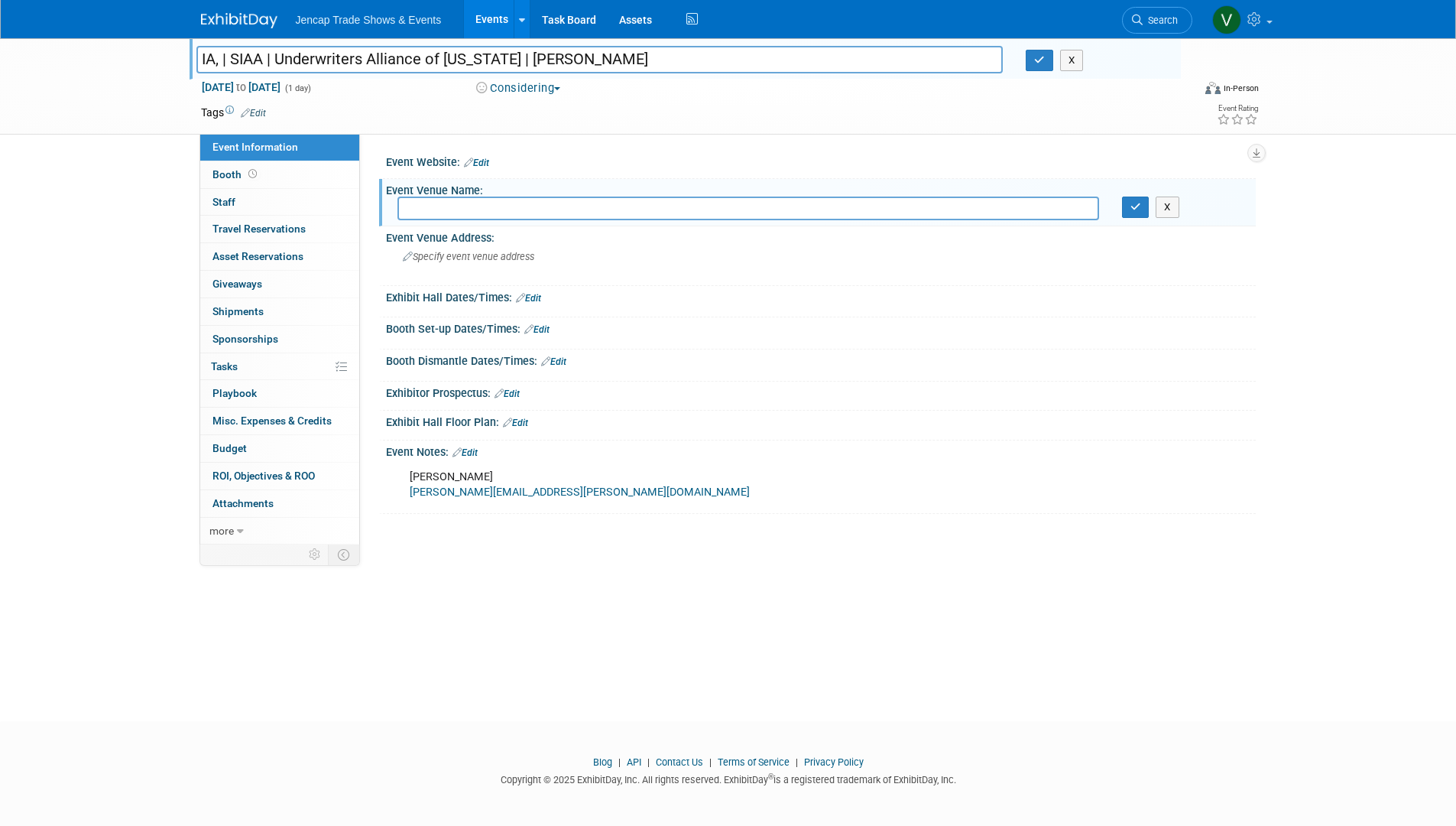
click at [363, 12] on li "Jencap Trade Shows & Events" at bounding box center [379, 14] width 168 height 22
click at [222, 14] on img at bounding box center [239, 20] width 76 height 15
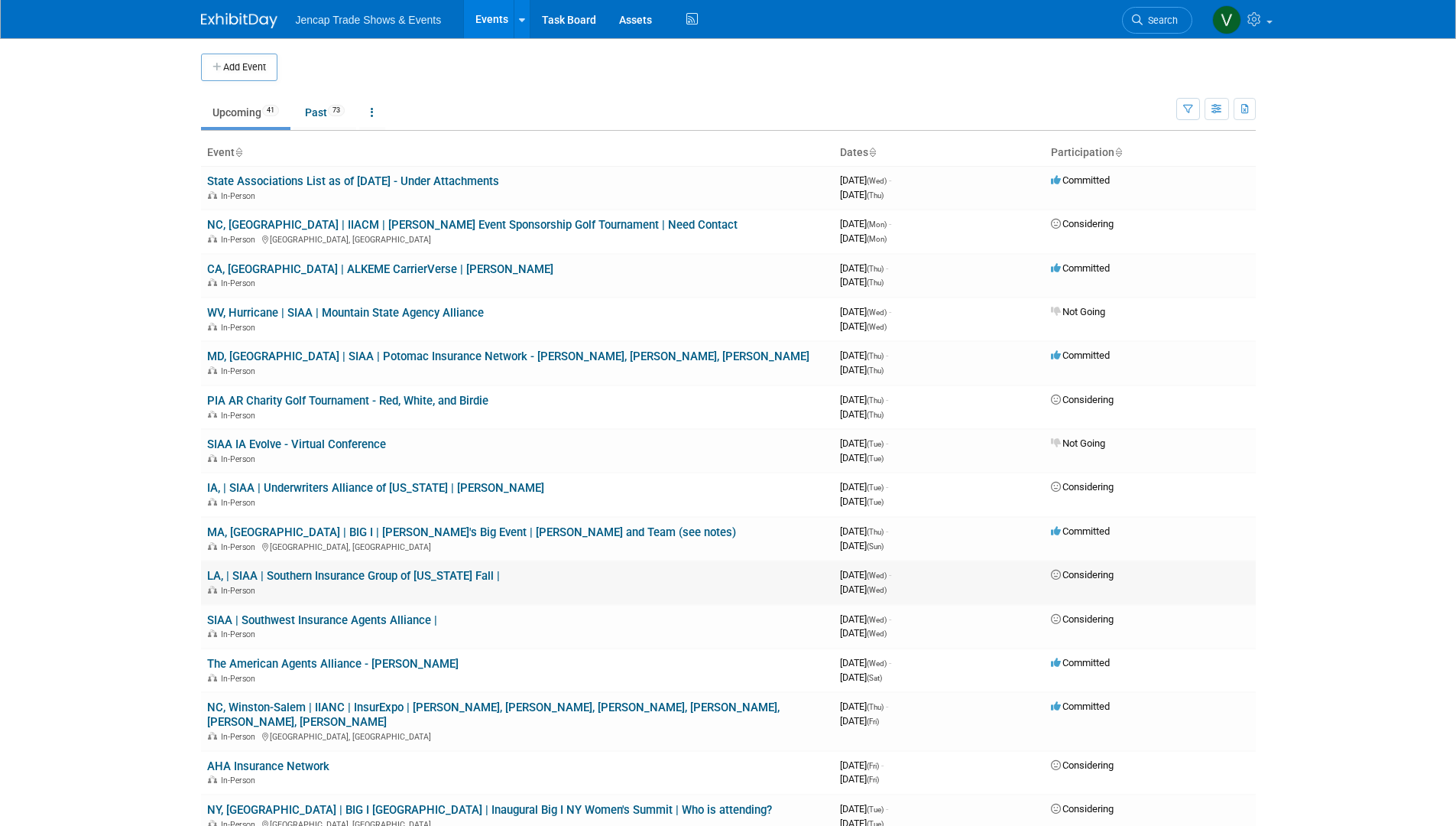
click at [400, 572] on link "LA, | SIAA | Southern Insurance Group of [US_STATE] Fall |" at bounding box center [353, 576] width 292 height 14
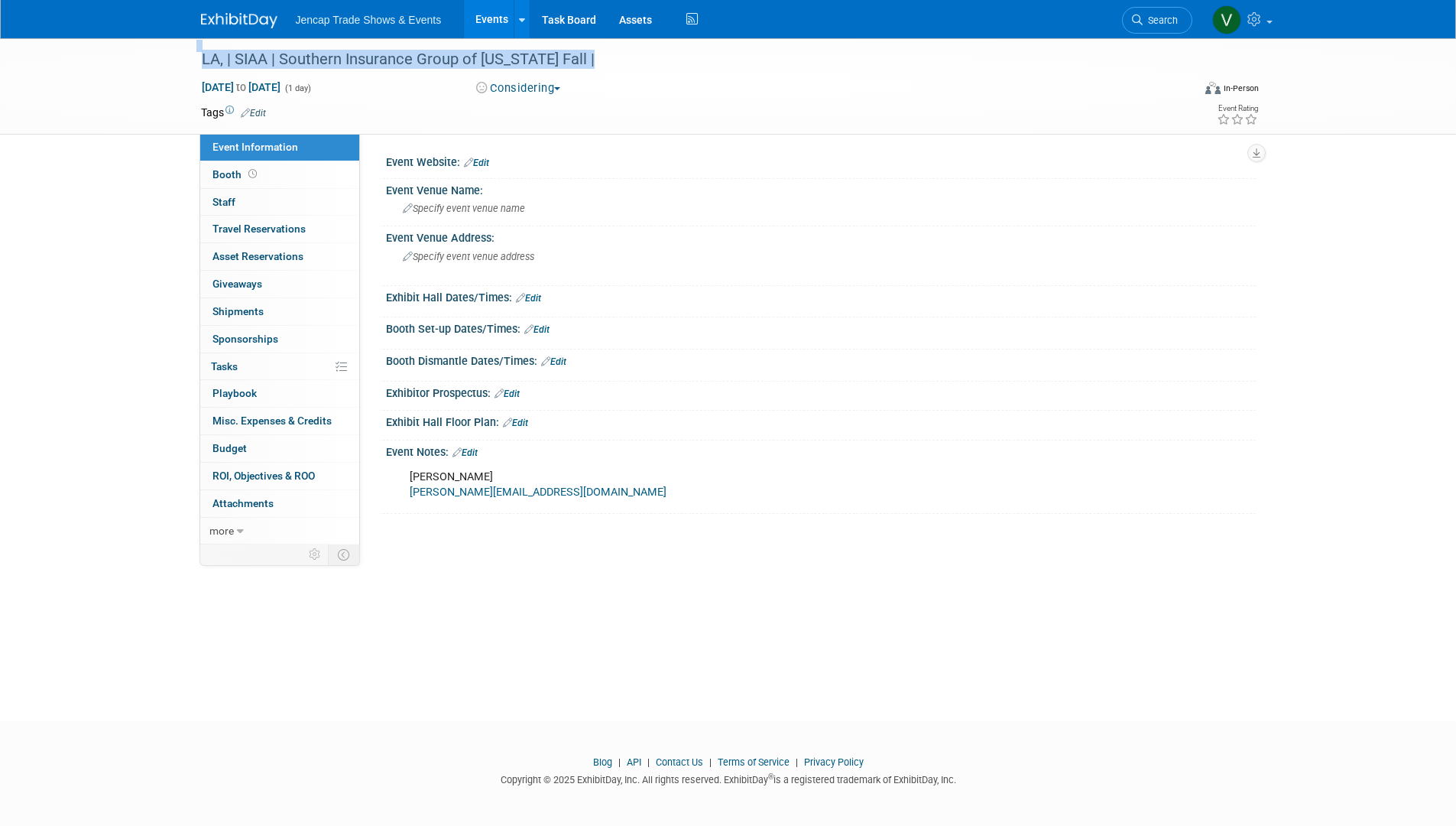
drag, startPoint x: 602, startPoint y: 57, endPoint x: 150, endPoint y: 57, distance: 452.0
click at [150, 57] on div "LA, | SIAA | Southern Insurance Group of [US_STATE] Fall | [DATE] to [DATE] (1 …" at bounding box center [728, 86] width 1456 height 96
copy div "LA, | SIAA | Southern Insurance Group of [US_STATE] Fall |"
click at [1322, 463] on div "LA, | SIAA | Southern Insurance Group of [US_STATE] Fall | [DATE] to [DATE] (1 …" at bounding box center [728, 365] width 1456 height 655
drag, startPoint x: 1393, startPoint y: 19, endPoint x: 1317, endPoint y: 49, distance: 81.7
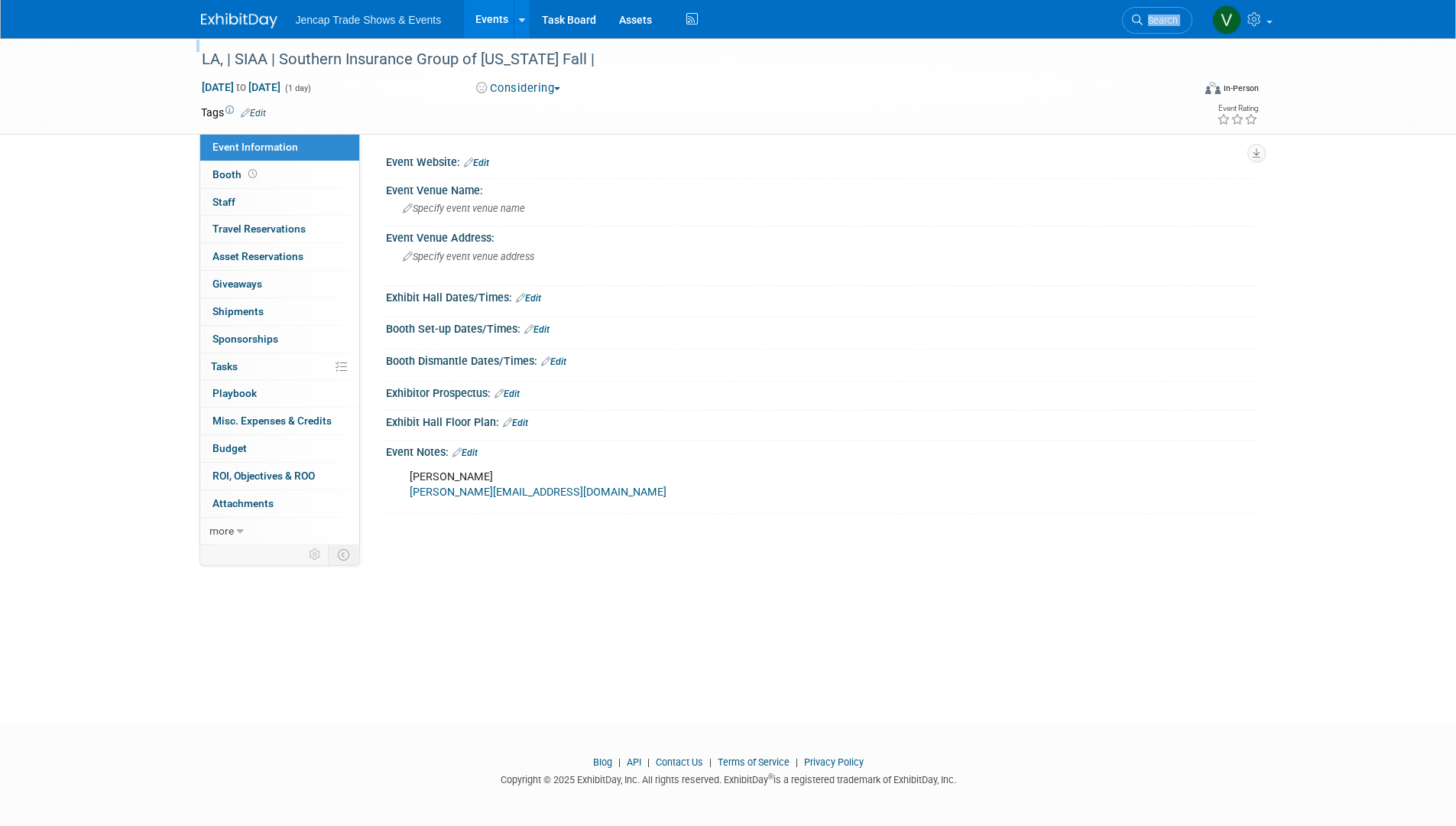
click at [1317, 49] on body "Jencap Trade Shows & Events Events Add Event Bulk Upload Events Shareable Event…" at bounding box center [728, 413] width 1456 height 826
click at [917, 19] on div "Jencap Trade Shows & Events Events Add Event Bulk Upload Events Shareable Event…" at bounding box center [728, 19] width 1055 height 38
click at [859, 311] on div "Exhibit Hall Dates/Times: Edit Save Changes Cancel" at bounding box center [817, 300] width 876 height 32
click at [269, 12] on link at bounding box center [248, 13] width 95 height 12
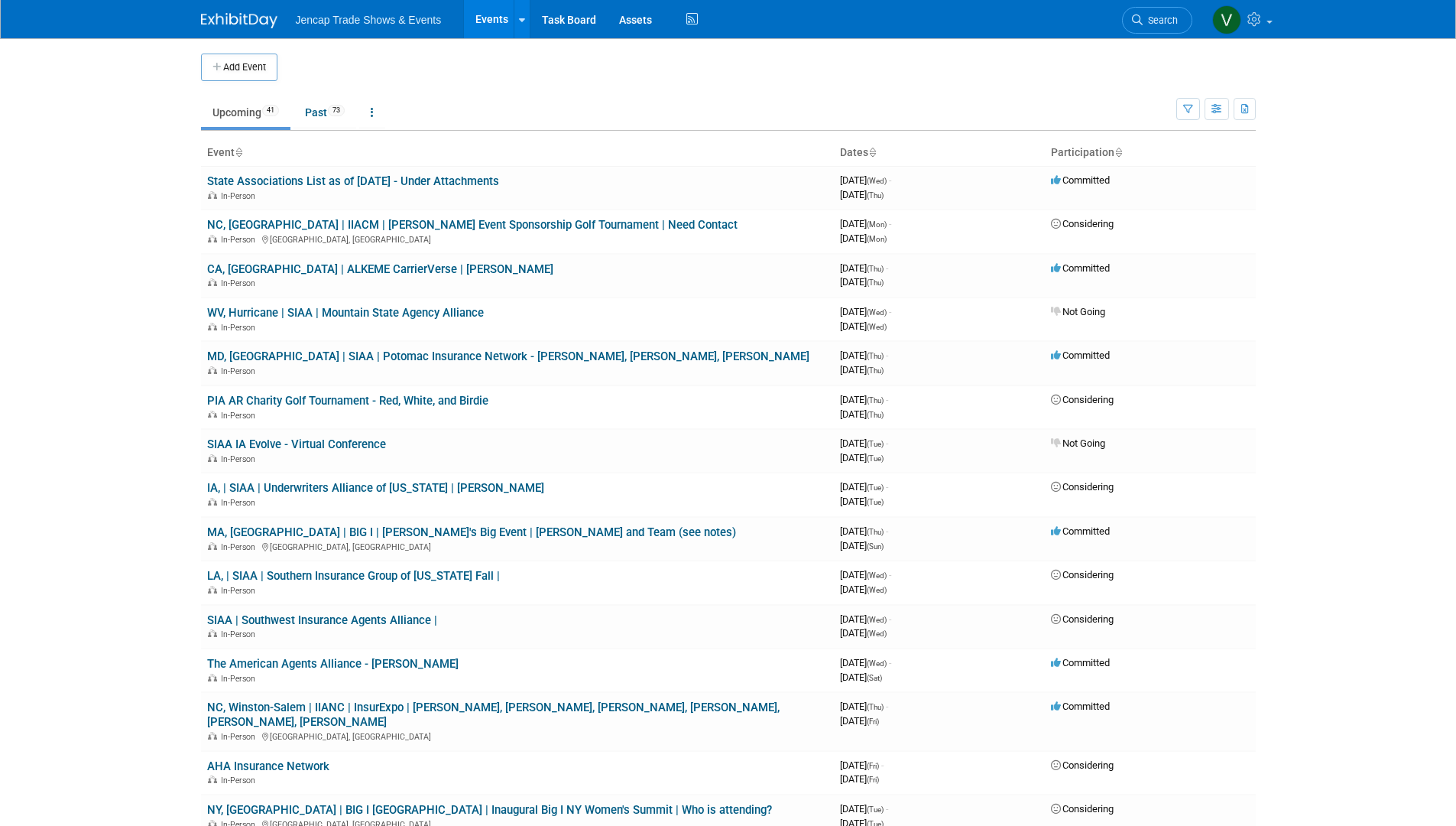
click at [231, 18] on img at bounding box center [239, 20] width 76 height 15
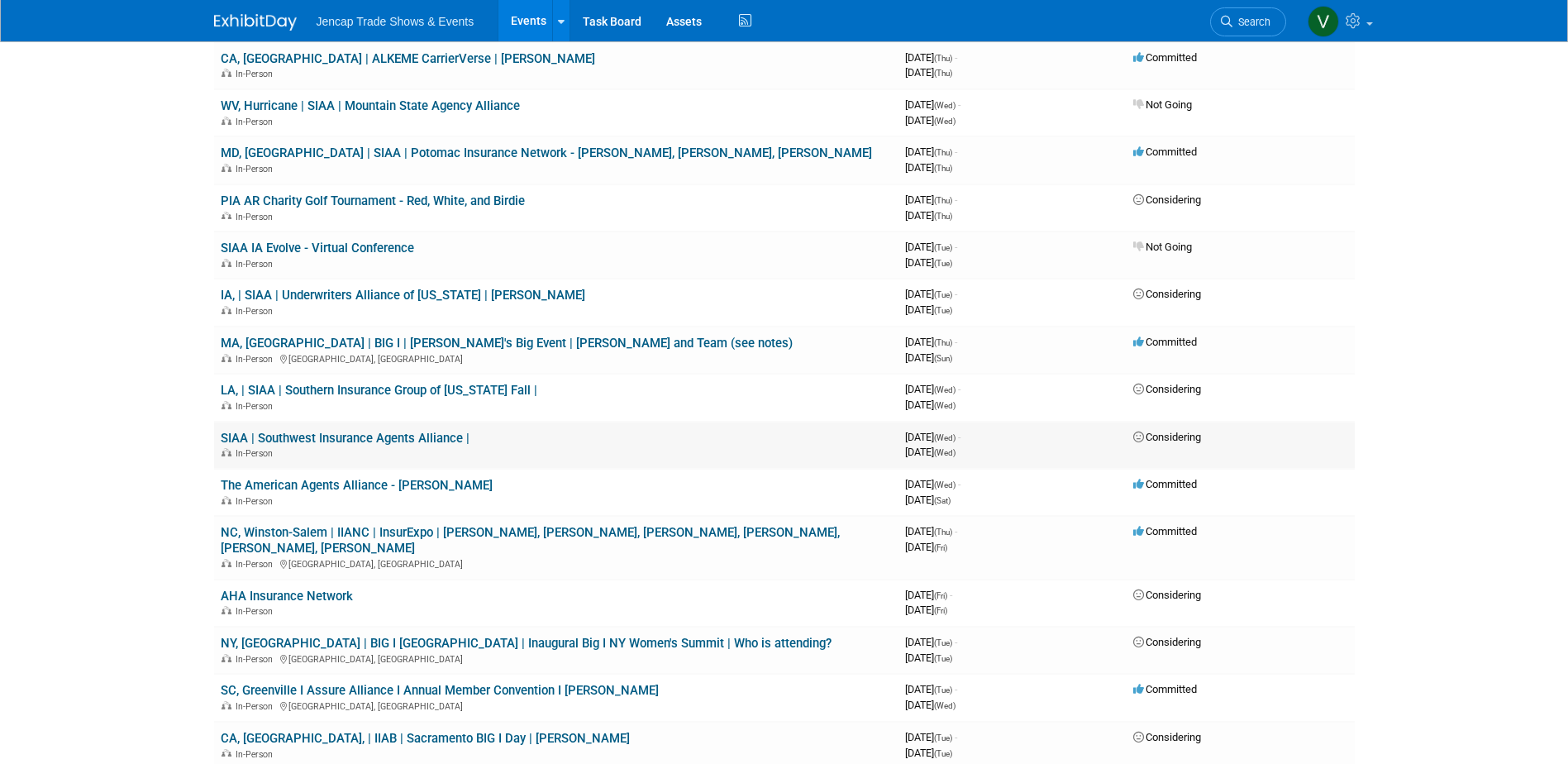
scroll to position [248, 0]
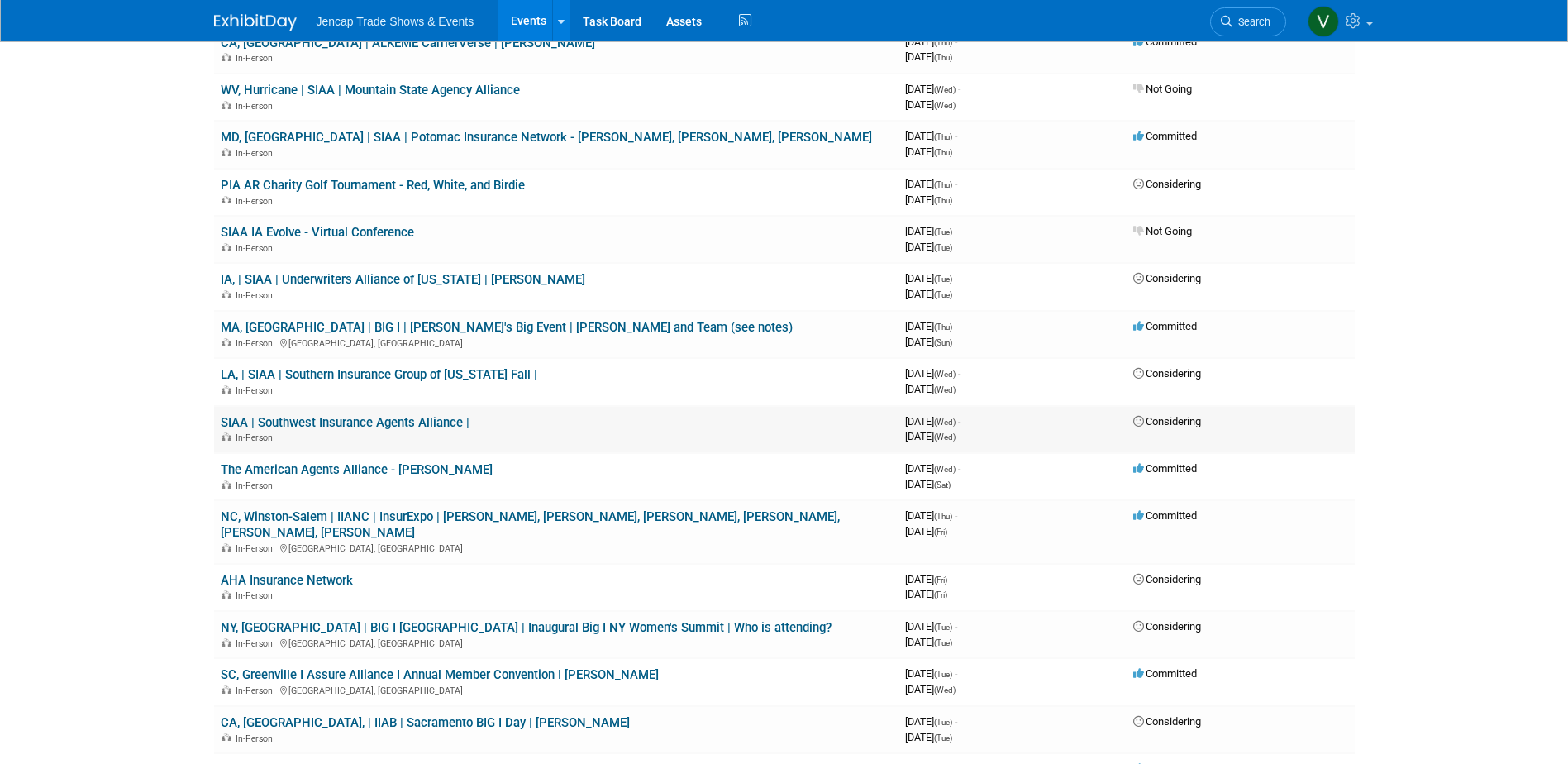
click at [397, 425] on link "SIAA | Southwest Insurance Agents Alliance |" at bounding box center [344, 422] width 249 height 15
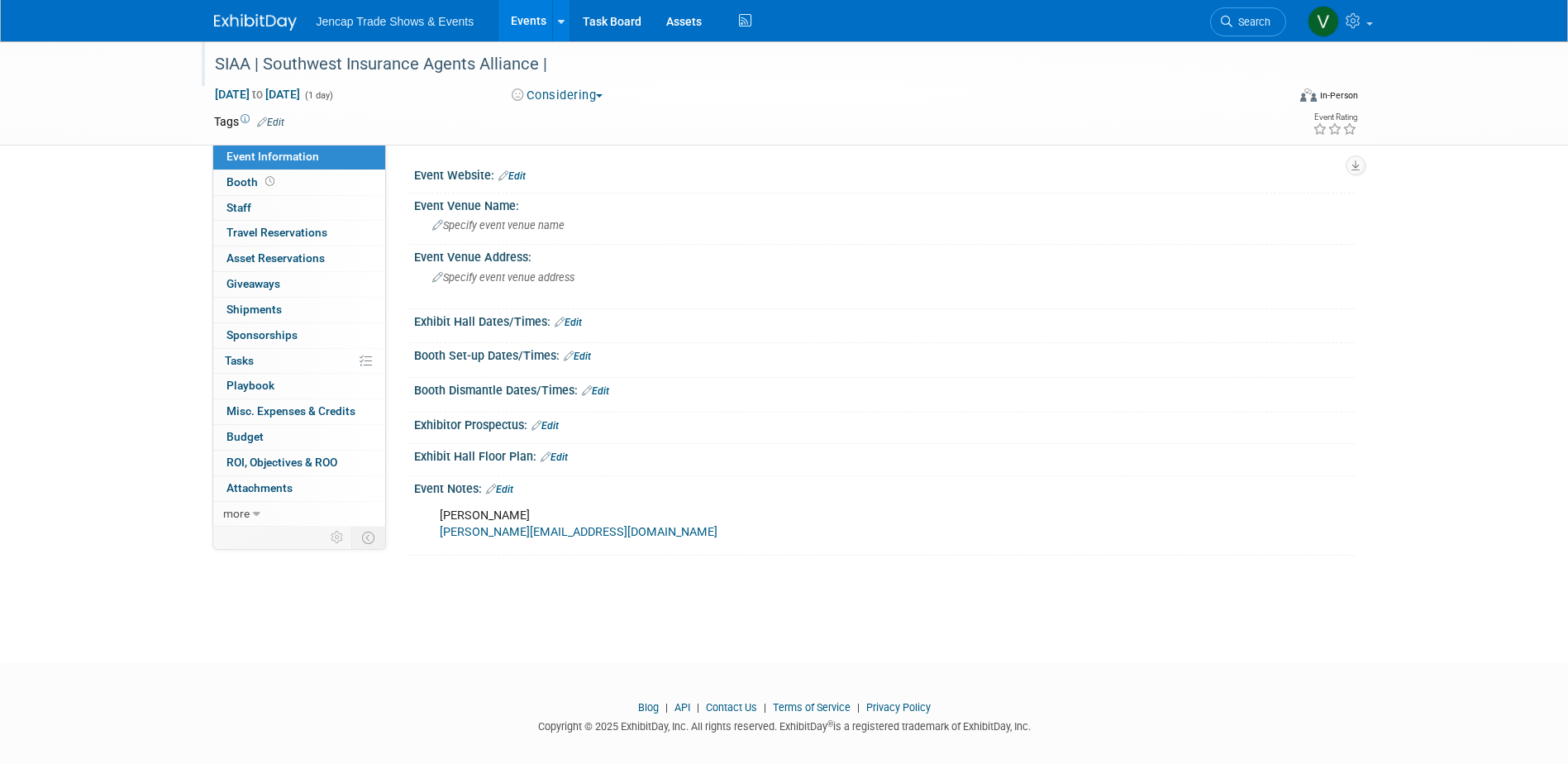
click at [215, 64] on div "SIAA | Southwest Insurance Agents Alliance |" at bounding box center [735, 64] width 1052 height 30
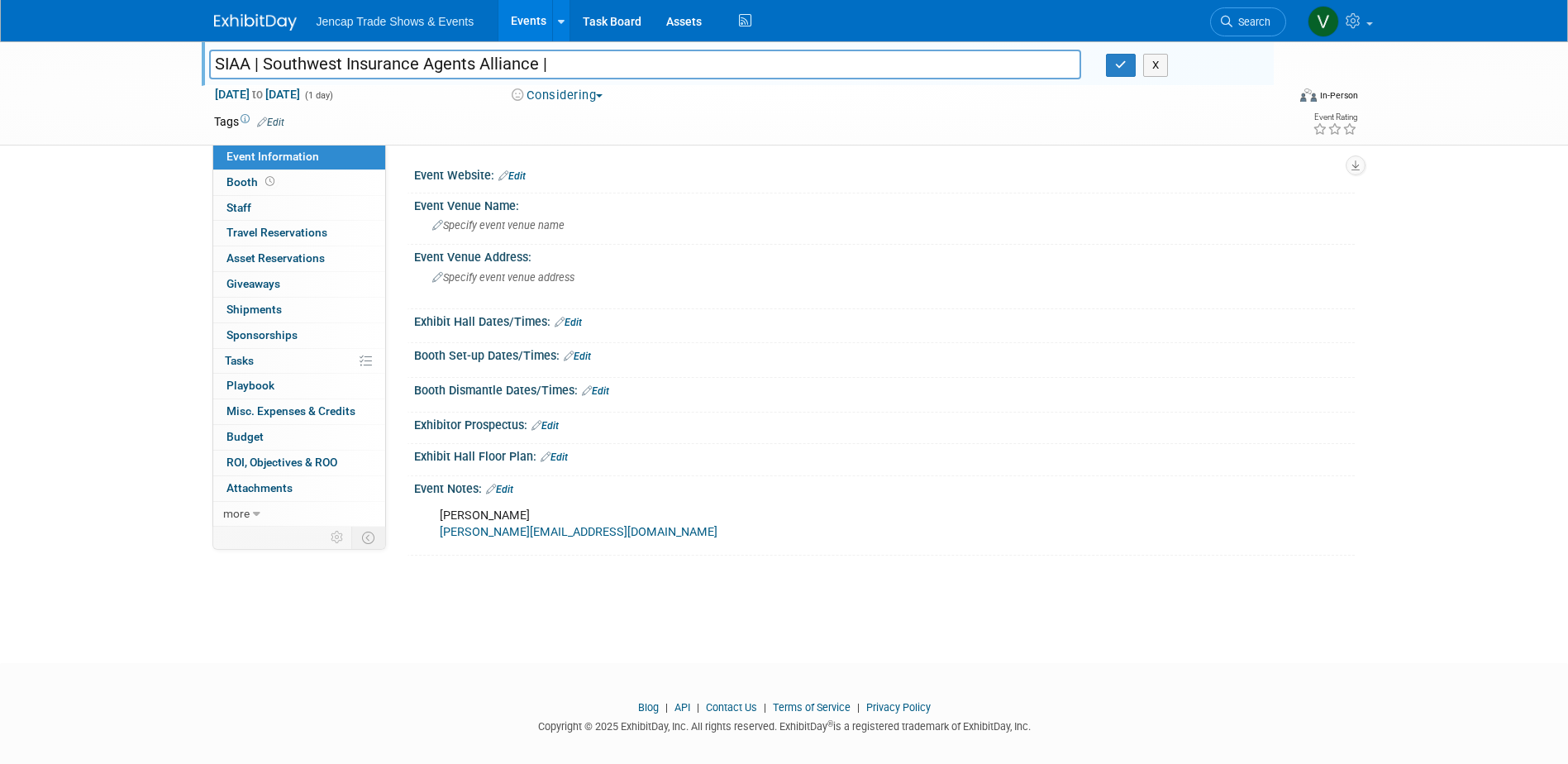
click at [214, 64] on input "SIAA | Southwest Insurance Agents Alliance |" at bounding box center [645, 64] width 873 height 29
type input "AZ | SIAA | Southwest Insurance Agents Alliance |"
click at [1116, 65] on icon "button" at bounding box center [1120, 65] width 12 height 11
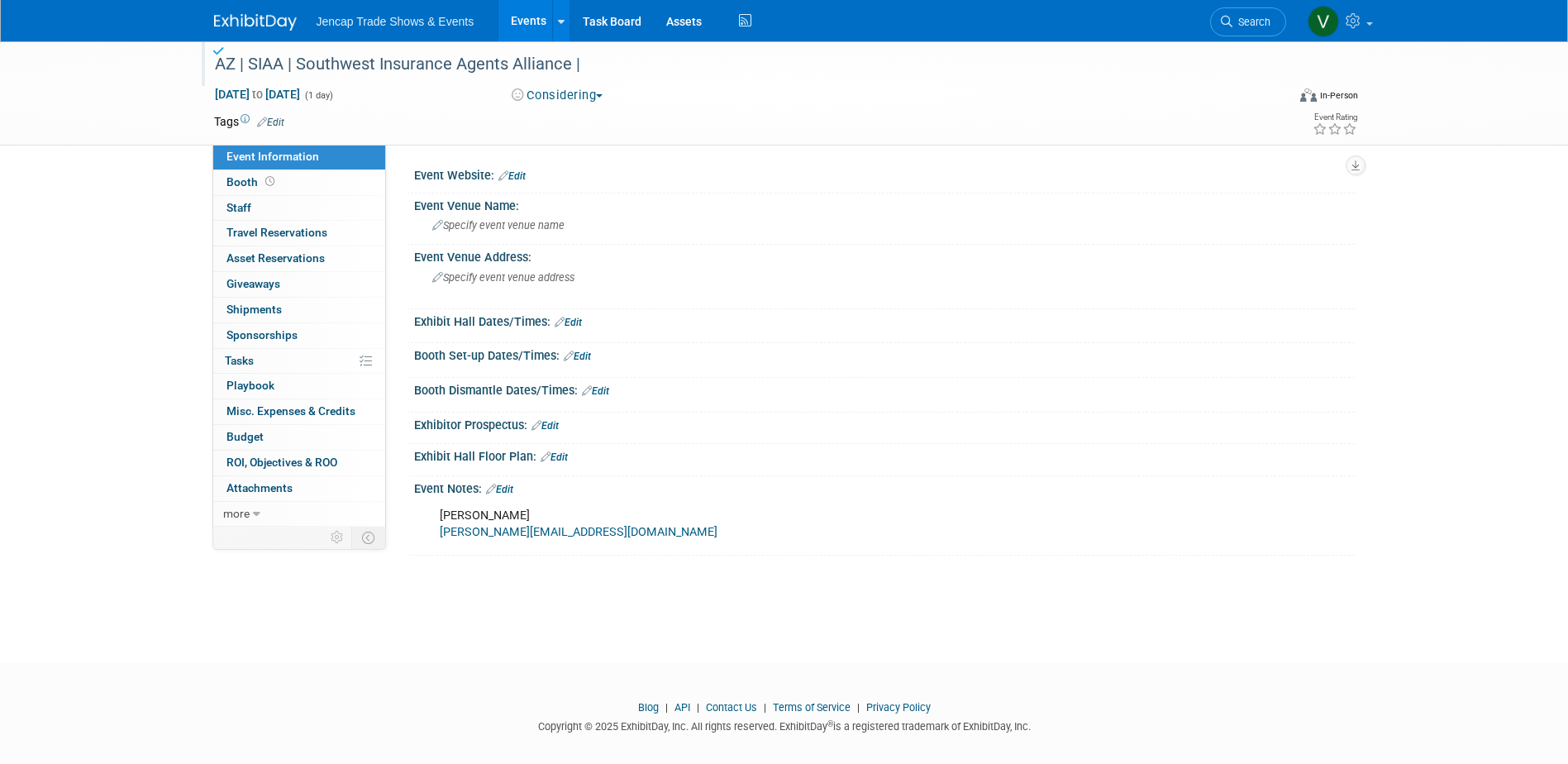
click at [593, 58] on div "AZ | SIAA | Southwest Insurance Agents Alliance |" at bounding box center [735, 64] width 1052 height 30
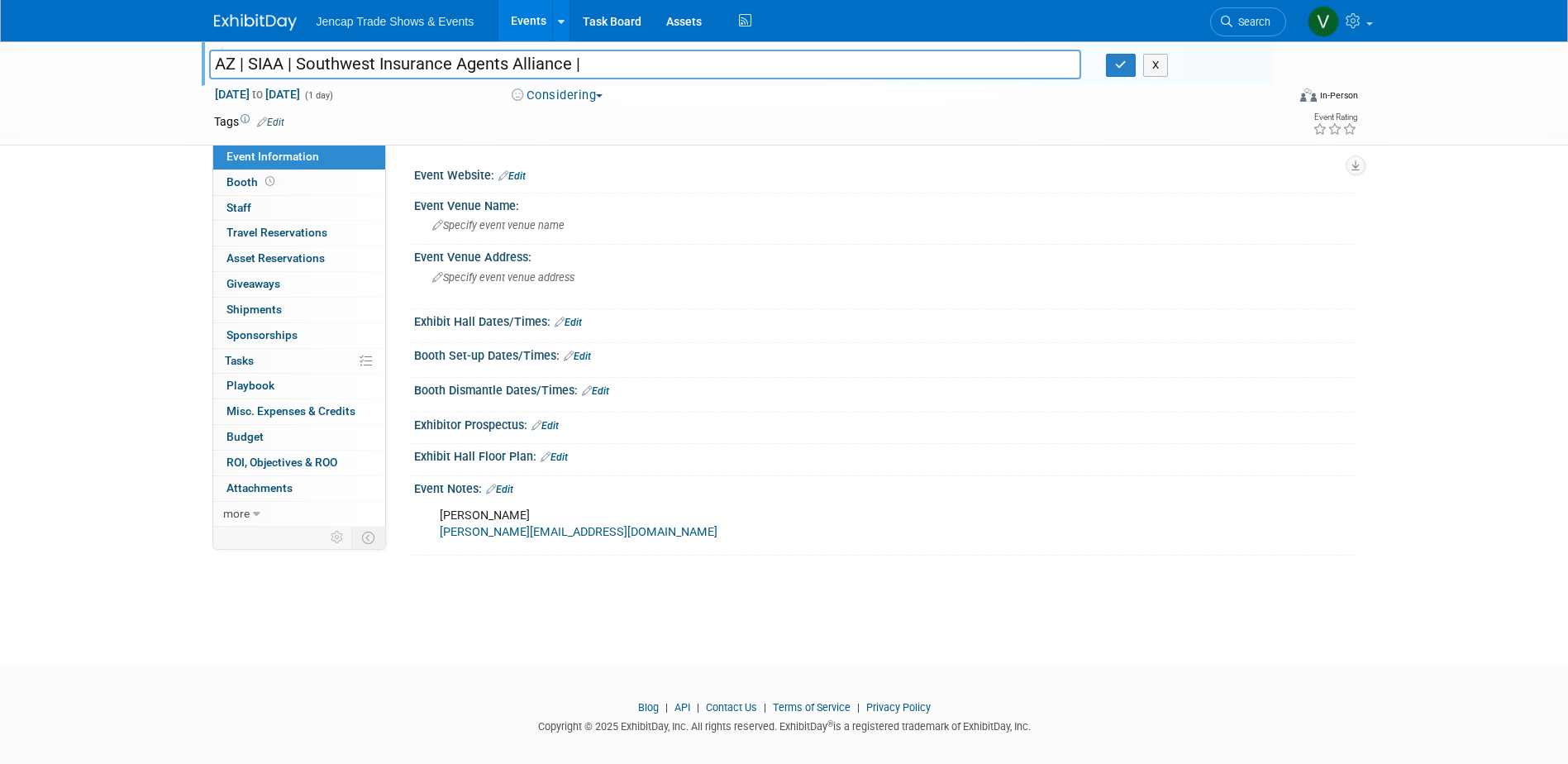
drag, startPoint x: 594, startPoint y: 61, endPoint x: 161, endPoint y: 64, distance: 433.0
click at [161, 64] on div "AZ | SIAA | Southwest Insurance Agents Alliance | AZ | SIAA | Southwest Insuran…" at bounding box center [784, 93] width 1568 height 104
drag, startPoint x: 540, startPoint y: 529, endPoint x: 436, endPoint y: 534, distance: 104.1
click at [436, 534] on div "Scott Skinner Scott@siaaz.com" at bounding box center [800, 524] width 745 height 49
copy link "Scott@siaaz.com"
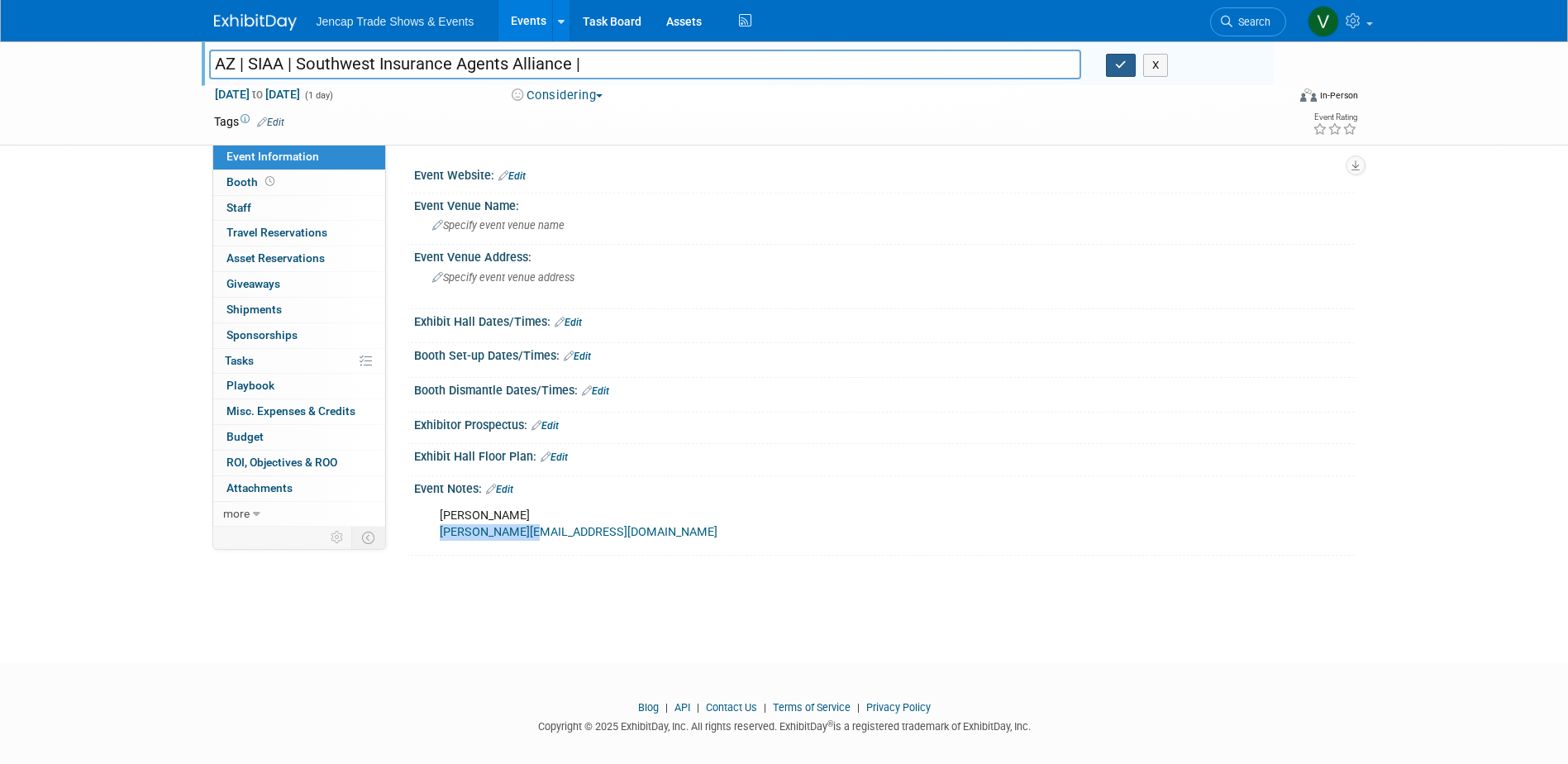
click at [1119, 66] on icon "button" at bounding box center [1120, 65] width 12 height 11
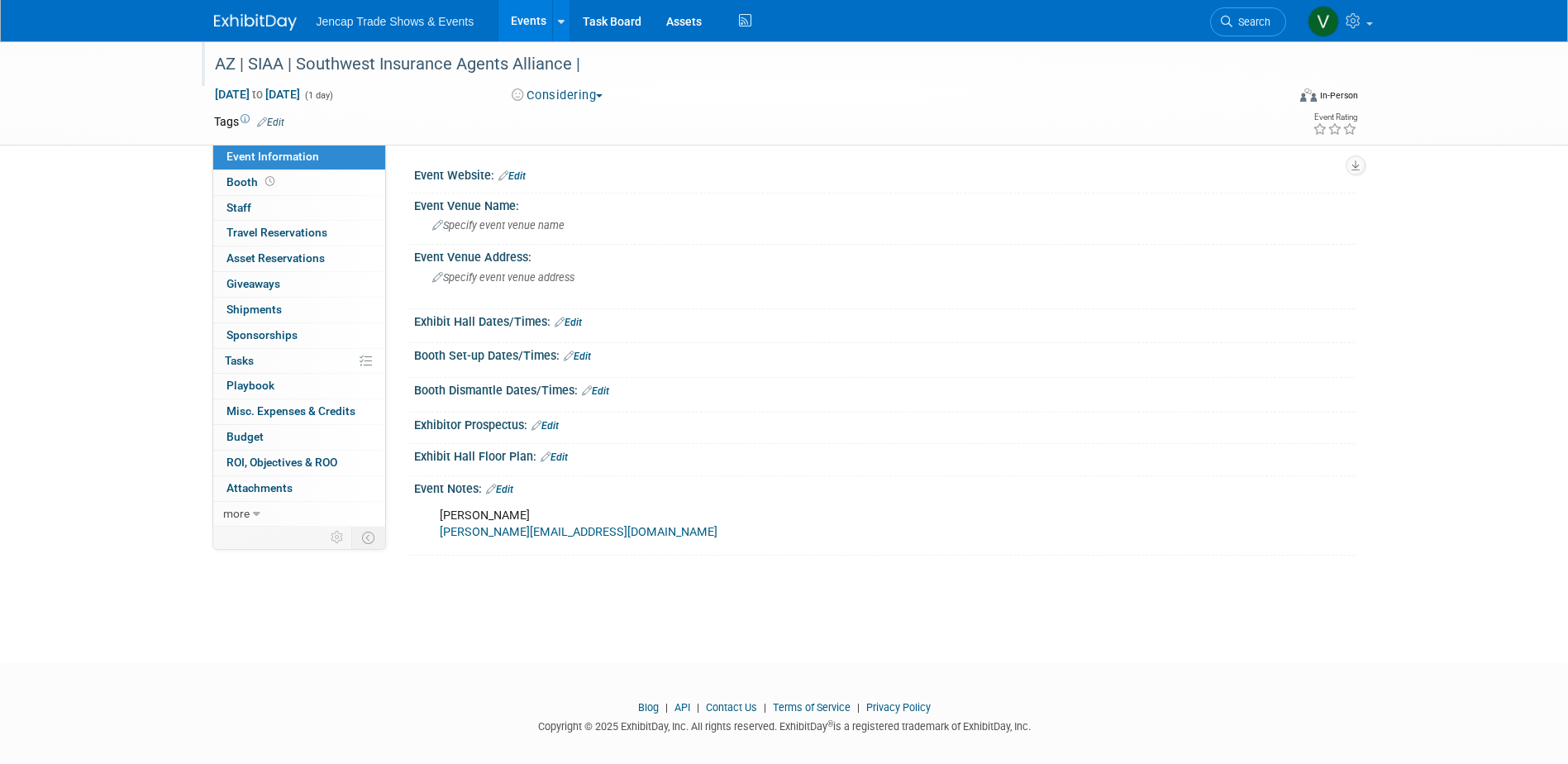
click at [265, 19] on img at bounding box center [255, 22] width 82 height 16
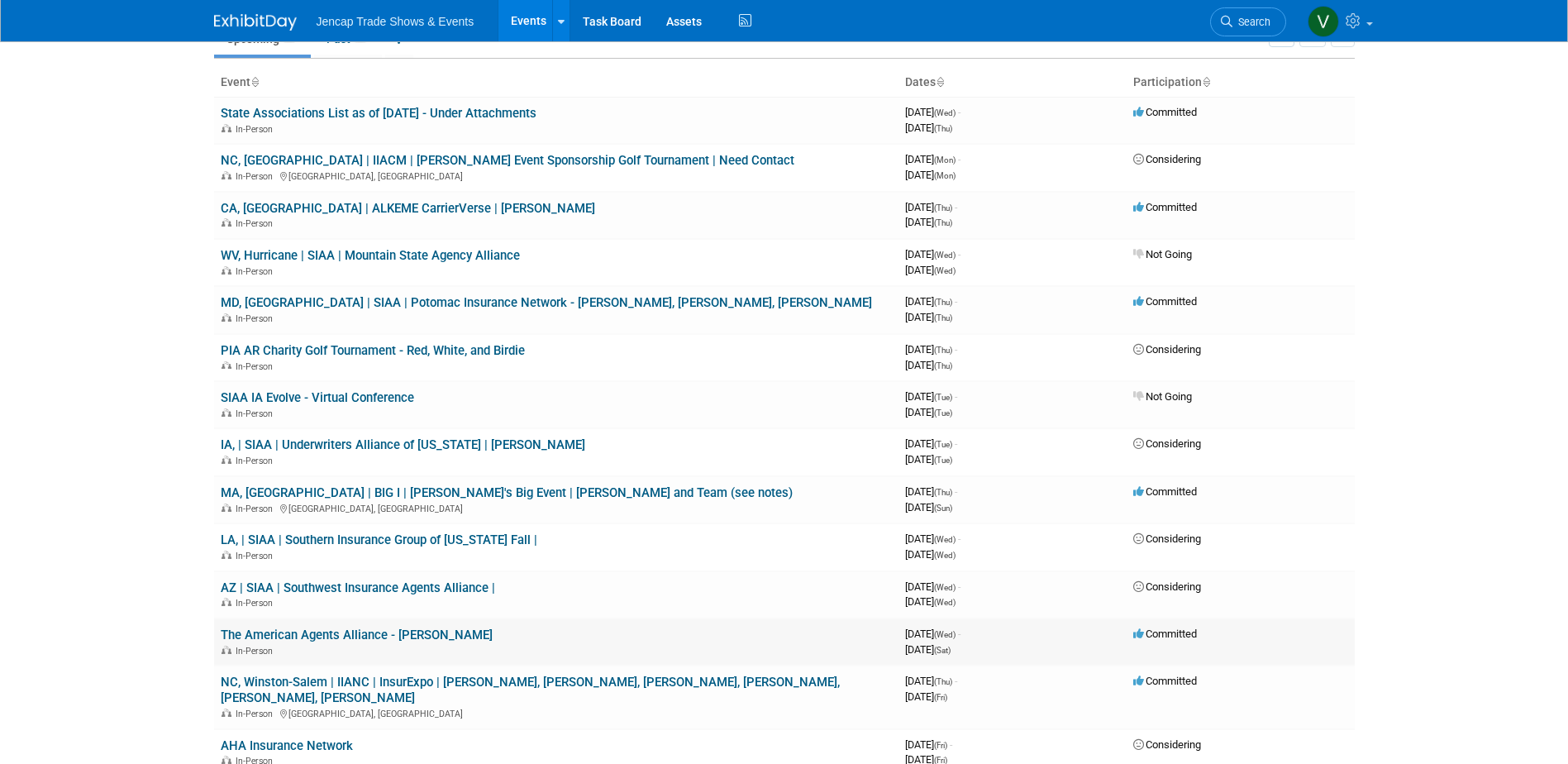
scroll to position [165, 0]
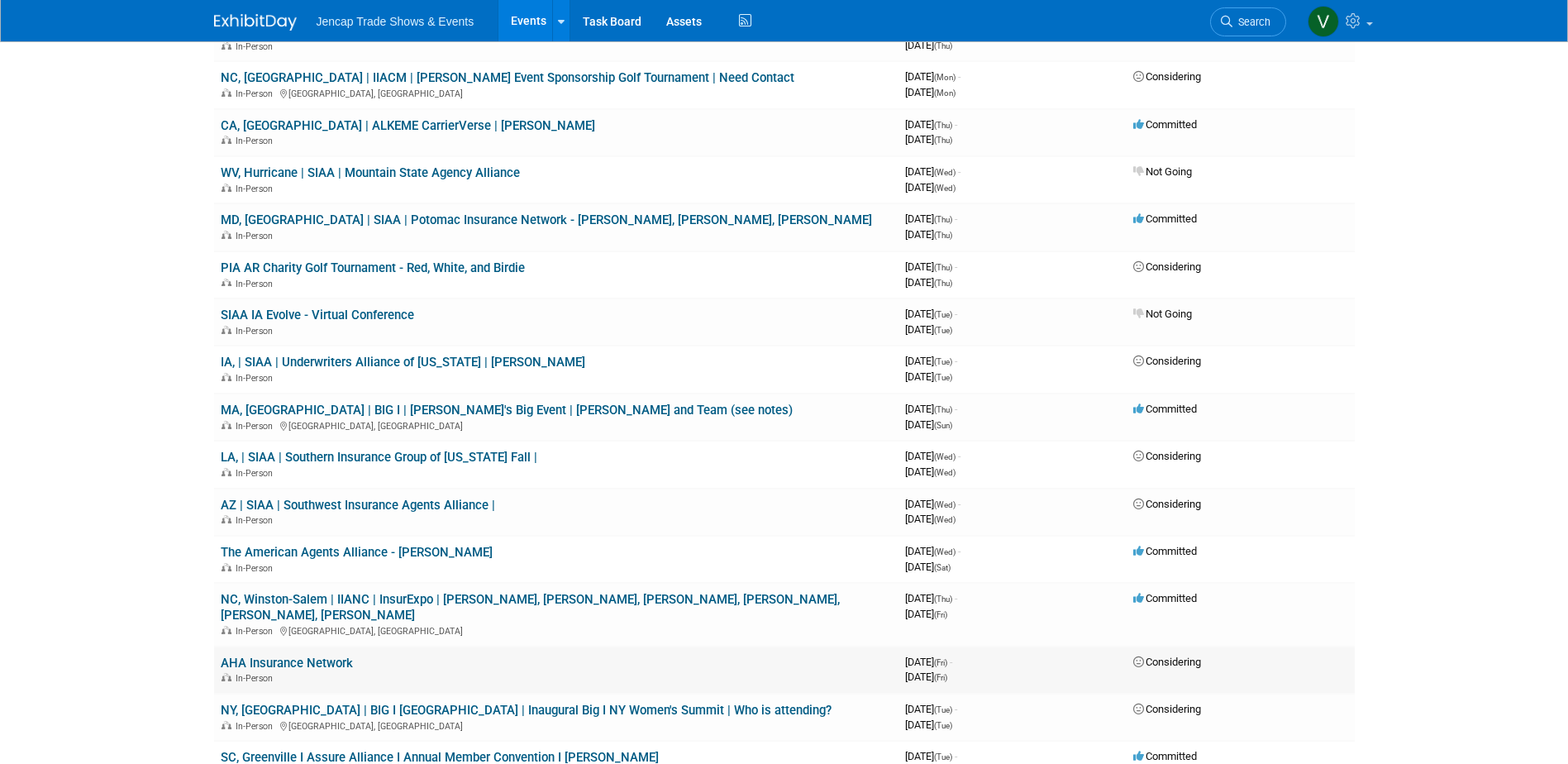
click at [315, 655] on link "AHA Insurance Network" at bounding box center [286, 663] width 132 height 15
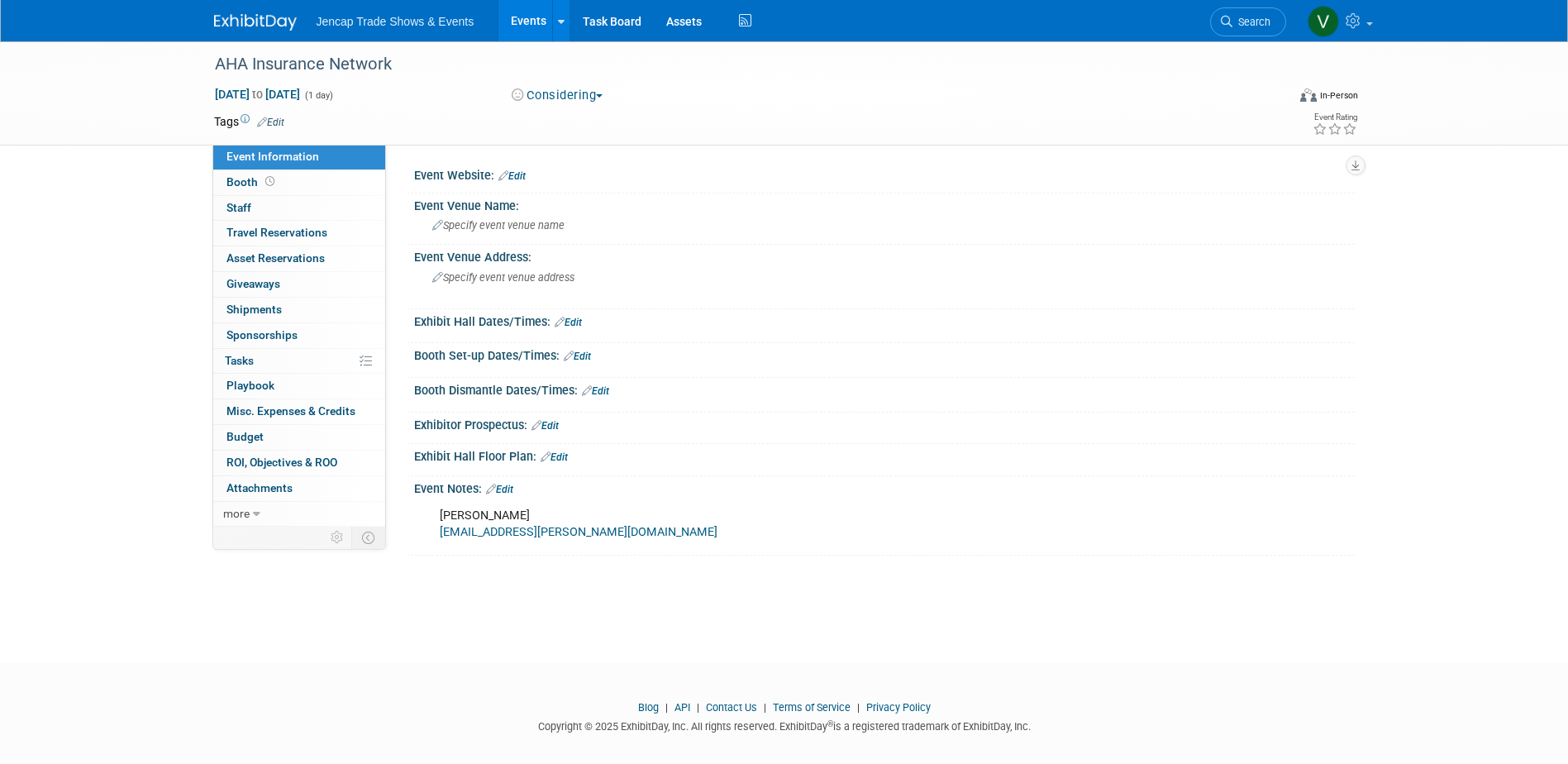
click at [602, 94] on span "button" at bounding box center [599, 96] width 6 height 4
click at [582, 164] on link "Not Going" at bounding box center [571, 168] width 131 height 23
click at [215, 58] on div "AHA Insurance Network" at bounding box center [735, 64] width 1052 height 30
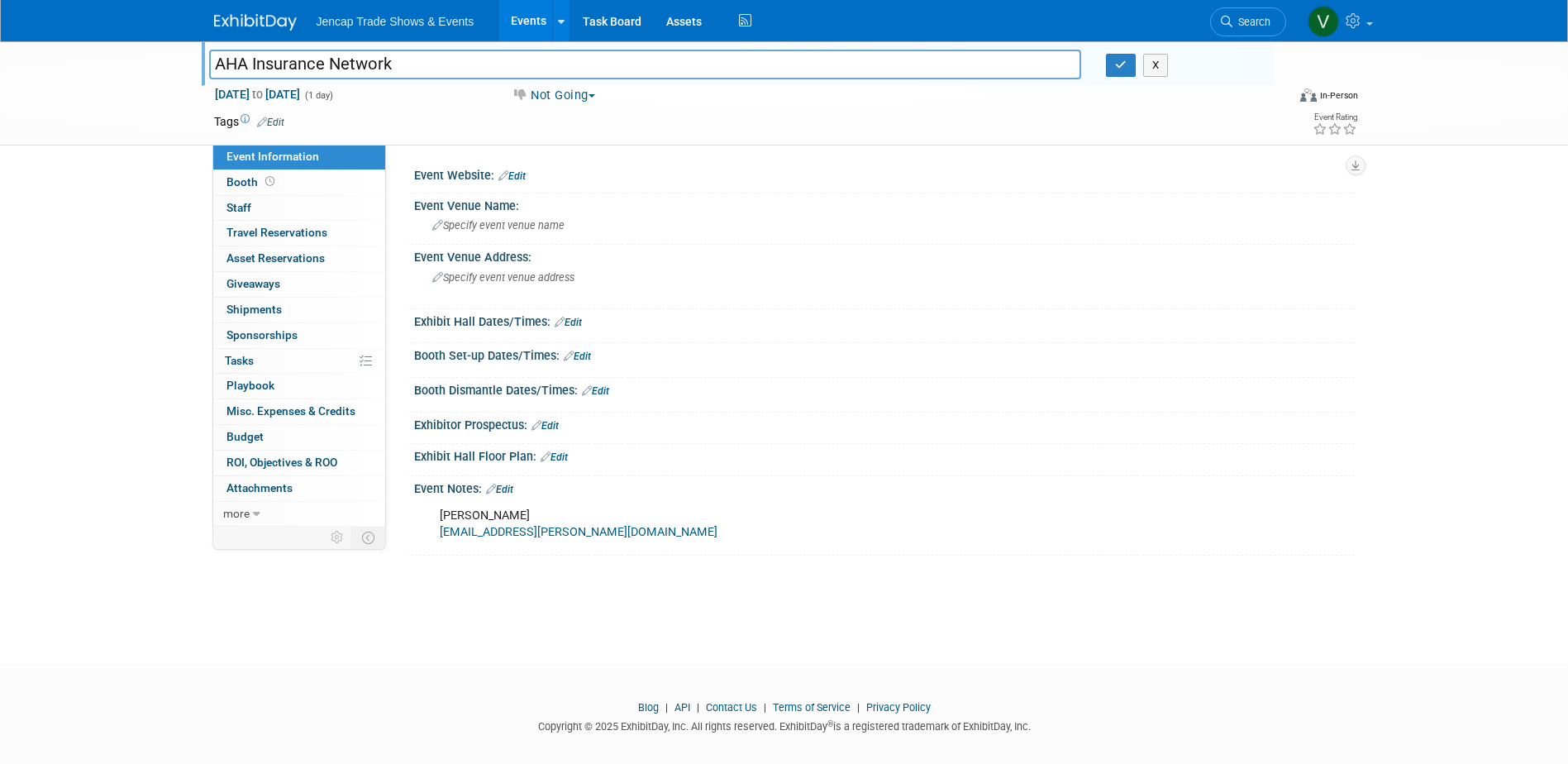
click at [211, 61] on input "AHA Insurance Network" at bounding box center [645, 64] width 873 height 29
type input "KT | SIAA | AHA Insurance Network"
click at [1114, 68] on button "button" at bounding box center [1120, 65] width 30 height 23
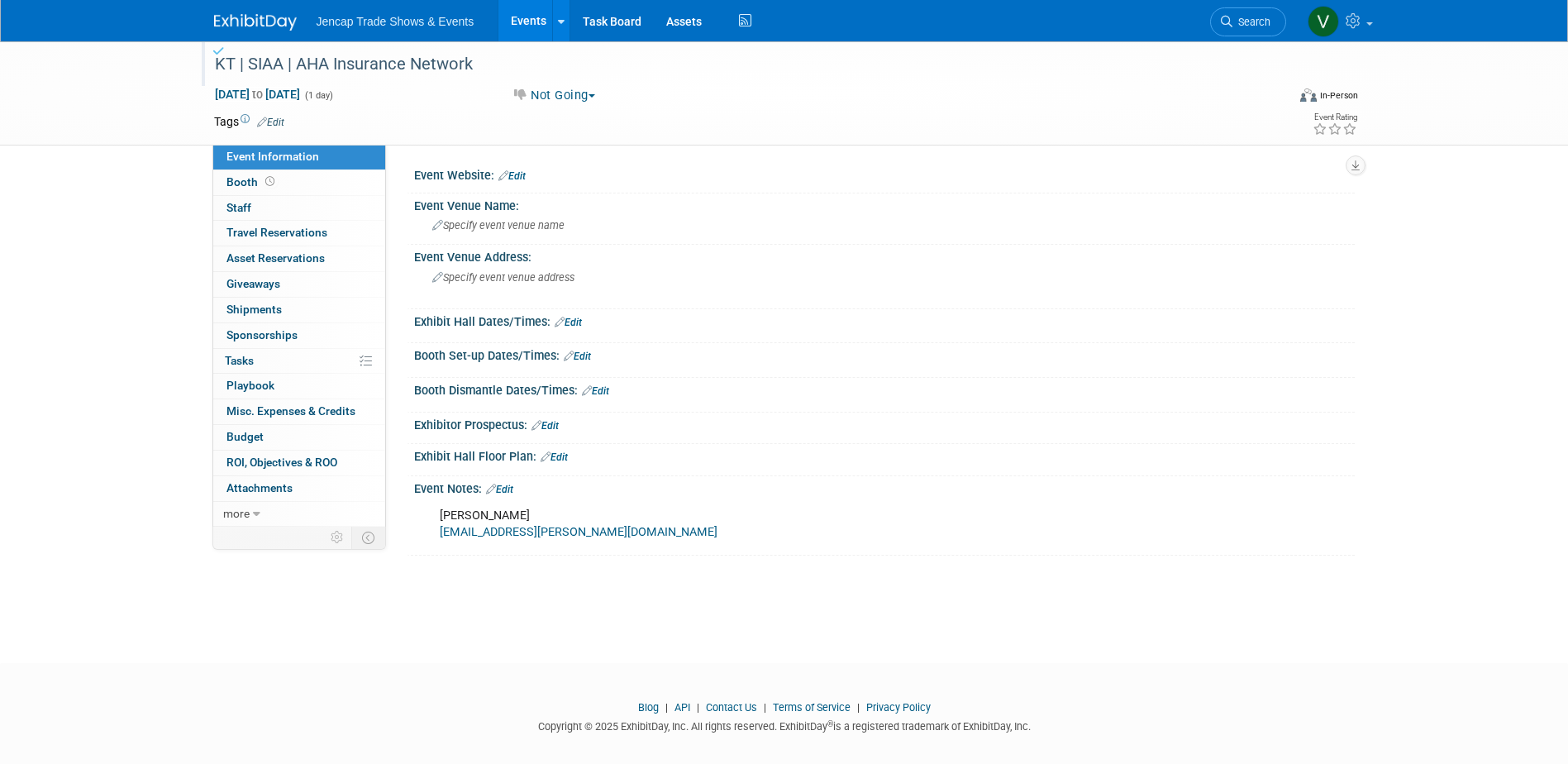
click at [246, 15] on img at bounding box center [255, 22] width 82 height 16
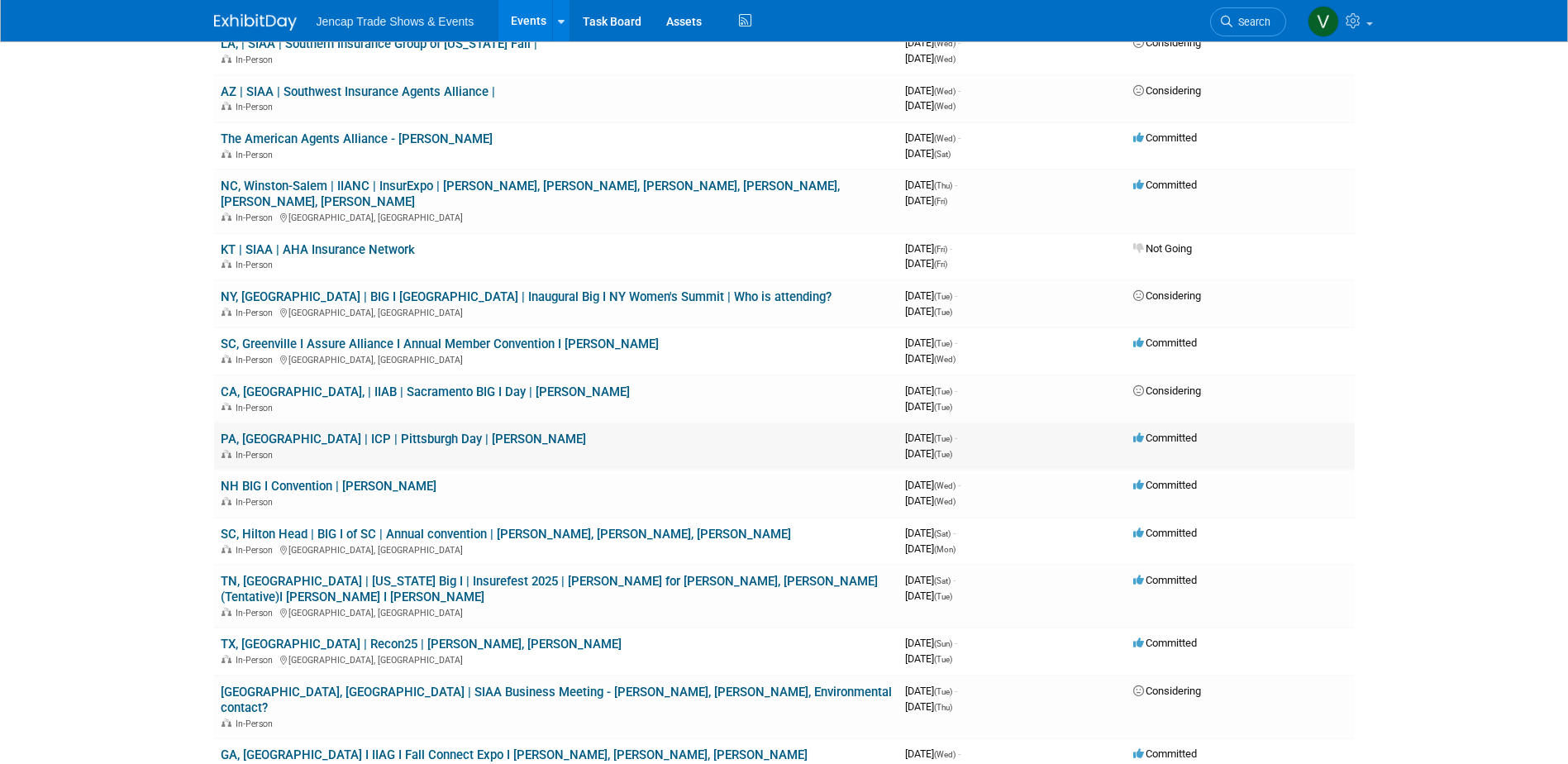
scroll to position [496, 0]
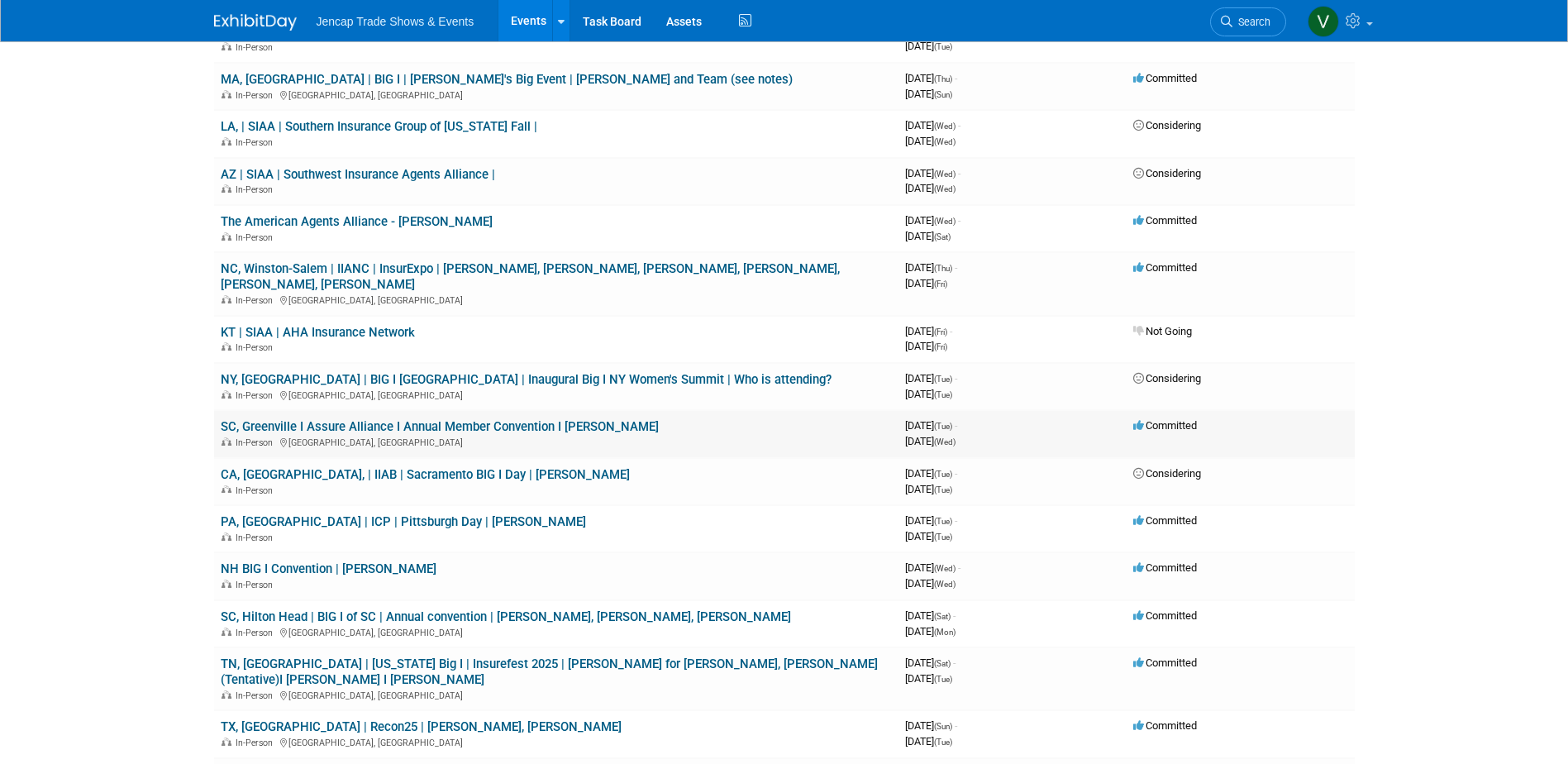
click at [471, 419] on link "SC, Greenville I Assure Alliance I Annual Member Convention I [PERSON_NAME]" at bounding box center [439, 427] width 438 height 15
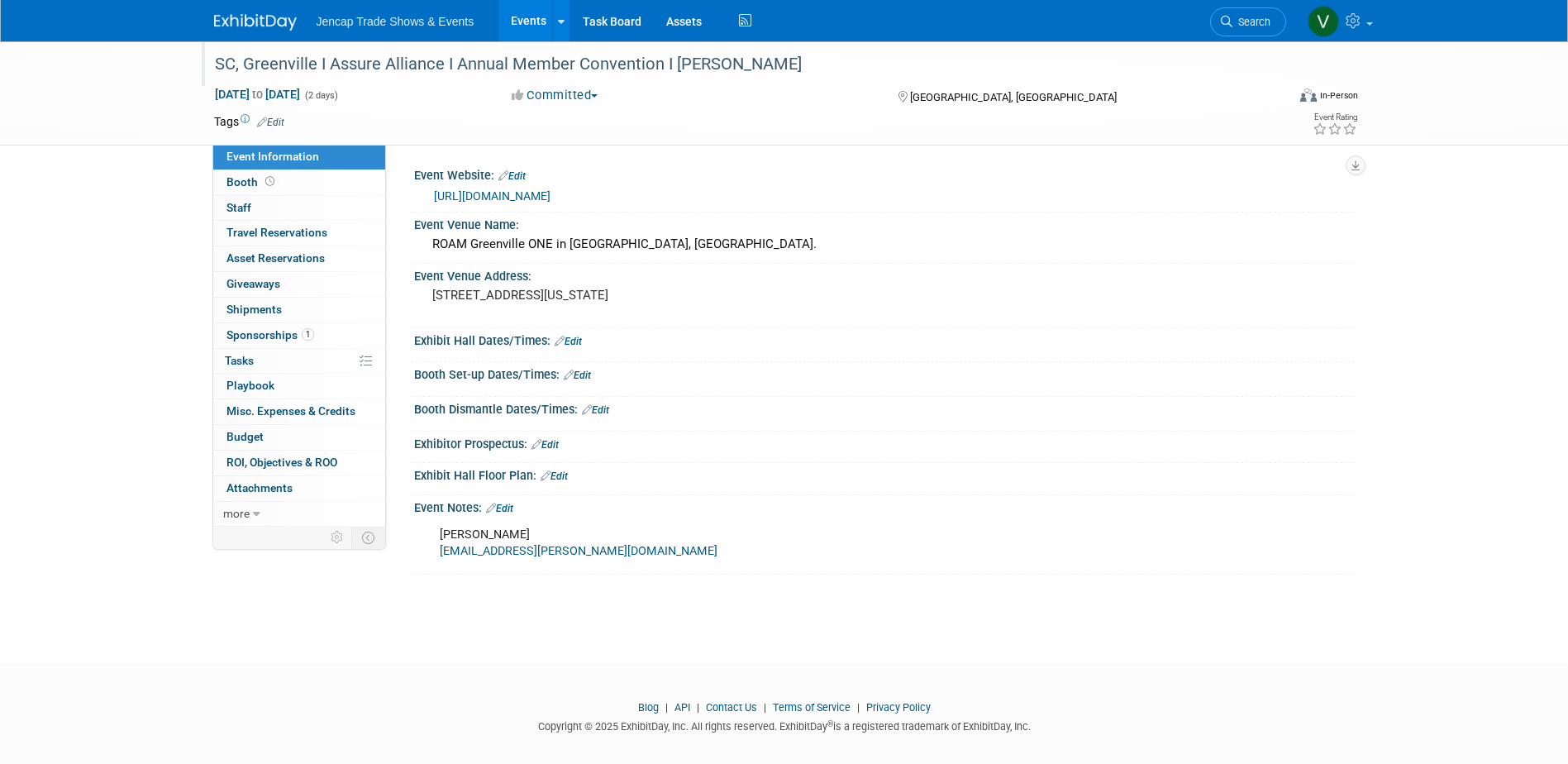
click at [328, 62] on div "SC, Greenville I Assure Alliance I Annual Member Convention I [PERSON_NAME]" at bounding box center [735, 64] width 1052 height 30
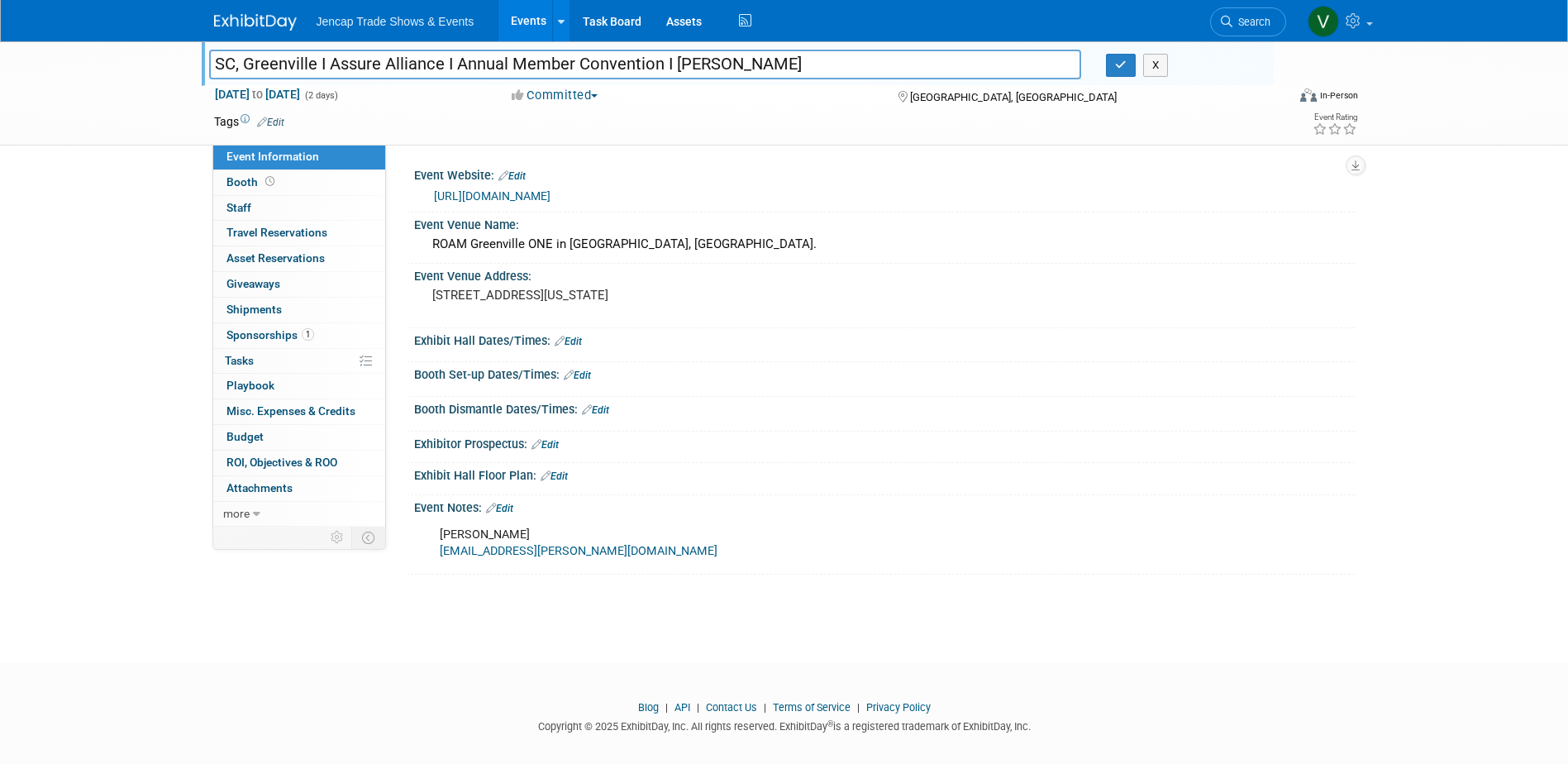
click at [332, 64] on input "SC, Greenville I Assure Alliance I Annual Member Convention I Allison" at bounding box center [645, 64] width 873 height 29
type input "SC, Greenville I SIAA | Assure Alliance I Annual Member Convention I [PERSON_NA…"
click at [1118, 66] on icon "button" at bounding box center [1120, 65] width 12 height 11
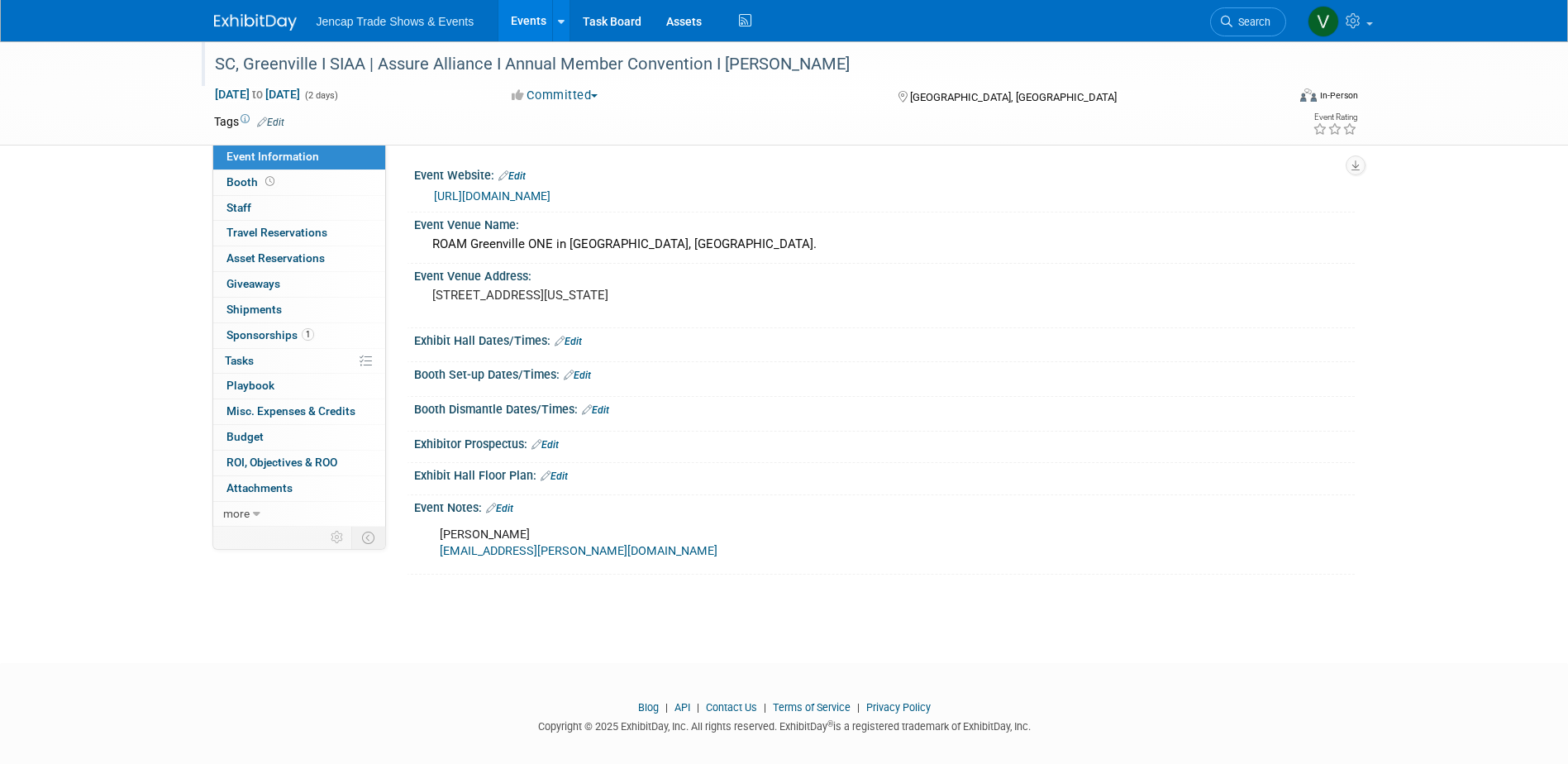
click at [249, 11] on link at bounding box center [265, 14] width 102 height 13
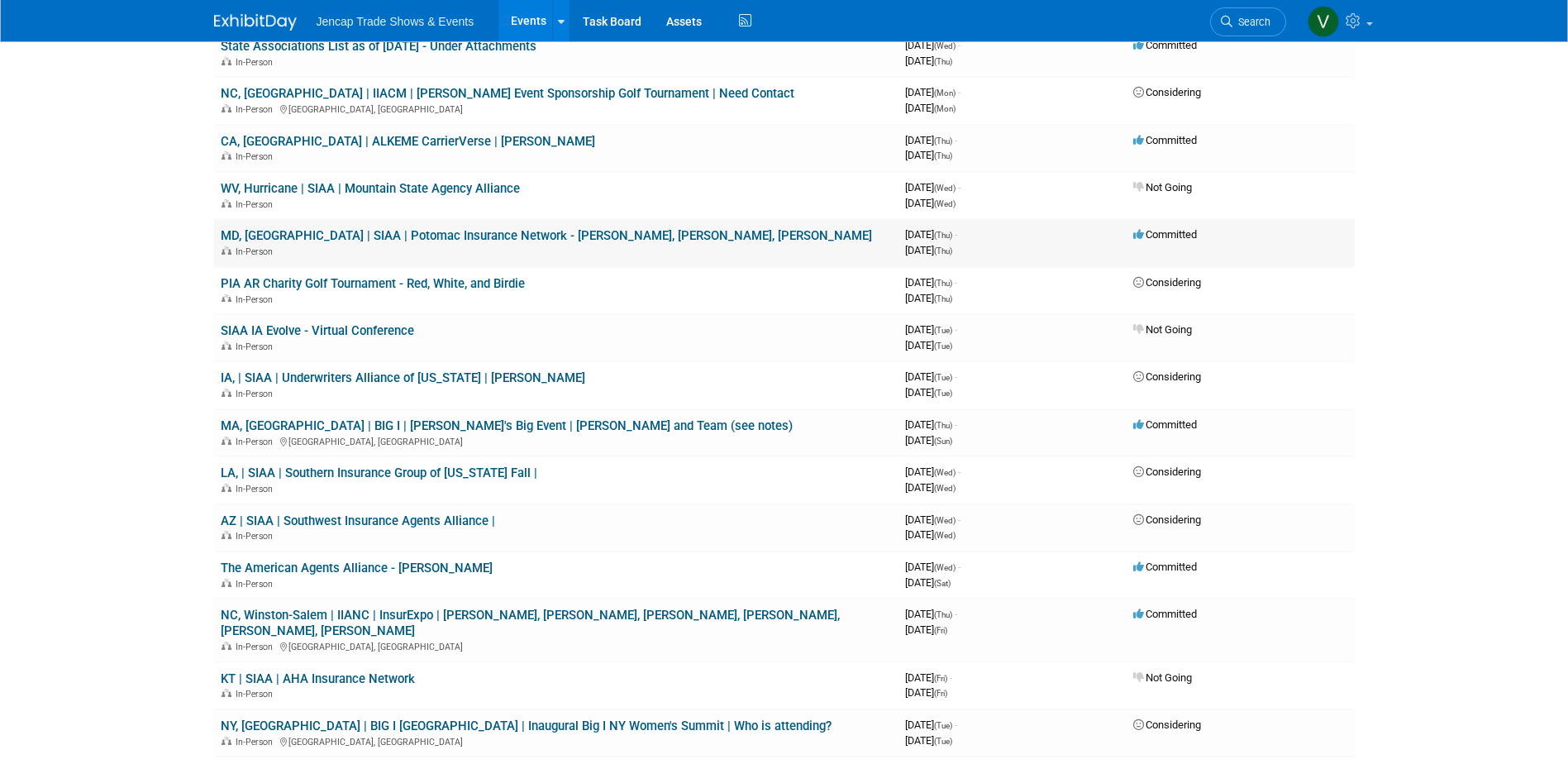
scroll to position [165, 0]
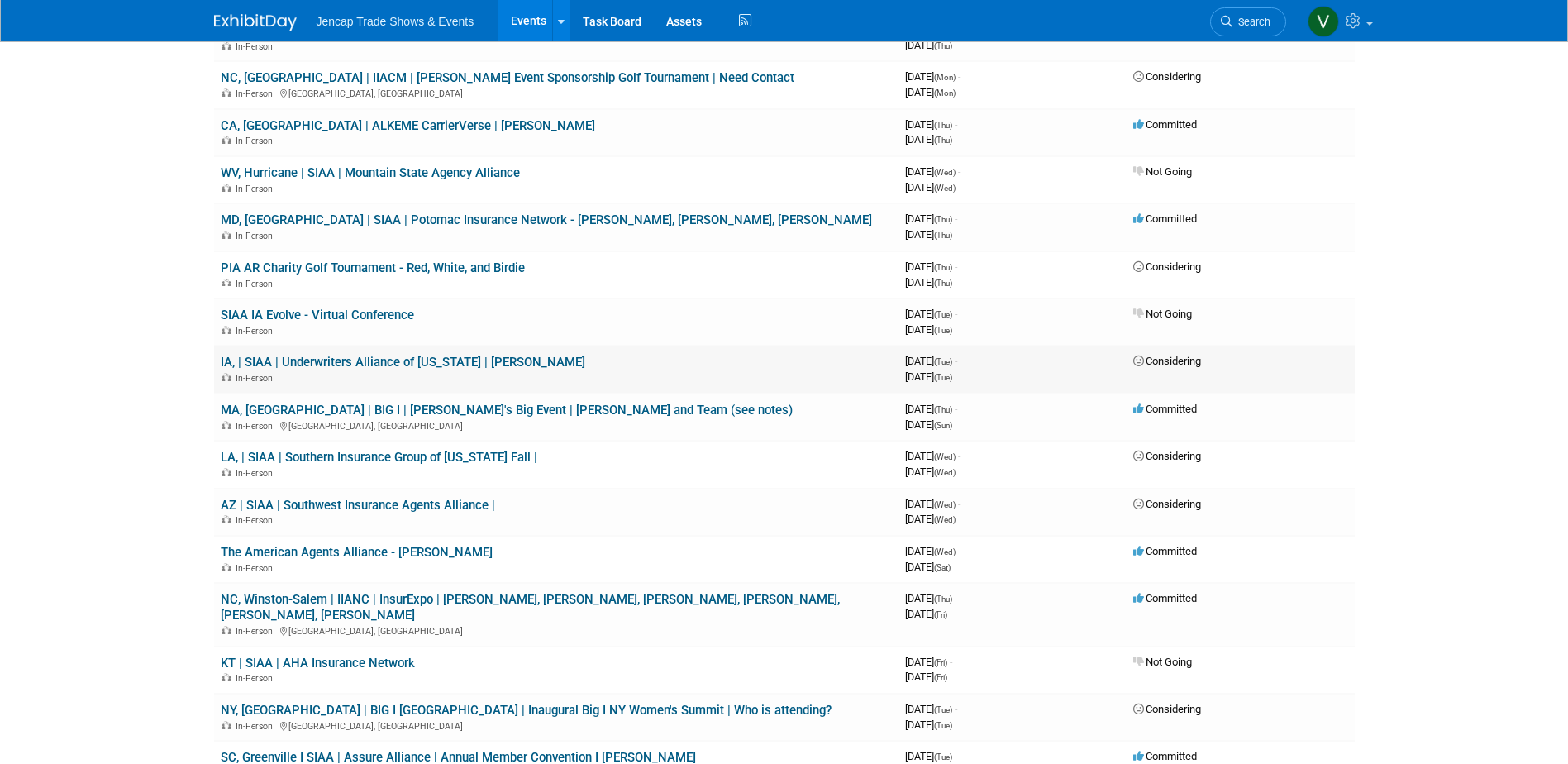
click at [297, 358] on link "IA, | SIAA | Underwriters Alliance of [US_STATE] | [PERSON_NAME]" at bounding box center [402, 362] width 365 height 15
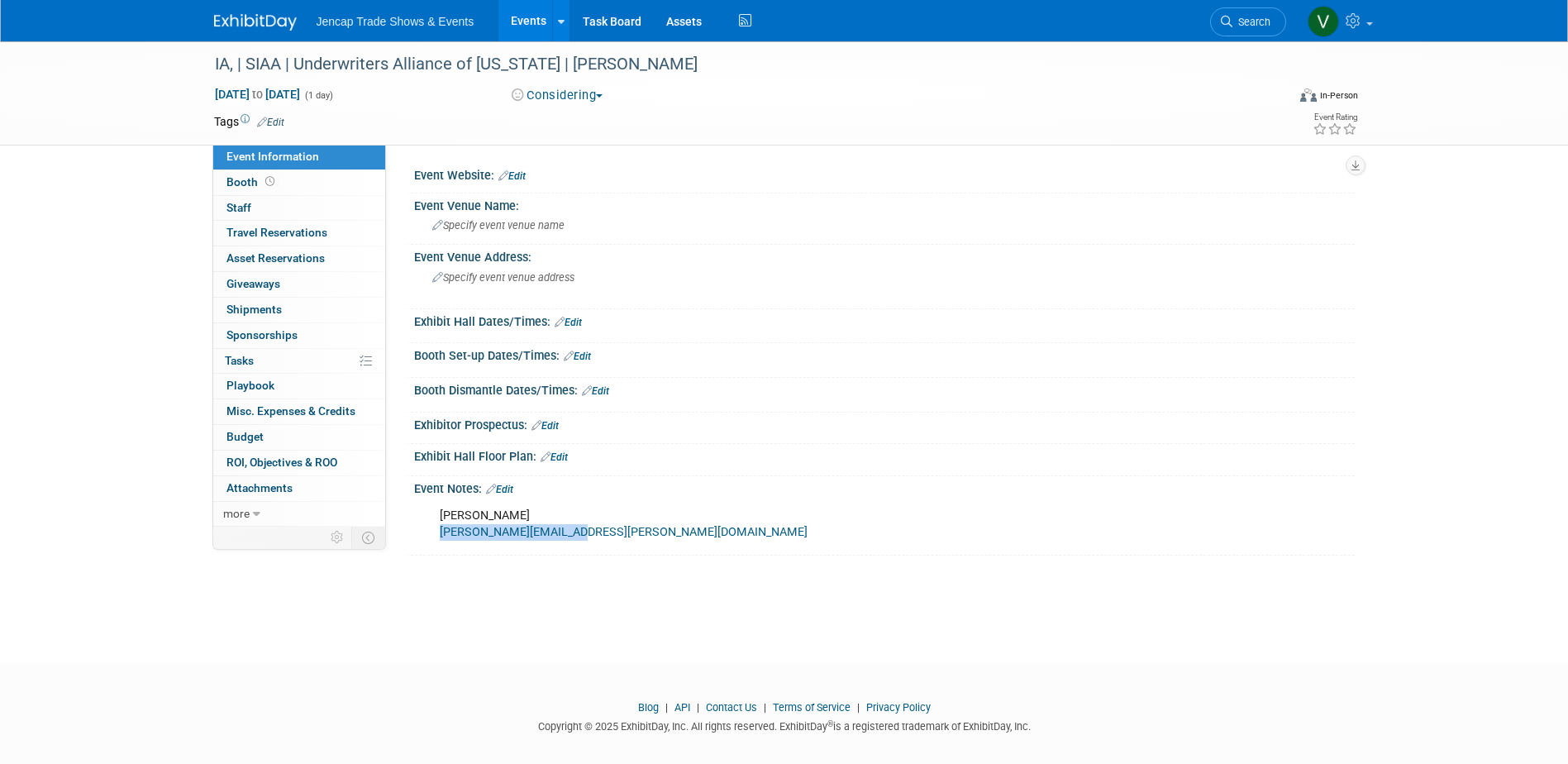
drag, startPoint x: 609, startPoint y: 540, endPoint x: 440, endPoint y: 540, distance: 169.0
click at [440, 540] on div "Haley Ferland haley.ferland@siaa.com" at bounding box center [800, 524] width 745 height 49
copy link "haley.ferland@siaa.com"
click at [249, 27] on img at bounding box center [255, 22] width 82 height 16
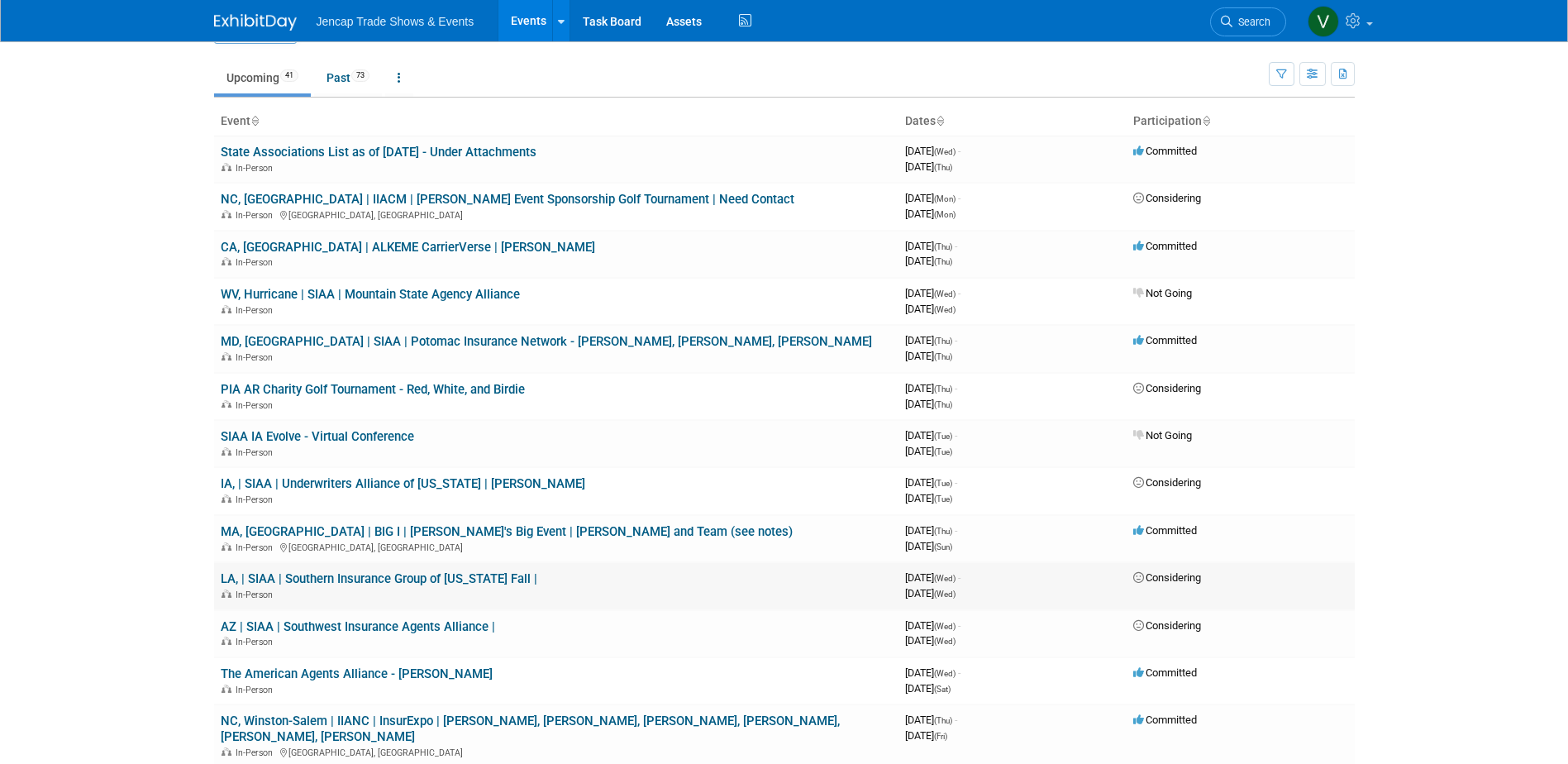
scroll to position [82, 0]
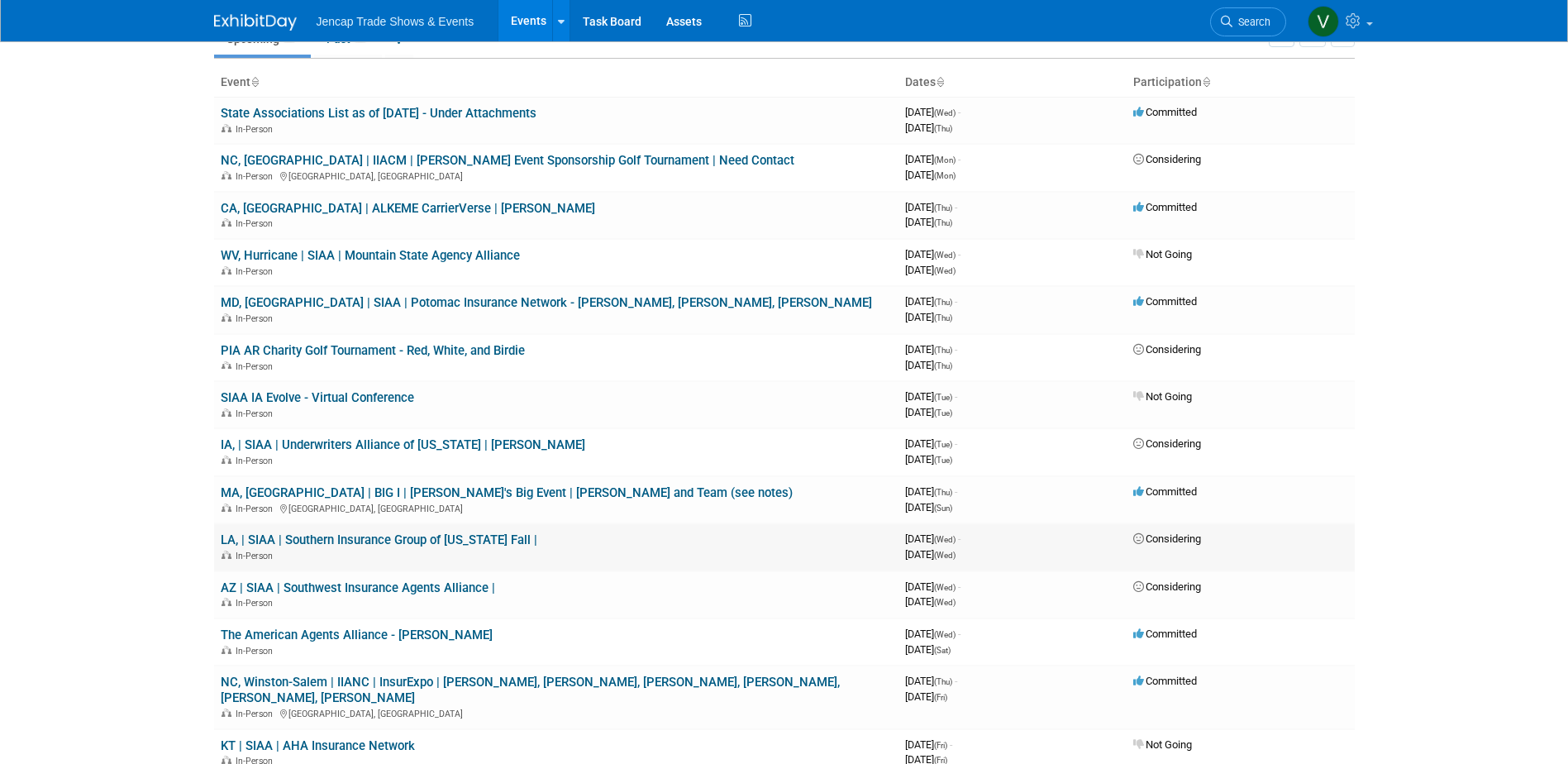
click at [336, 534] on link "LA, | SIAA | Southern Insurance Group of [US_STATE] Fall |" at bounding box center [378, 539] width 316 height 15
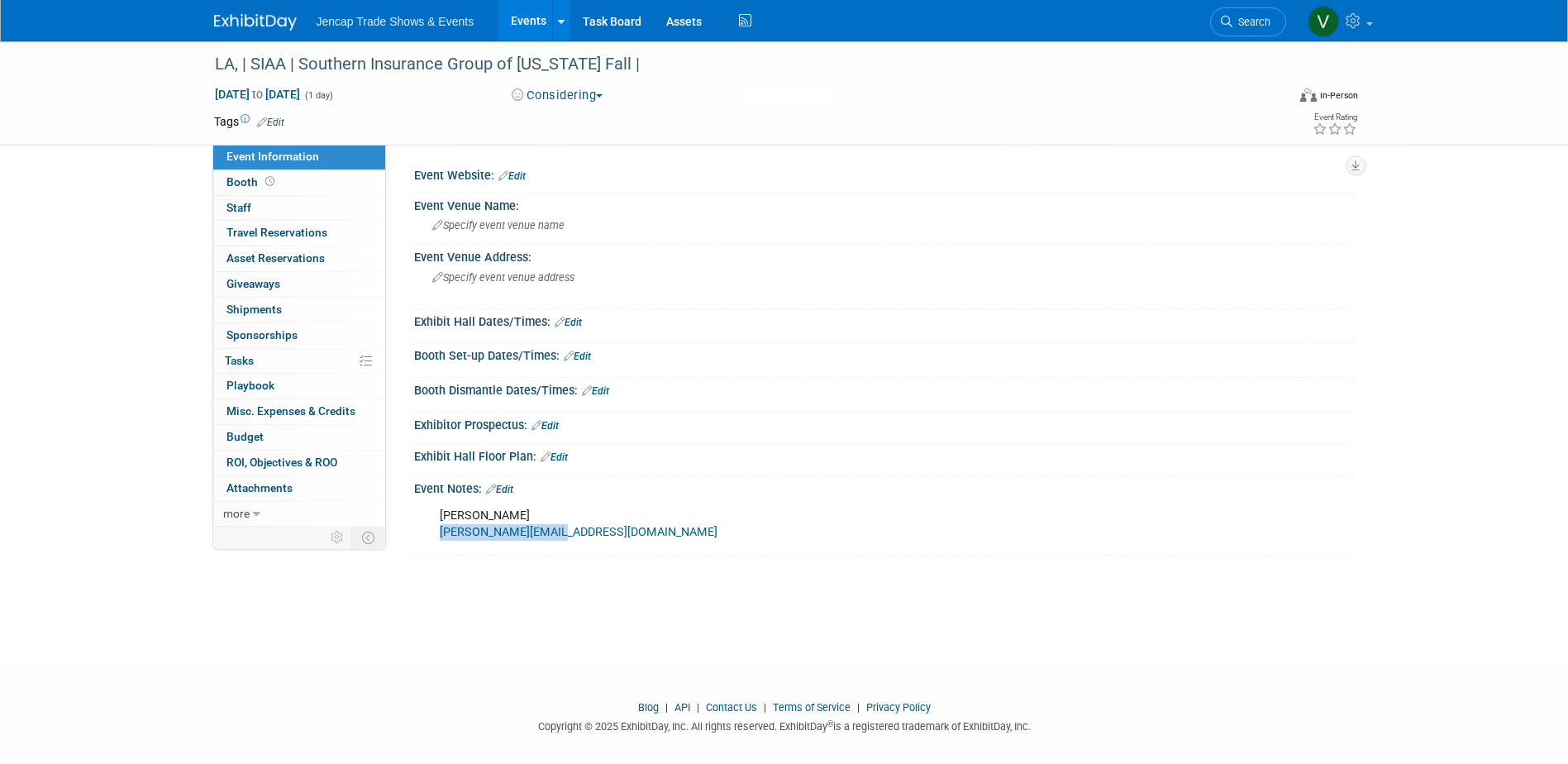
drag, startPoint x: 565, startPoint y: 526, endPoint x: 436, endPoint y: 534, distance: 129.2
click at [436, 534] on div "MaRandi Lilly marandi@sigofla.net" at bounding box center [800, 524] width 745 height 49
copy link "marandi@sigofla.net"
click at [254, 20] on img at bounding box center [255, 22] width 82 height 16
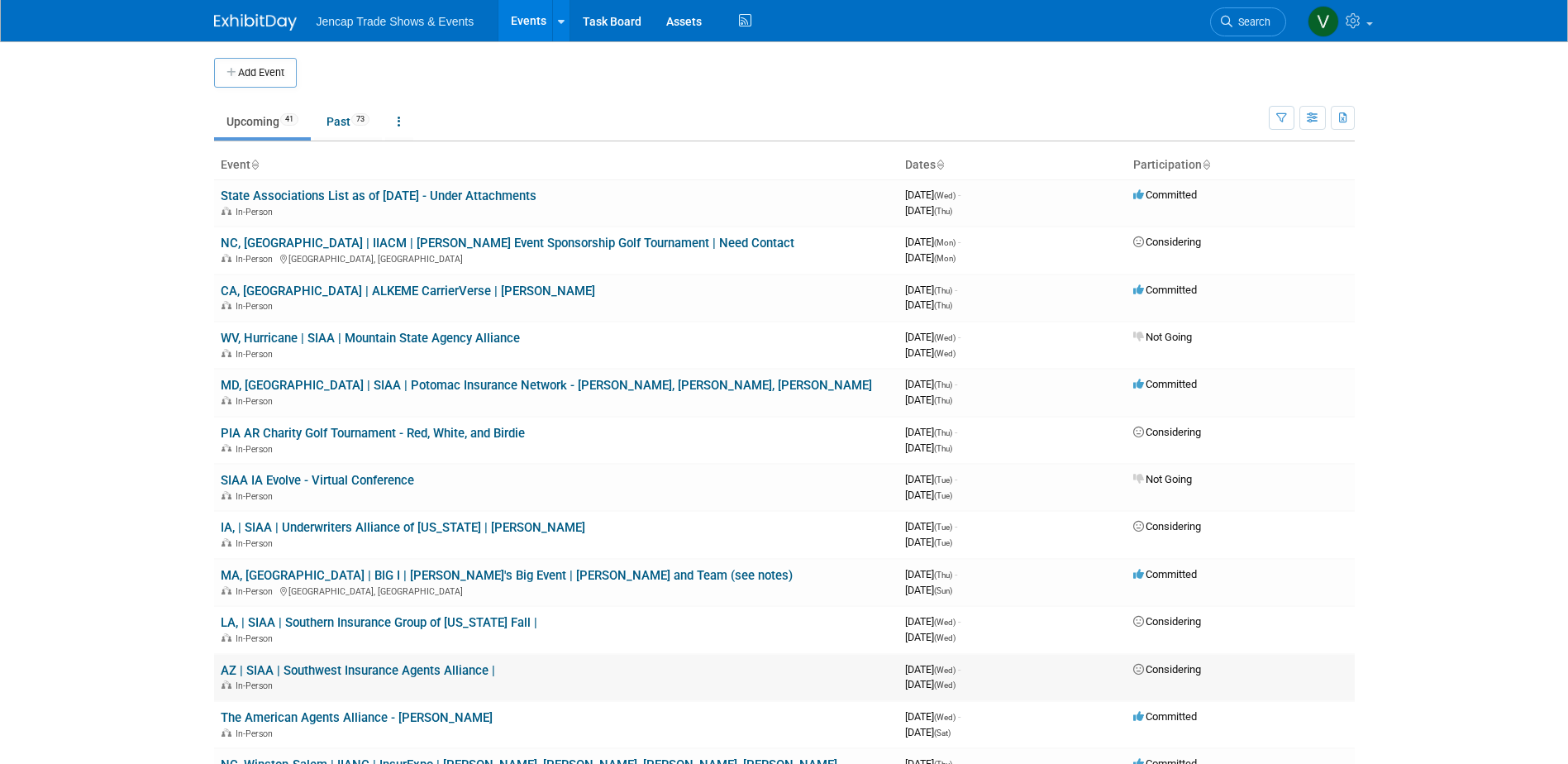
scroll to position [82, 0]
